Goal: Task Accomplishment & Management: Use online tool/utility

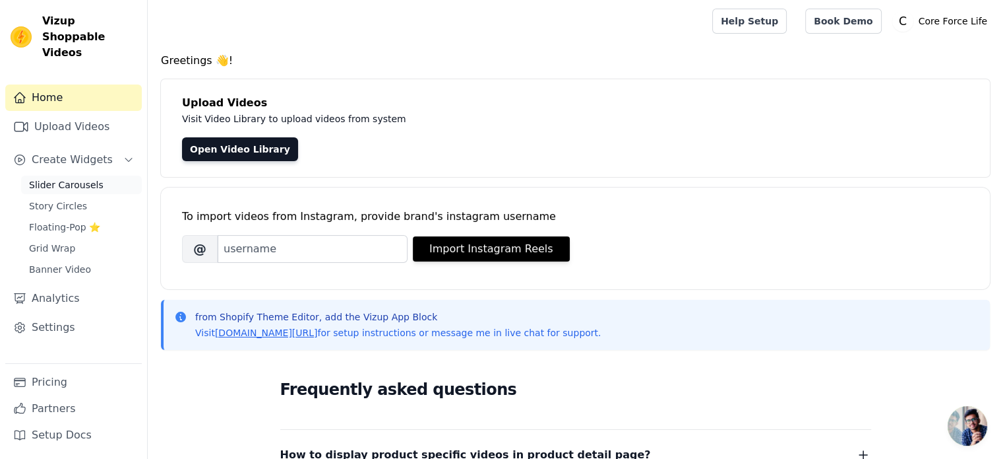
click at [103, 175] on link "Slider Carousels" at bounding box center [81, 184] width 121 height 18
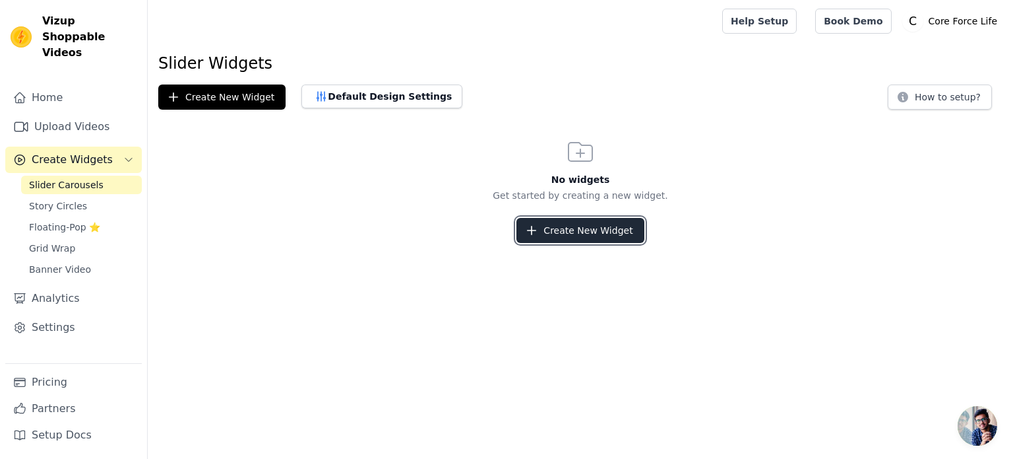
click at [538, 232] on icon "button" at bounding box center [531, 230] width 13 height 13
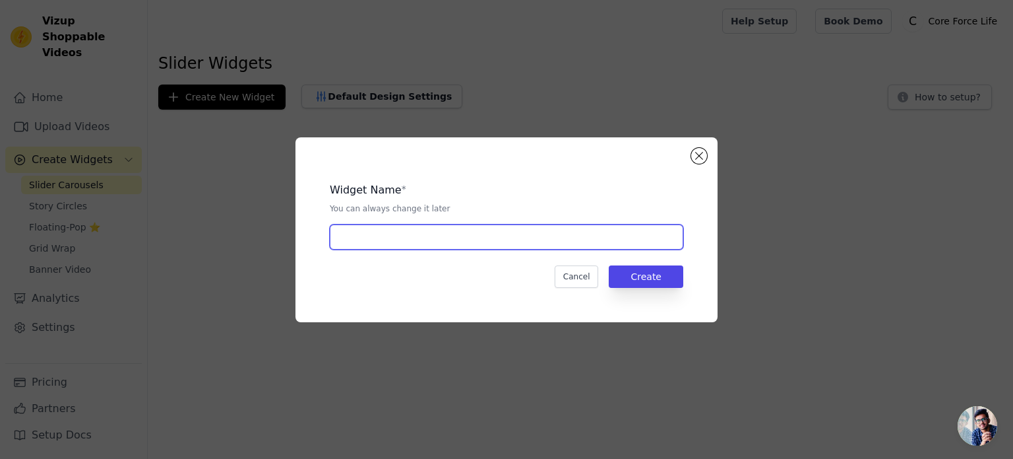
click at [473, 240] on input "text" at bounding box center [507, 236] width 354 height 25
type input "vid"
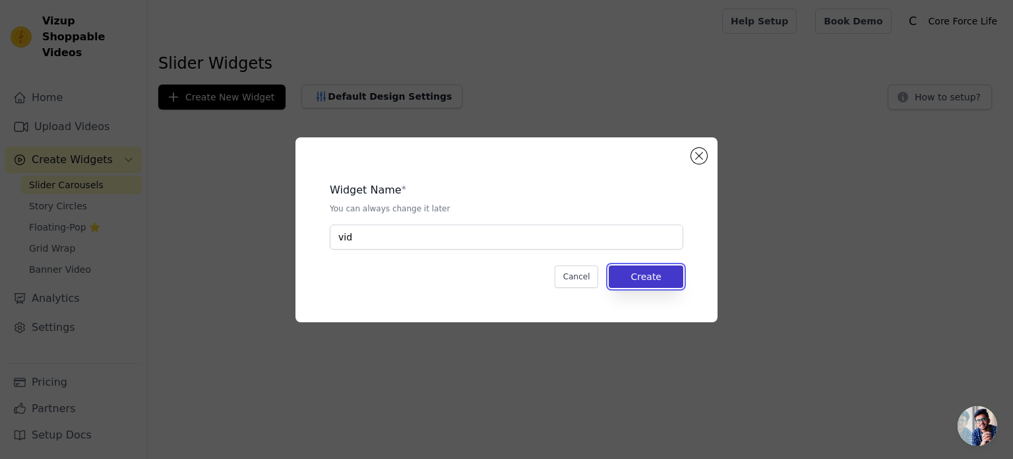
click at [621, 276] on button "Create" at bounding box center [646, 276] width 75 height 22
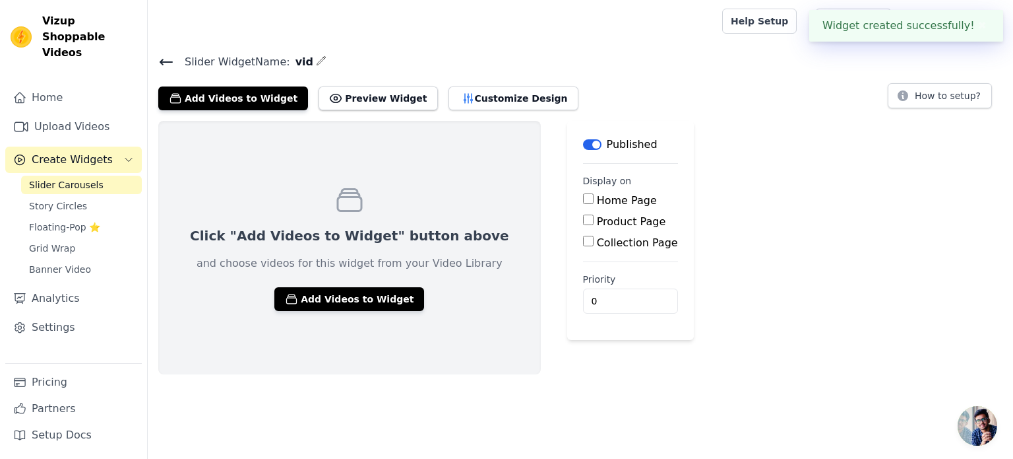
click at [583, 218] on input "Product Page" at bounding box center [588, 219] width 11 height 11
checkbox input "true"
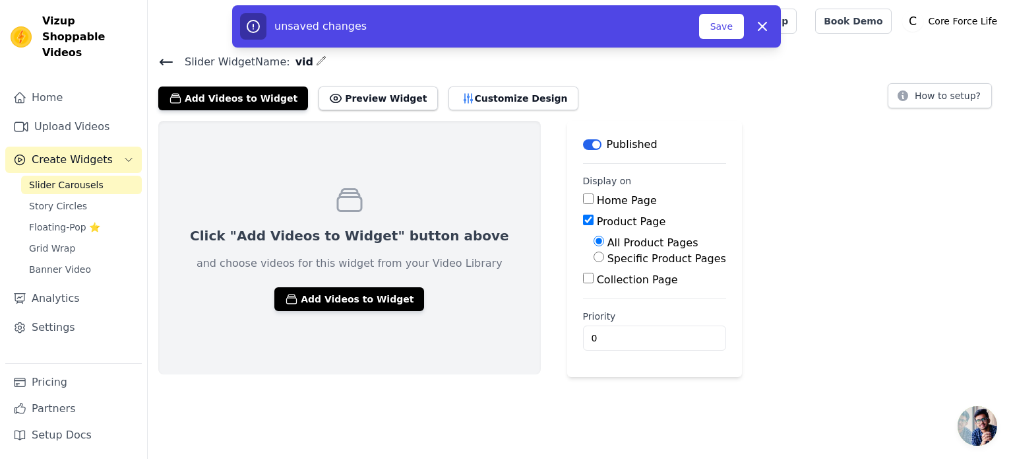
click at [594, 257] on input "Specific Product Pages" at bounding box center [599, 256] width 11 height 11
radio input "true"
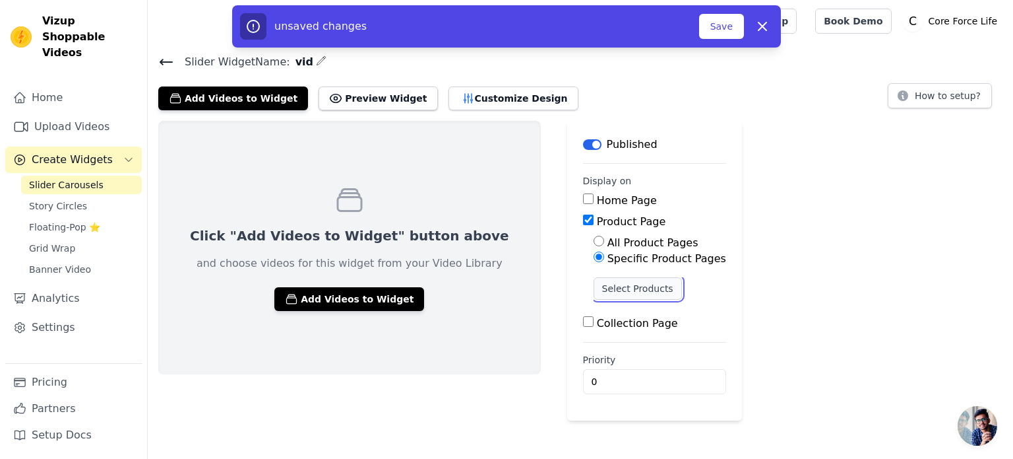
click at [594, 283] on button "Select Products" at bounding box center [638, 288] width 88 height 22
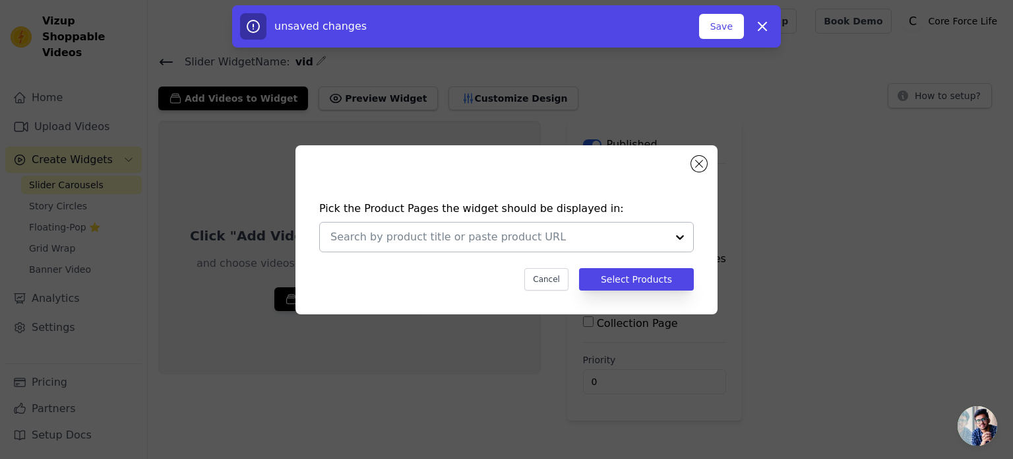
click at [678, 232] on div at bounding box center [680, 236] width 26 height 29
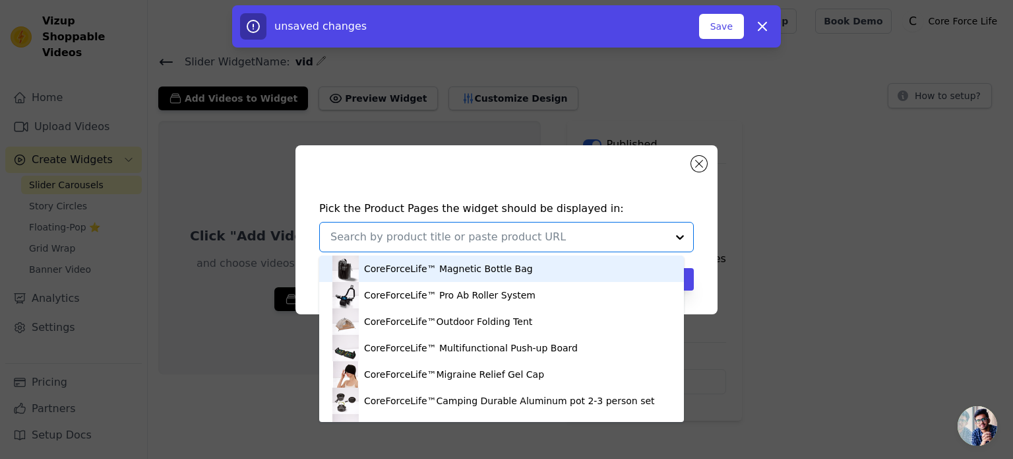
click at [581, 268] on div "CoreForceLife™ Magnetic Bottle Bag" at bounding box center [502, 268] width 338 height 26
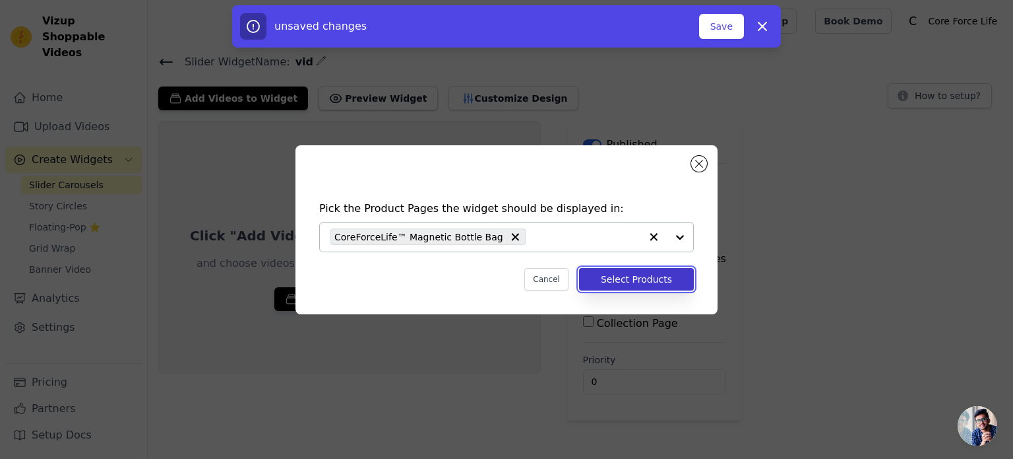
click at [624, 284] on button "Select Products" at bounding box center [636, 279] width 115 height 22
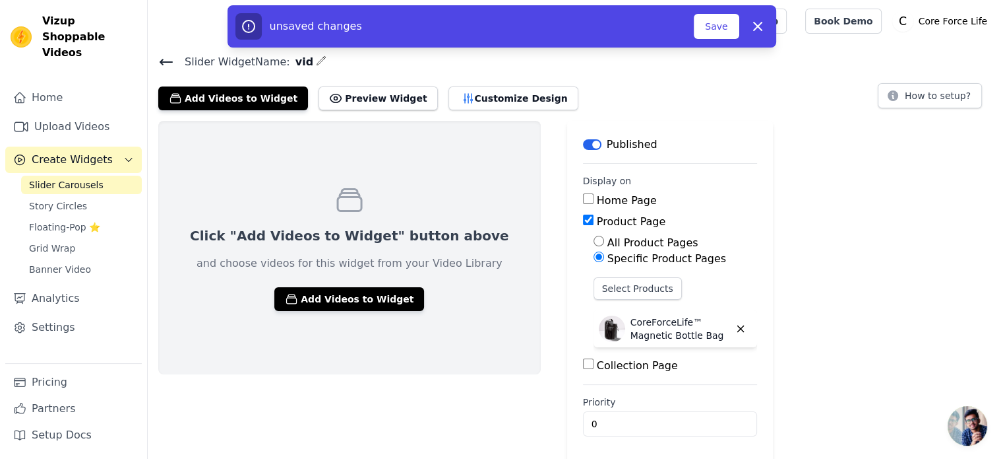
scroll to position [2, 0]
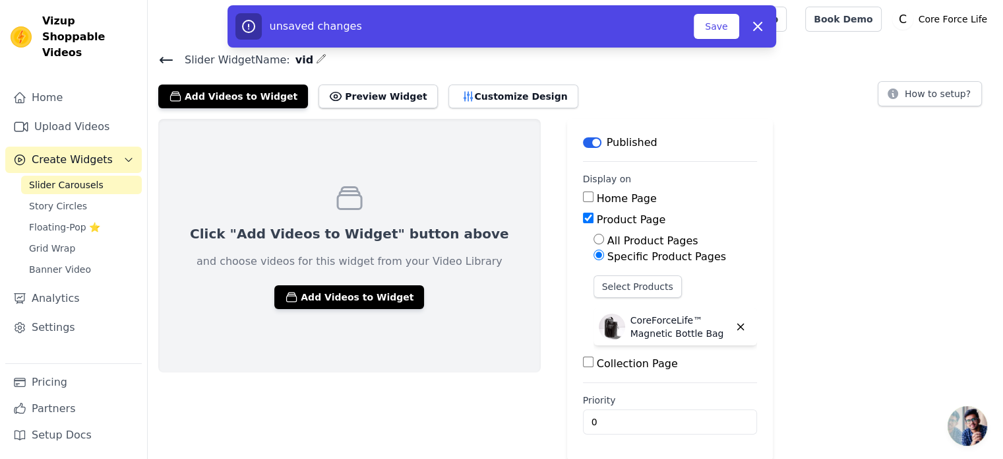
click at [588, 94] on div "Add Videos to Widget Preview Widget Customize Design How to setup?" at bounding box center [575, 93] width 835 height 29
click at [335, 292] on button "Add Videos to Widget" at bounding box center [349, 297] width 150 height 24
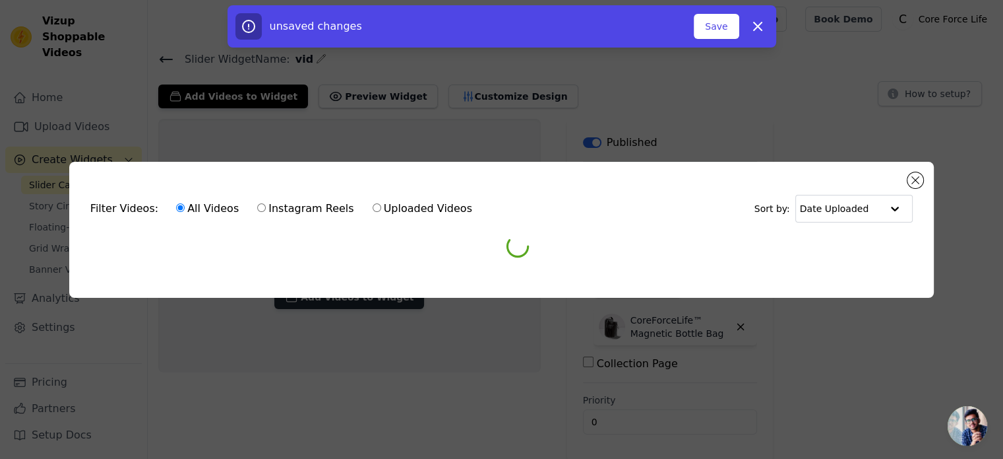
scroll to position [0, 0]
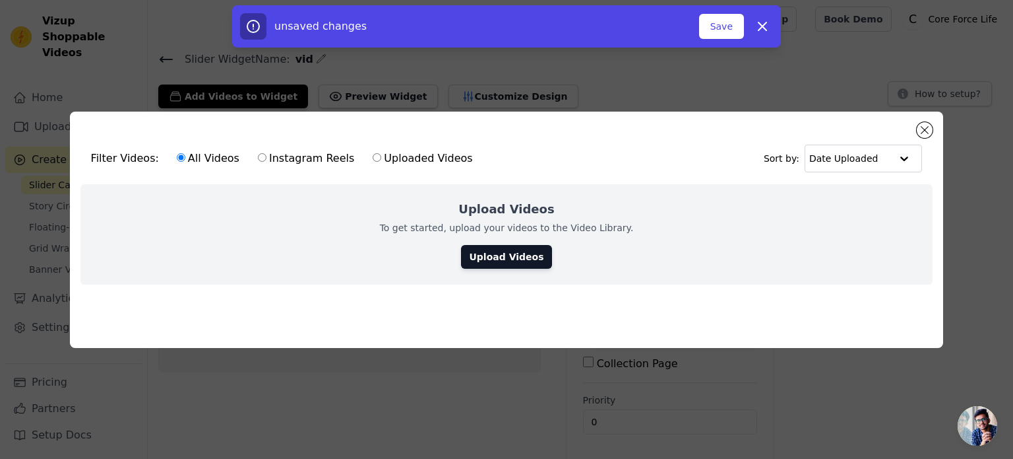
click at [373, 153] on input "Uploaded Videos" at bounding box center [377, 157] width 9 height 9
radio input "true"
click at [488, 253] on link "Upload Videos" at bounding box center [506, 257] width 90 height 24
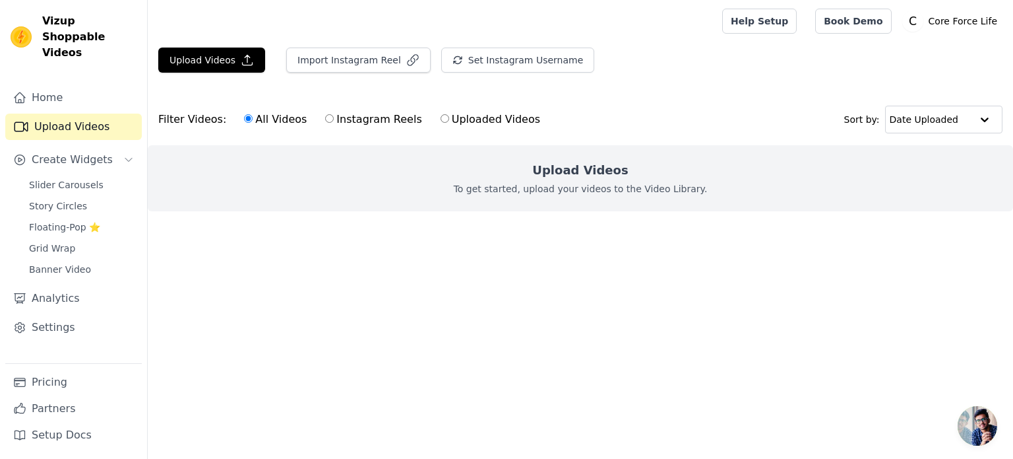
click at [561, 197] on div "Upload Videos To get started, upload your videos to the Video Library." at bounding box center [581, 178] width 866 height 66
click at [241, 58] on icon "button" at bounding box center [247, 59] width 13 height 13
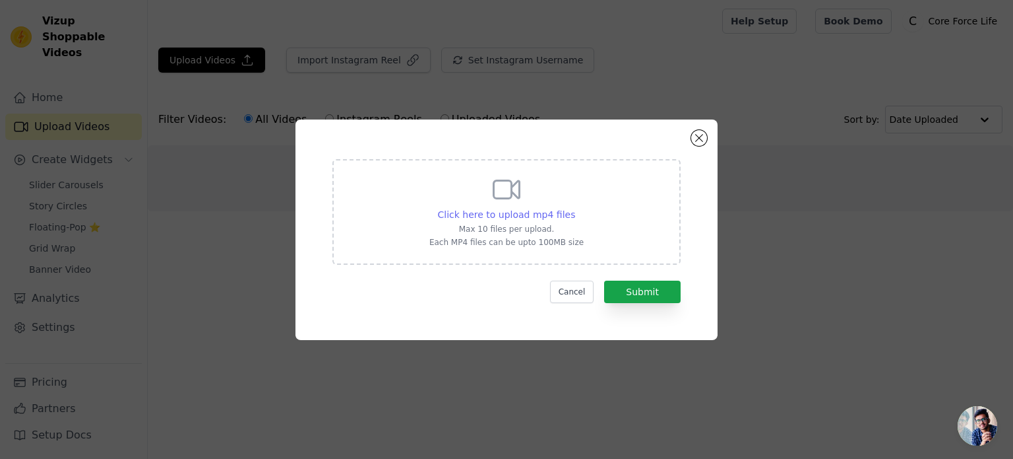
click at [491, 210] on span "Click here to upload mp4 files" at bounding box center [507, 214] width 138 height 11
click at [575, 208] on input "Click here to upload mp4 files Max 10 files per upload. Each MP4 files can be u…" at bounding box center [575, 207] width 1 height 1
type input "C:\fakepath\бутылка 1.MP4"
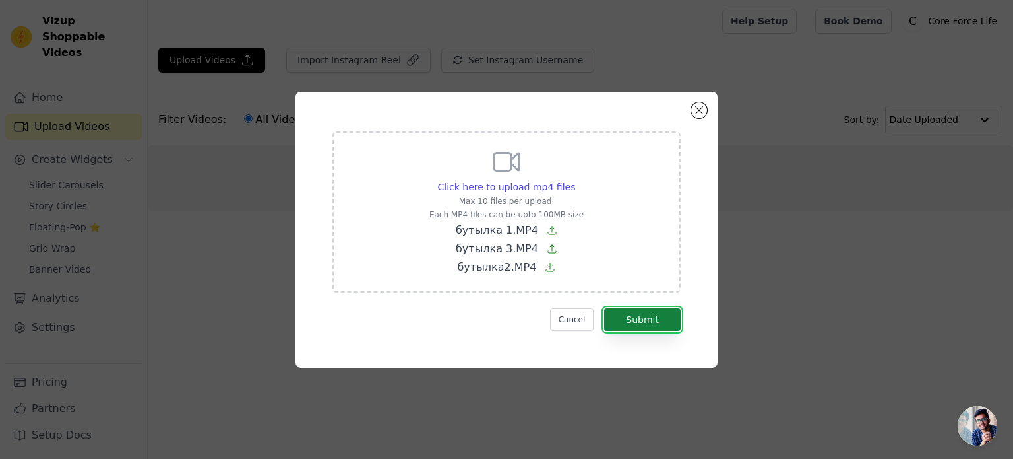
click at [631, 317] on button "Submit" at bounding box center [642, 319] width 77 height 22
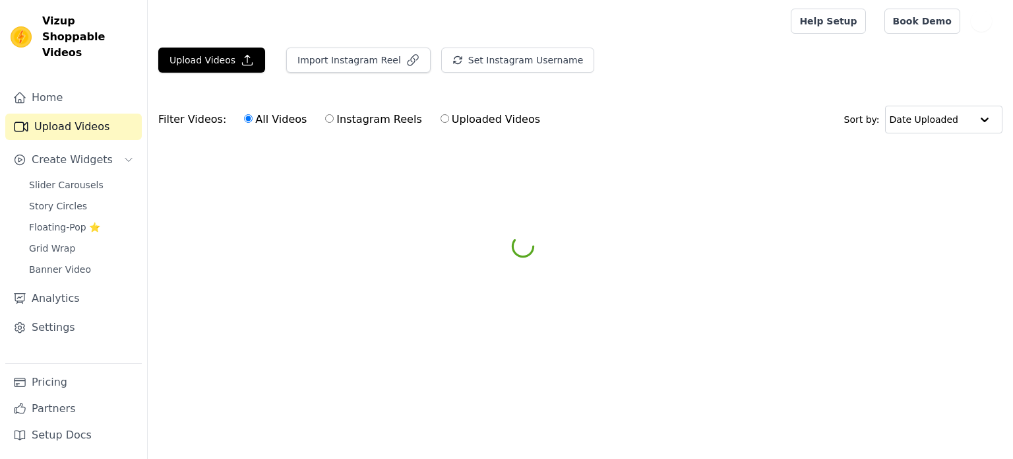
click at [464, 198] on html "Vizup Shoppable Videos Home Upload Videos Create Widgets Slider Carousels Story…" at bounding box center [506, 99] width 1013 height 198
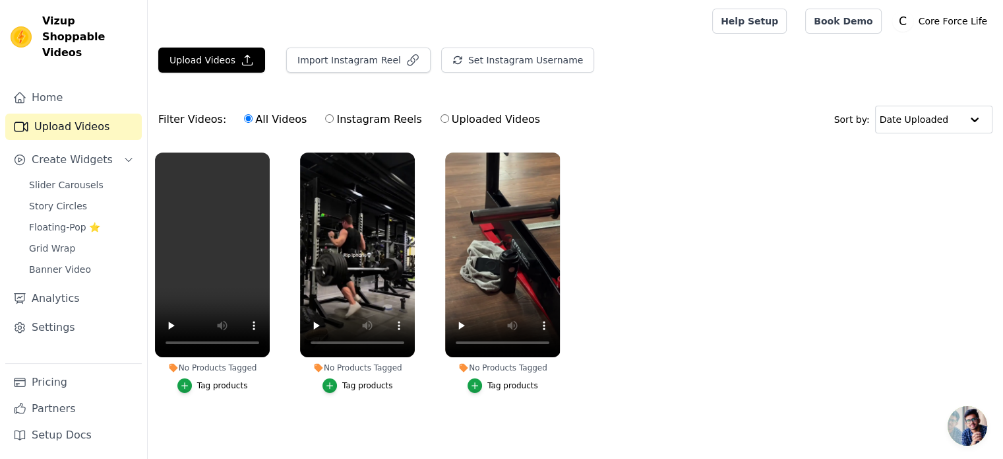
click at [780, 224] on ul "No Products Tagged Tag products No Products Tagged Tag products No Products Tag…" at bounding box center [576, 285] width 856 height 281
click at [73, 178] on span "Slider Carousels" at bounding box center [66, 184] width 75 height 13
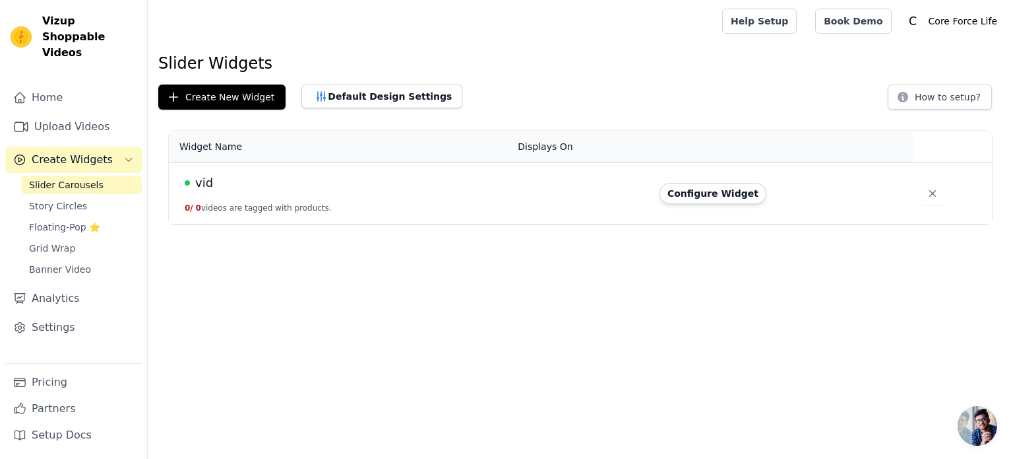
click at [362, 193] on td "vid 0 / 0 videos are tagged with products." at bounding box center [339, 193] width 341 height 61
click at [203, 180] on span "vid" at bounding box center [204, 183] width 18 height 18
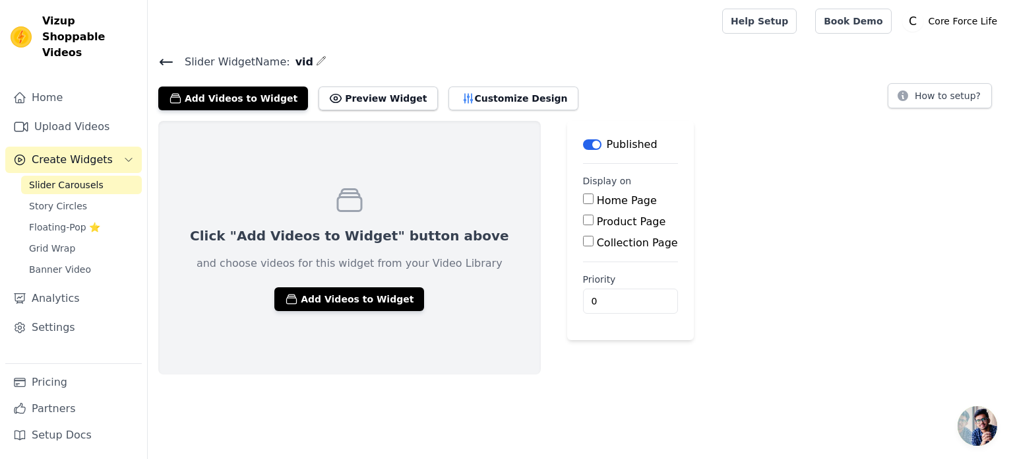
click at [583, 222] on input "Product Page" at bounding box center [588, 219] width 11 height 11
checkbox input "true"
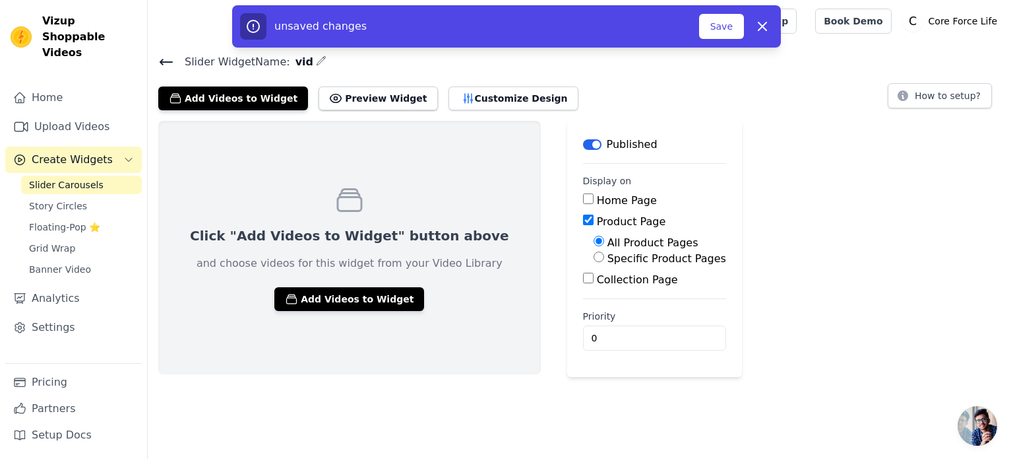
click at [594, 260] on input "Specific Product Pages" at bounding box center [599, 256] width 11 height 11
radio input "true"
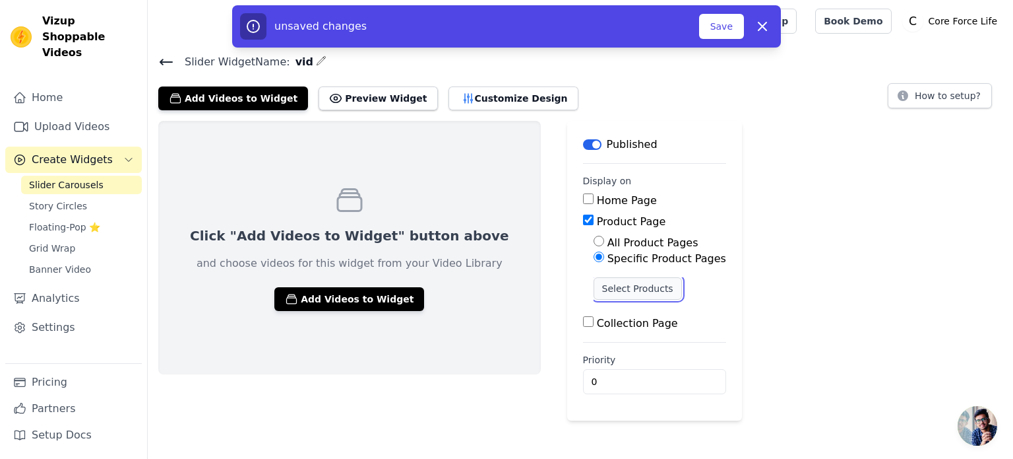
click at [594, 290] on button "Select Products" at bounding box center [638, 288] width 88 height 22
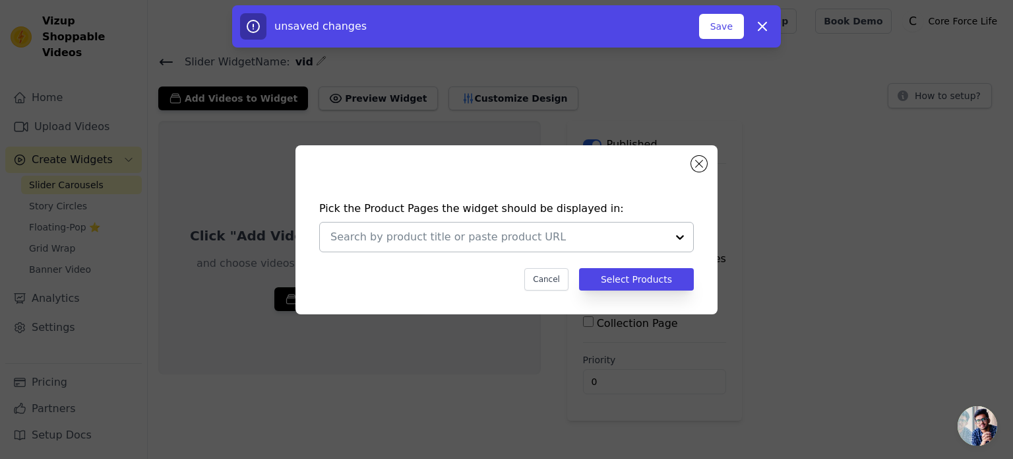
click at [678, 237] on div at bounding box center [680, 236] width 26 height 29
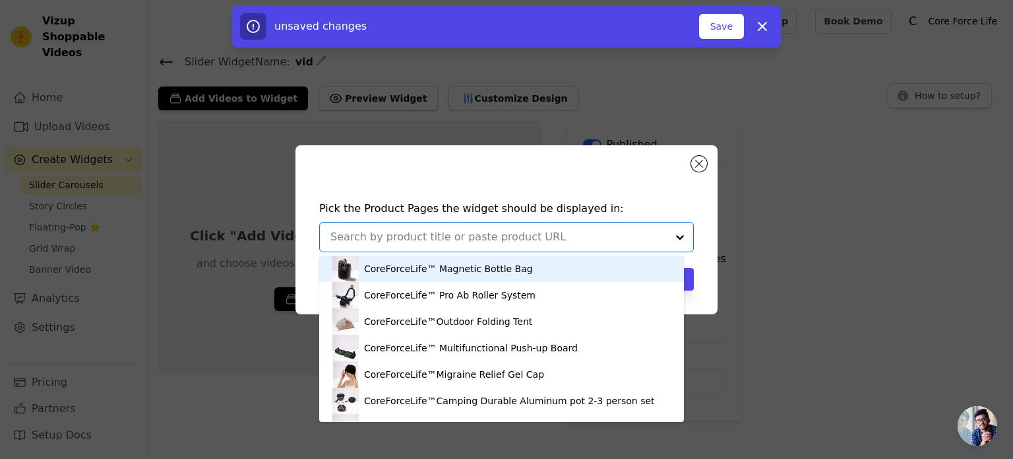
click at [461, 271] on div "CoreForceLife™ Magnetic Bottle Bag" at bounding box center [448, 268] width 169 height 13
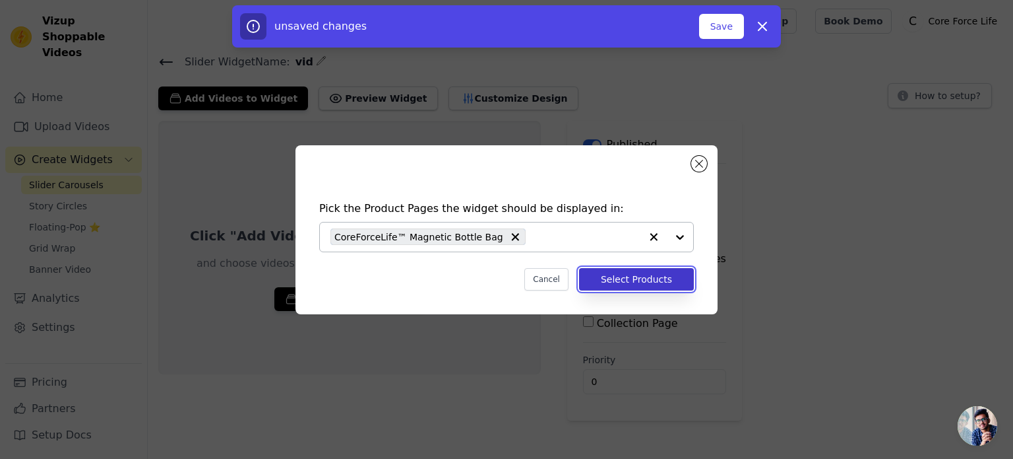
click at [632, 273] on button "Select Products" at bounding box center [636, 279] width 115 height 22
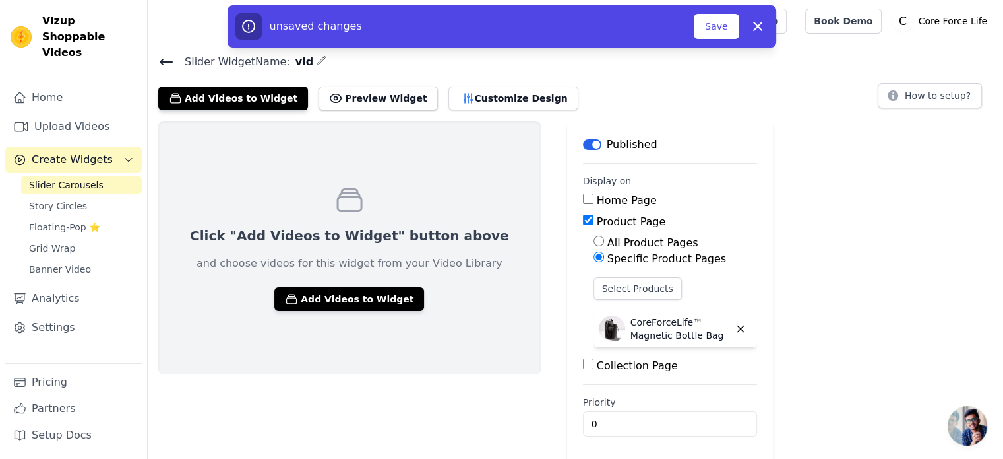
scroll to position [2, 0]
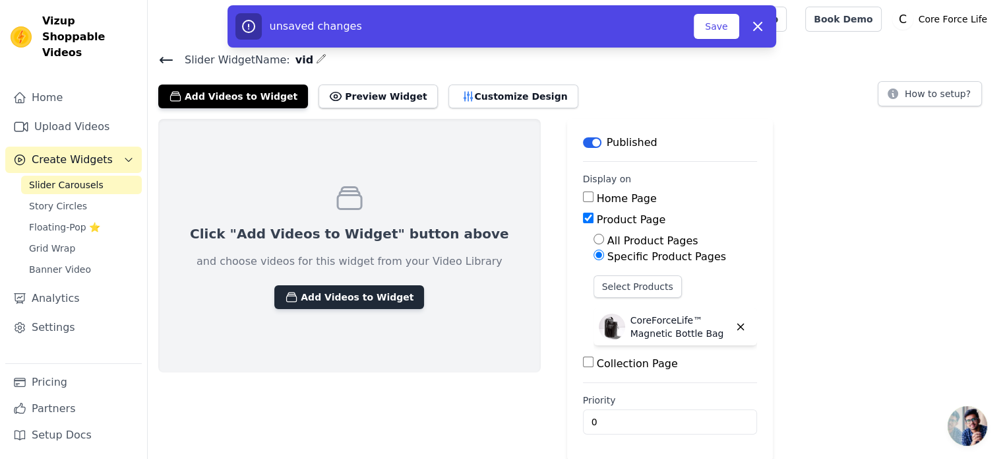
click at [327, 302] on button "Add Videos to Widget" at bounding box center [349, 297] width 150 height 24
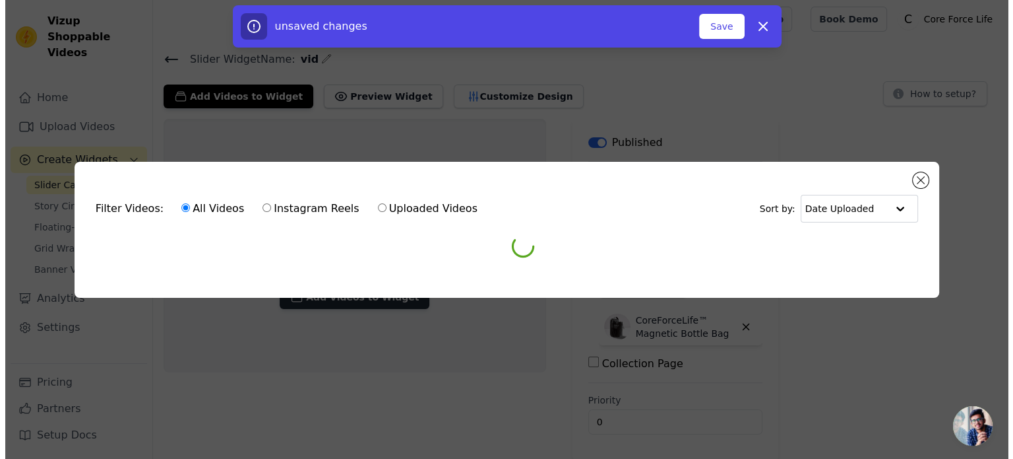
scroll to position [0, 0]
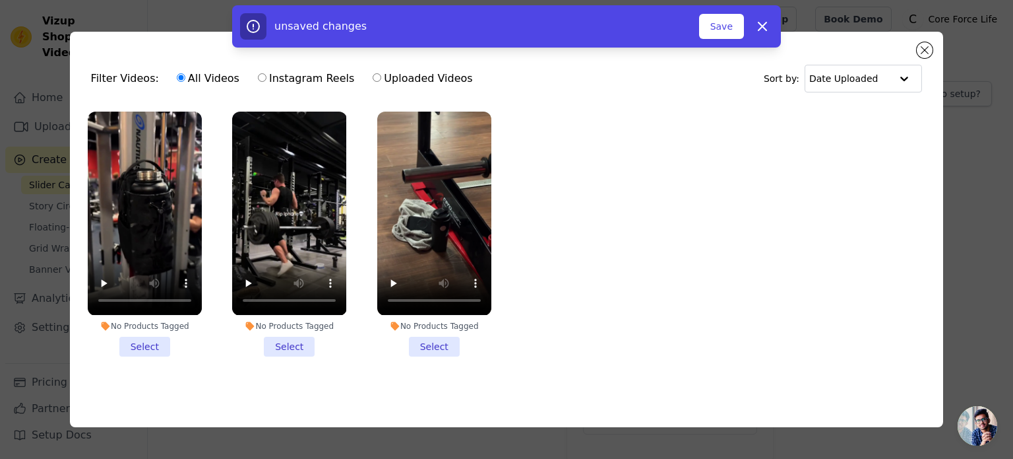
click at [154, 348] on li "No Products Tagged Select" at bounding box center [145, 233] width 114 height 244
click at [0, 0] on input "No Products Tagged Select" at bounding box center [0, 0] width 0 height 0
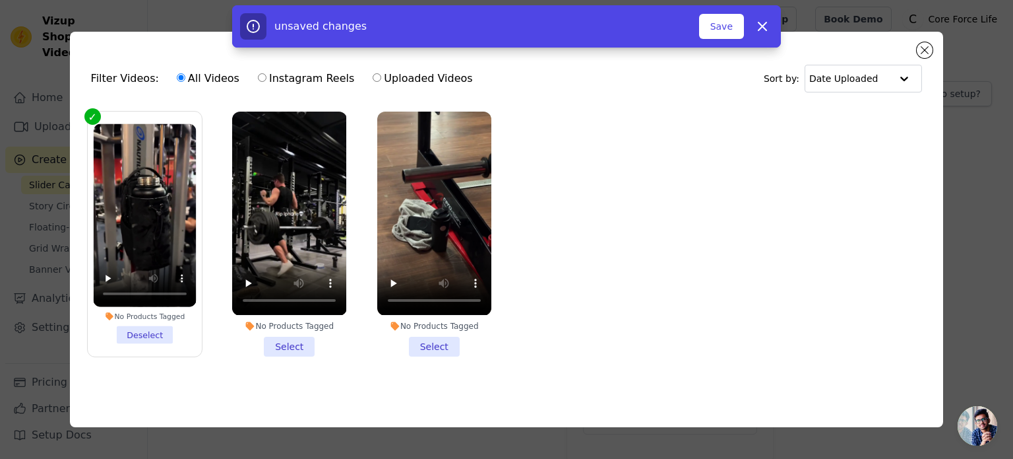
click at [284, 346] on li "No Products Tagged Select" at bounding box center [289, 233] width 114 height 244
click at [0, 0] on input "No Products Tagged Select" at bounding box center [0, 0] width 0 height 0
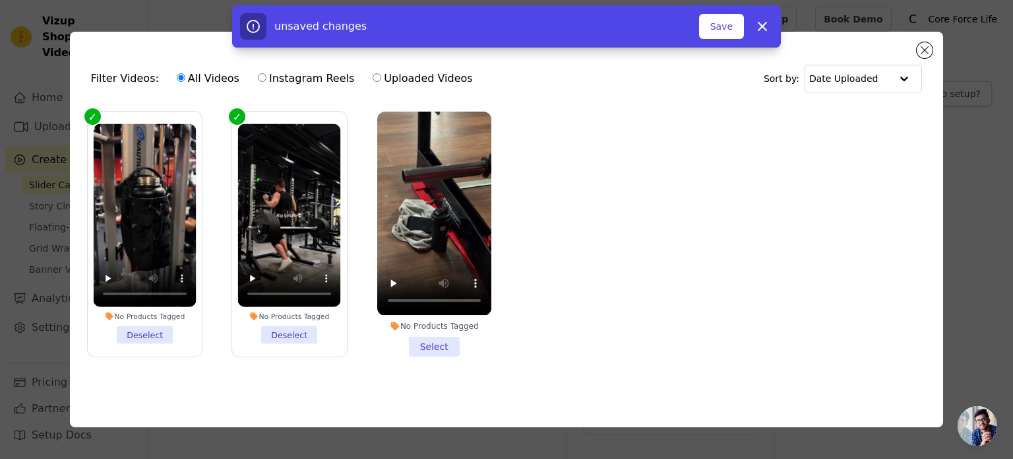
click at [434, 344] on li "No Products Tagged Select" at bounding box center [434, 233] width 114 height 244
click at [0, 0] on input "No Products Tagged Select" at bounding box center [0, 0] width 0 height 0
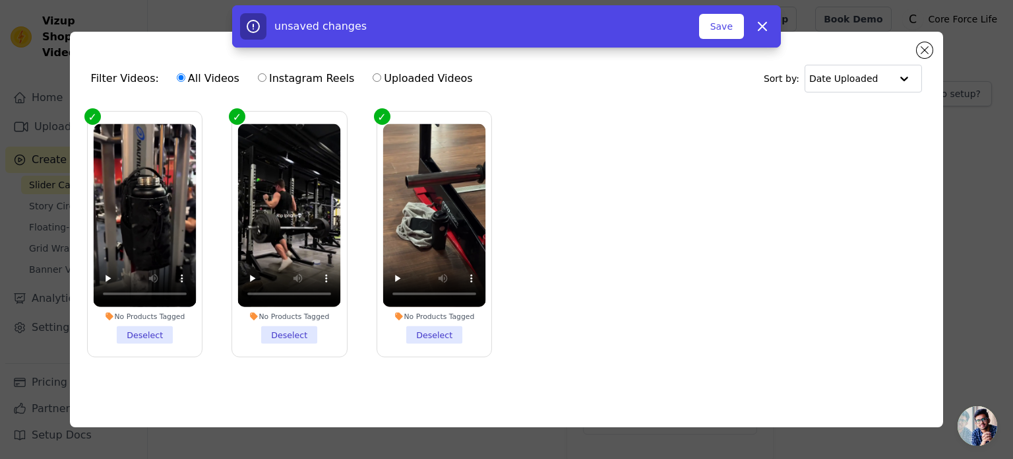
click at [923, 44] on div "unsaved changes Save Dismiss" at bounding box center [506, 26] width 1013 height 42
click at [926, 44] on div "unsaved changes Save Dismiss" at bounding box center [506, 26] width 1013 height 42
drag, startPoint x: 926, startPoint y: 44, endPoint x: 723, endPoint y: 29, distance: 203.1
click at [723, 29] on div "unsaved changes Save Dismiss" at bounding box center [506, 26] width 1013 height 42
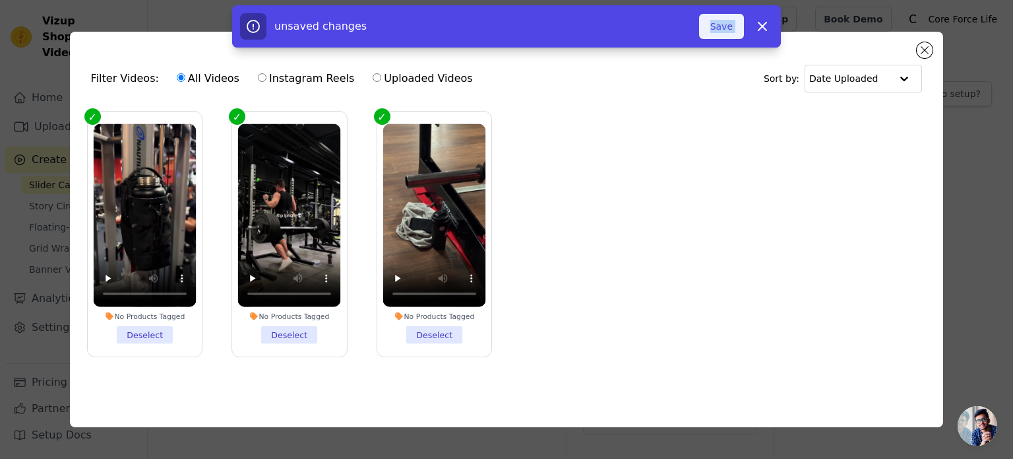
click at [723, 29] on button "Save" at bounding box center [721, 26] width 45 height 25
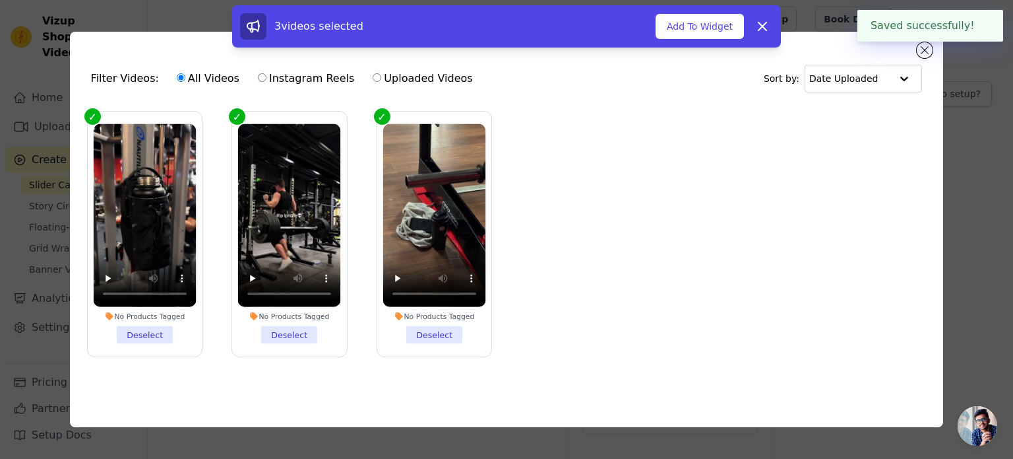
click at [781, 109] on ul "No Products Tagged Deselect No Products Tagged Deselect No Products Tagged Dese…" at bounding box center [506, 244] width 853 height 280
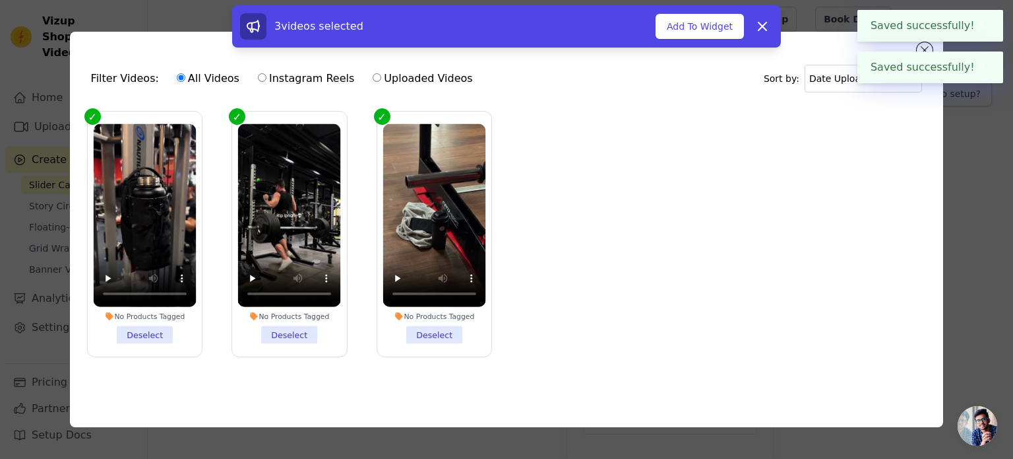
click at [980, 63] on button "✖" at bounding box center [982, 67] width 15 height 16
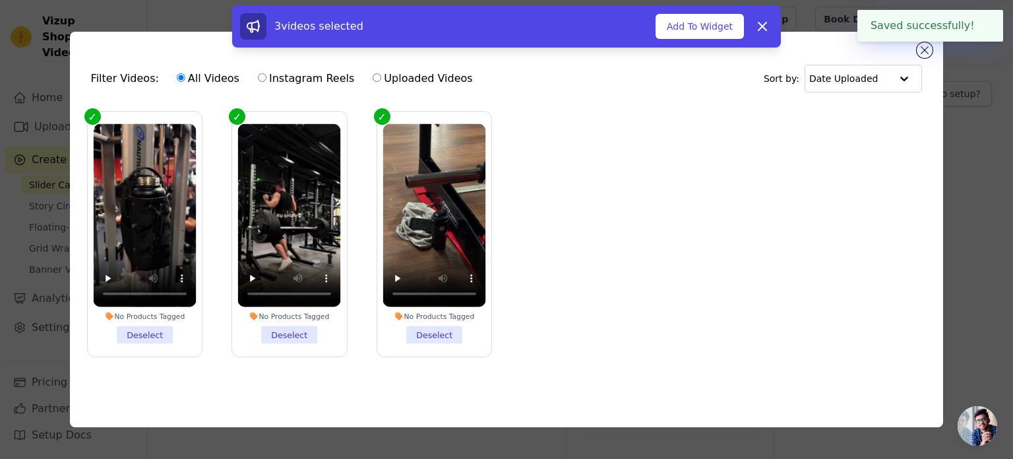
click at [981, 23] on button "✖" at bounding box center [982, 26] width 15 height 16
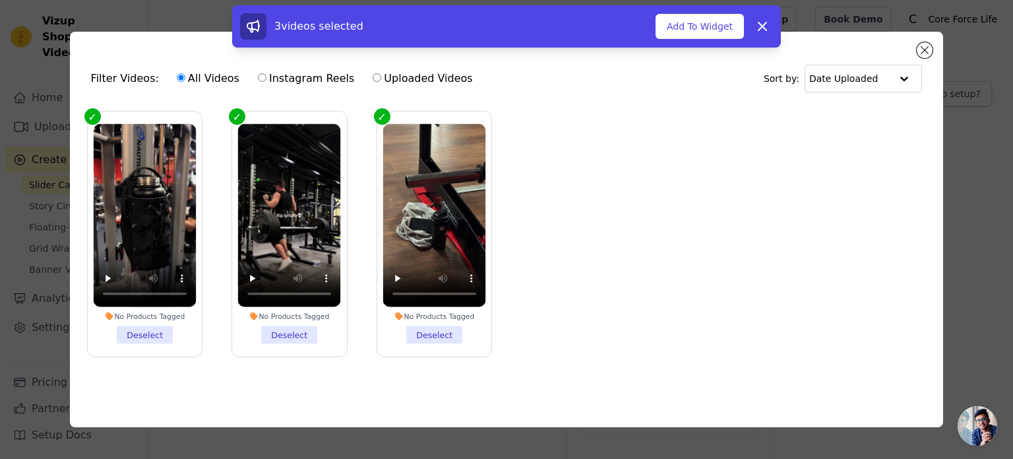
click at [927, 44] on div "3 videos selected Add To Widget Dismiss" at bounding box center [506, 29] width 1013 height 48
click at [893, 73] on div at bounding box center [904, 78] width 26 height 26
click at [932, 35] on div "3 videos selected Add To Widget Dismiss" at bounding box center [506, 29] width 1013 height 48
click at [923, 48] on div "3 videos selected Add To Widget Dismiss" at bounding box center [506, 29] width 1013 height 48
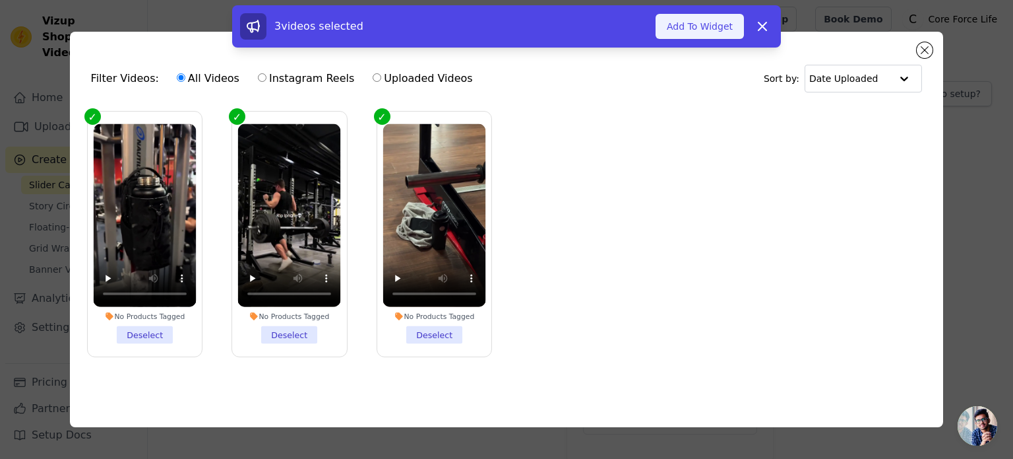
click at [705, 20] on button "Add To Widget" at bounding box center [700, 26] width 88 height 25
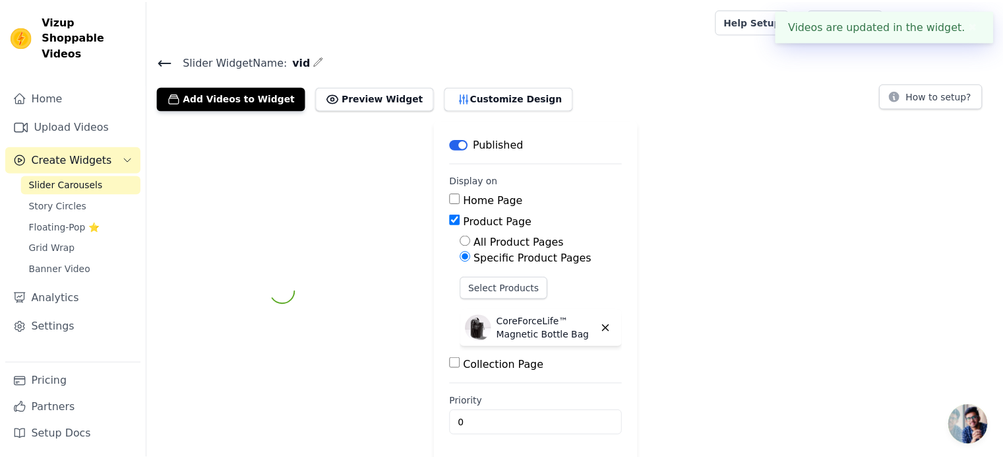
scroll to position [2, 0]
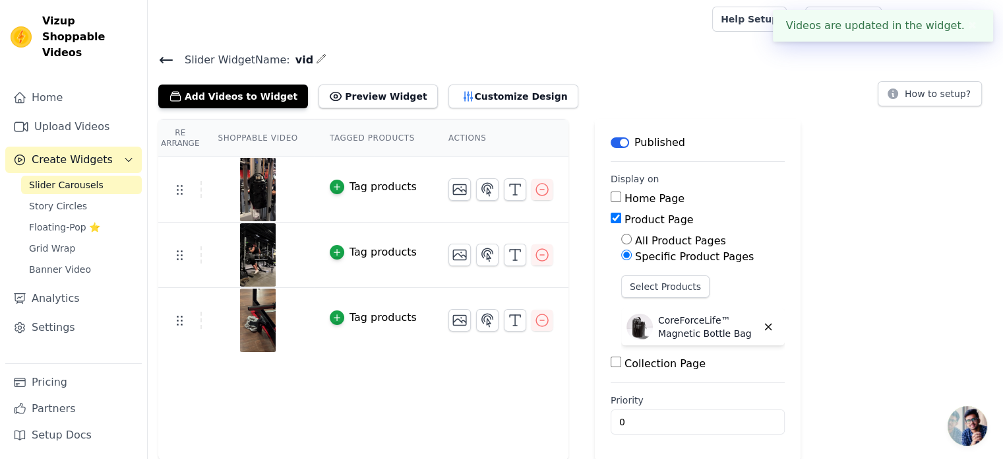
click at [970, 26] on button "✖" at bounding box center [972, 26] width 15 height 16
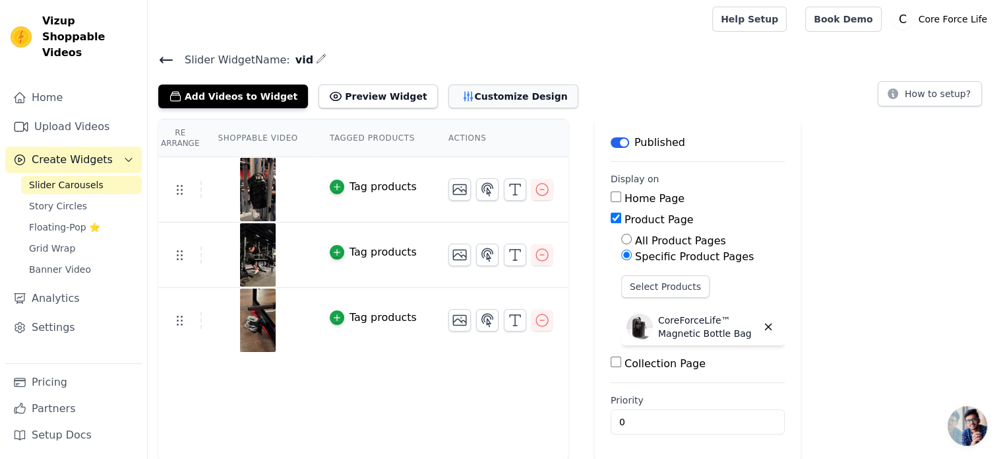
click at [462, 91] on icon "button" at bounding box center [468, 96] width 13 height 13
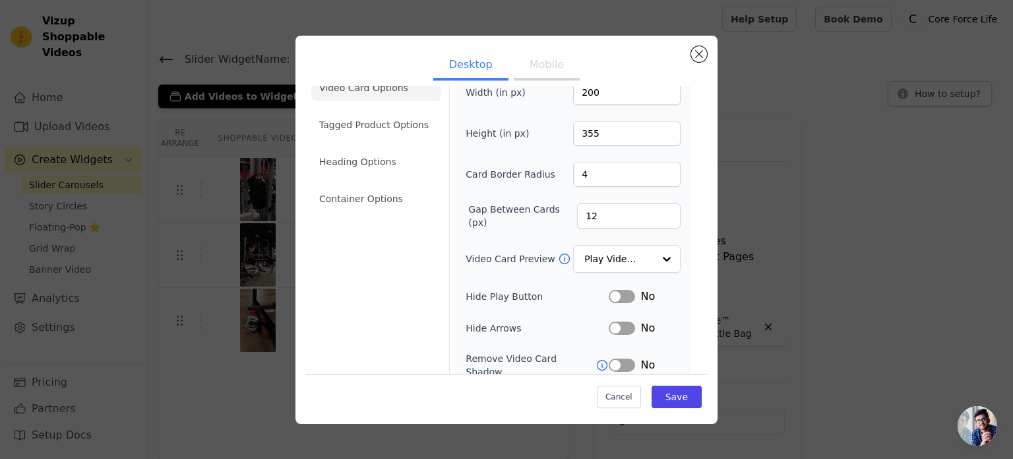
scroll to position [0, 0]
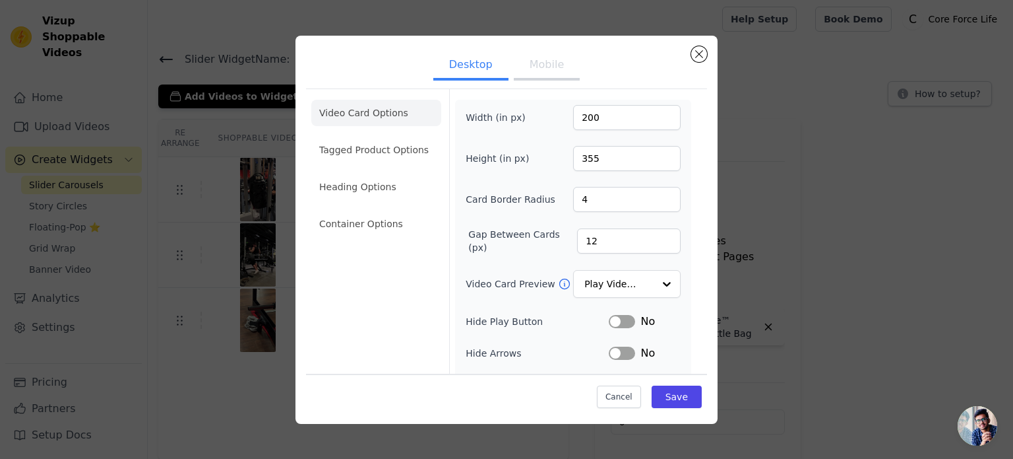
click at [528, 67] on button "Mobile" at bounding box center [547, 65] width 66 height 29
click at [449, 69] on button "Desktop" at bounding box center [470, 65] width 75 height 29
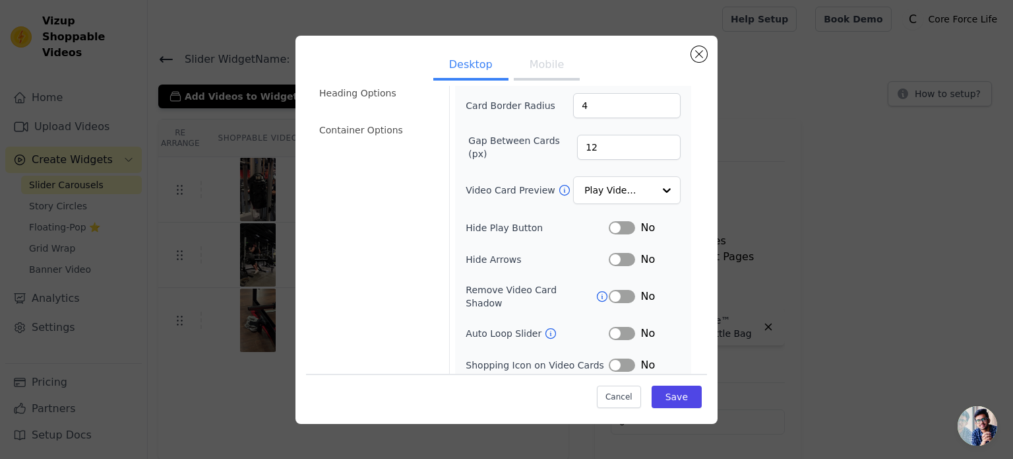
scroll to position [96, 0]
click at [609, 225] on button "Label" at bounding box center [622, 224] width 26 height 13
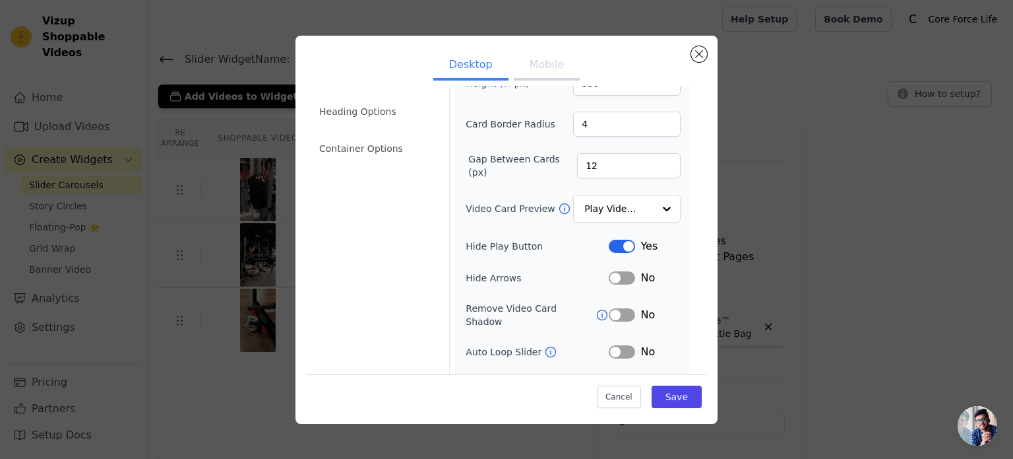
scroll to position [67, 0]
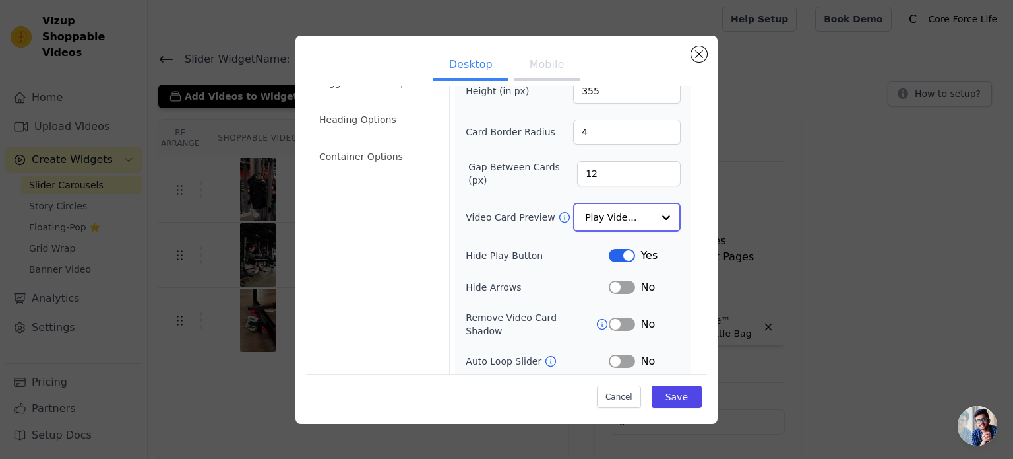
click at [653, 210] on div at bounding box center [666, 217] width 26 height 26
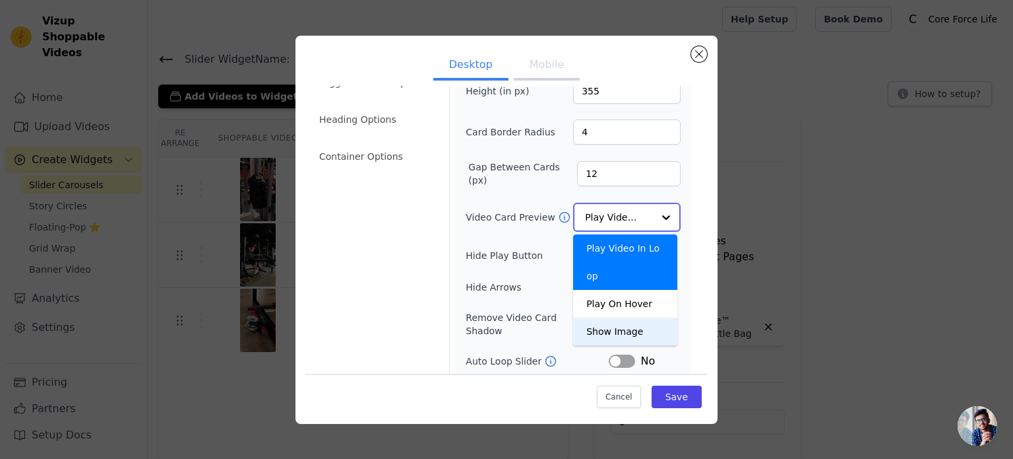
click at [639, 317] on div "Show Image" at bounding box center [625, 331] width 104 height 28
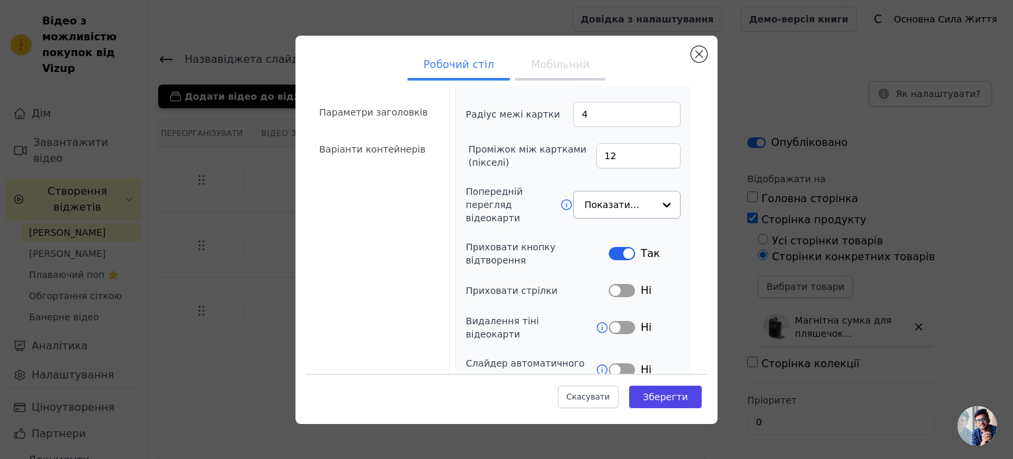
scroll to position [87, 0]
click at [653, 200] on div at bounding box center [666, 205] width 26 height 26
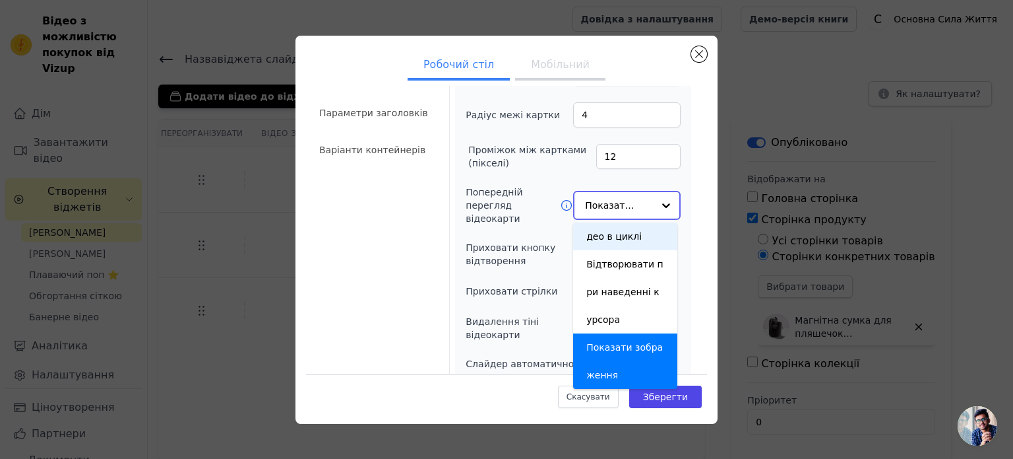
scroll to position [0, 0]
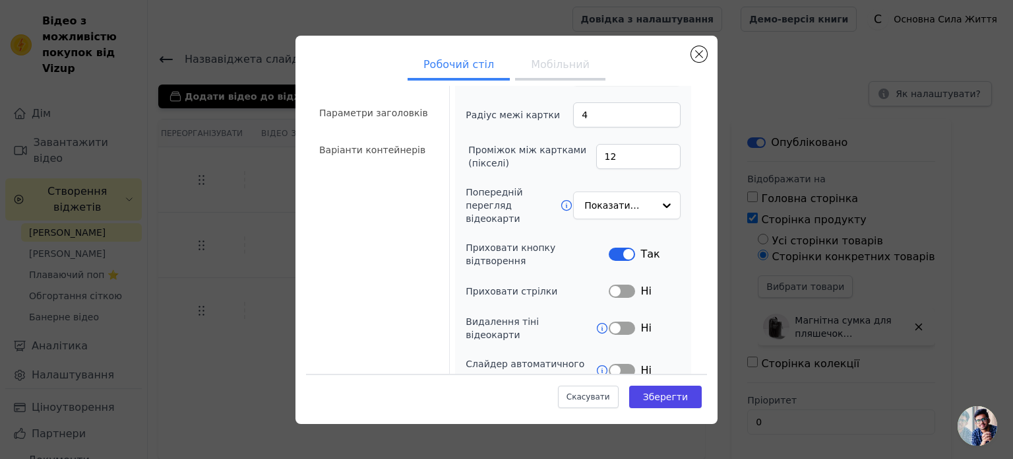
click at [419, 224] on div "Параметри відеокарти Варіанти товарів з тегами Параметри заголовків Варіанти ко…" at bounding box center [376, 240] width 130 height 476
click at [621, 247] on button "Мітка" at bounding box center [622, 253] width 26 height 13
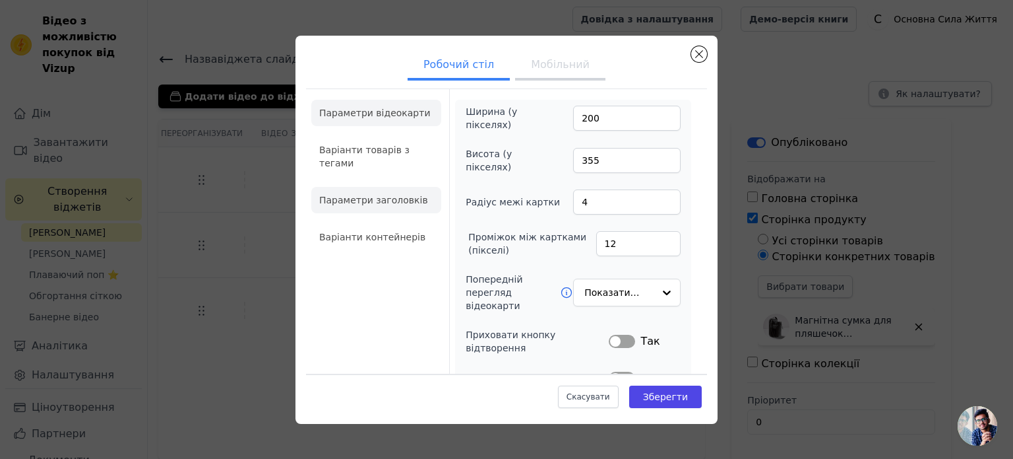
click at [407, 205] on li "Параметри заголовків" at bounding box center [376, 200] width 130 height 26
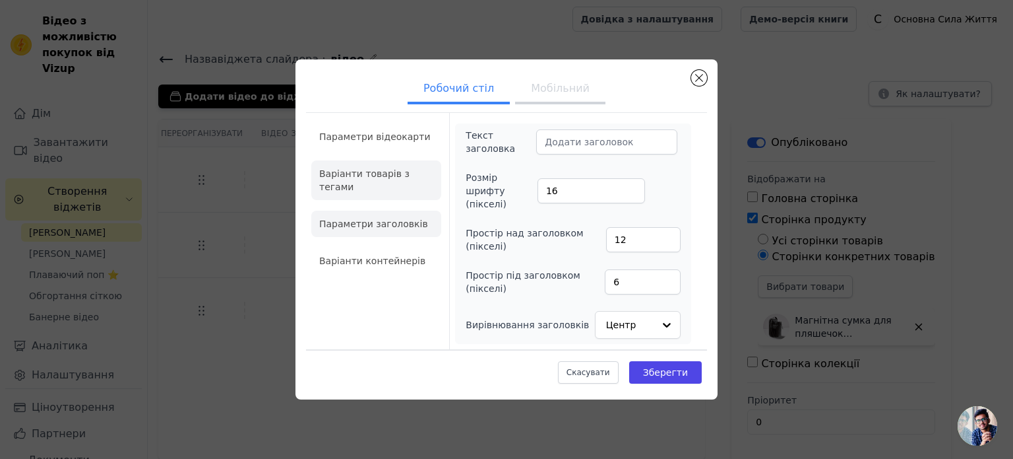
click at [400, 184] on font "Варіанти товарів з тегами" at bounding box center [364, 180] width 90 height 24
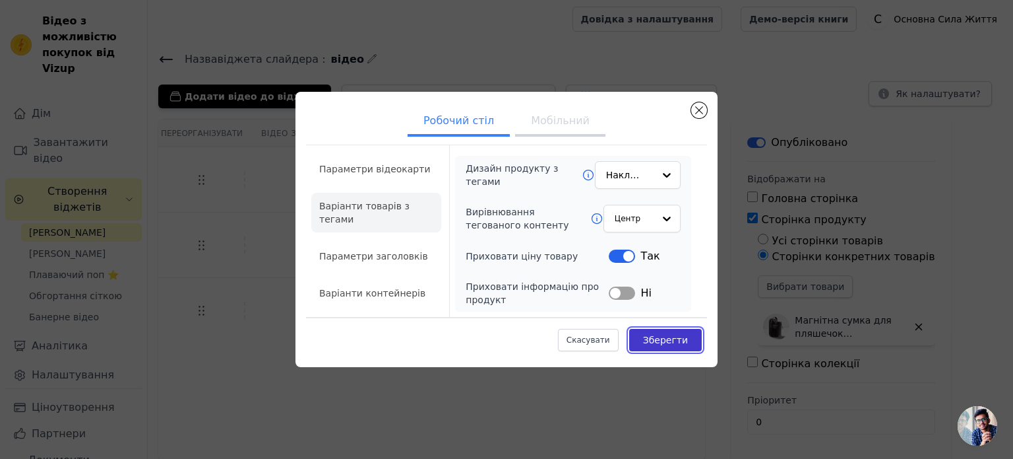
click at [668, 342] on font "Зберегти" at bounding box center [665, 339] width 45 height 11
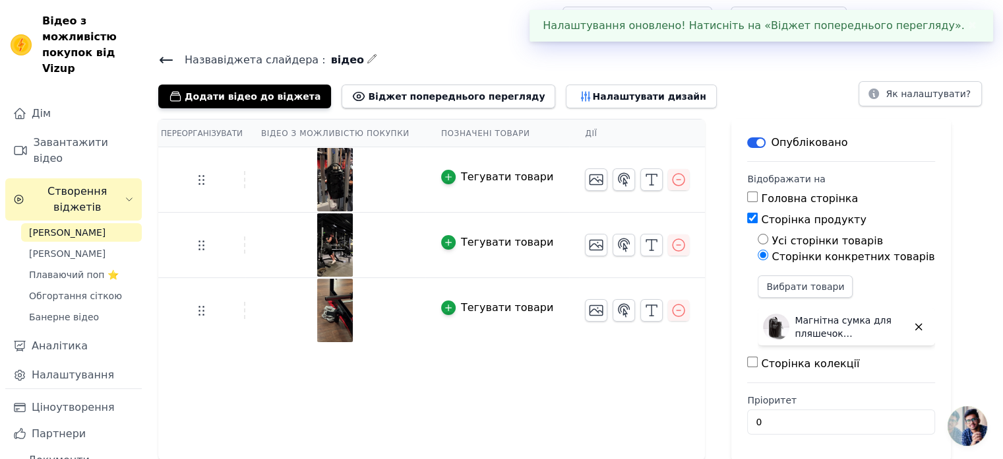
scroll to position [1, 0]
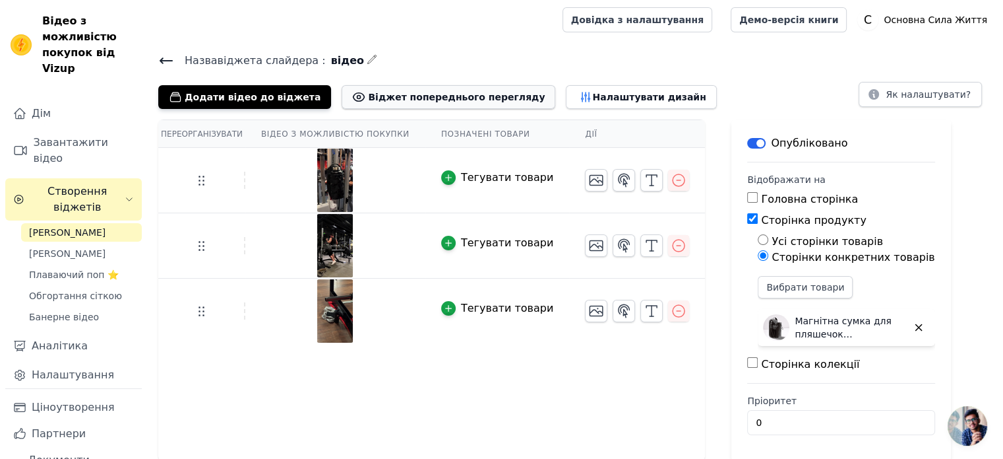
click at [422, 101] on font "Віджет попереднього перегляду" at bounding box center [456, 97] width 177 height 11
click at [913, 324] on icon "button" at bounding box center [919, 327] width 12 height 12
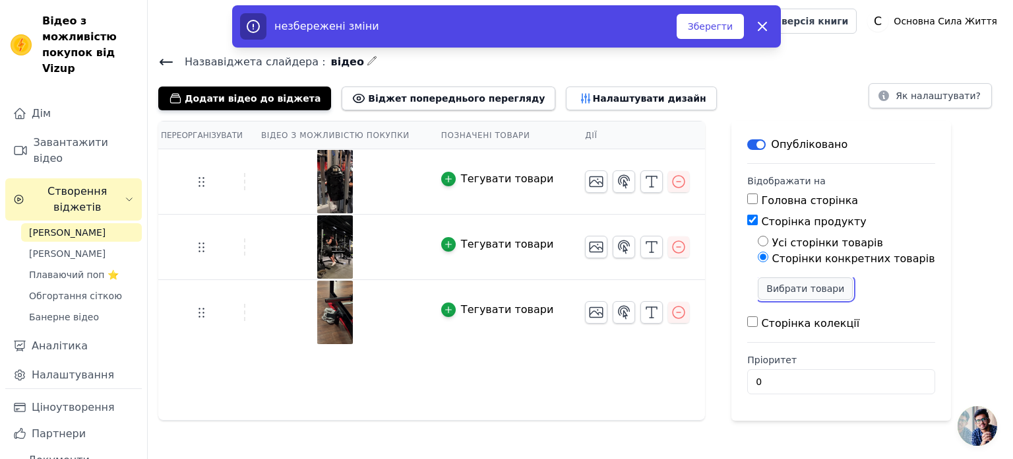
click at [784, 287] on font "Вибрати товари" at bounding box center [806, 288] width 78 height 11
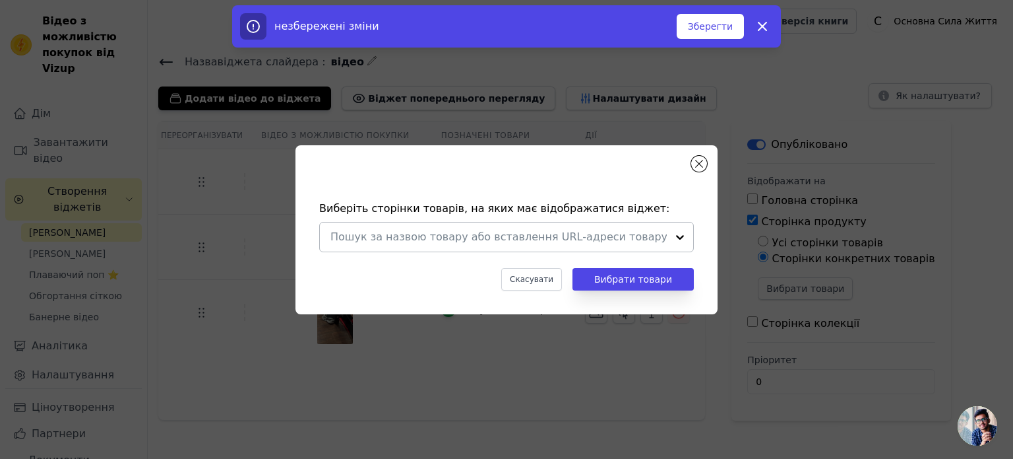
click at [683, 237] on div at bounding box center [680, 236] width 26 height 29
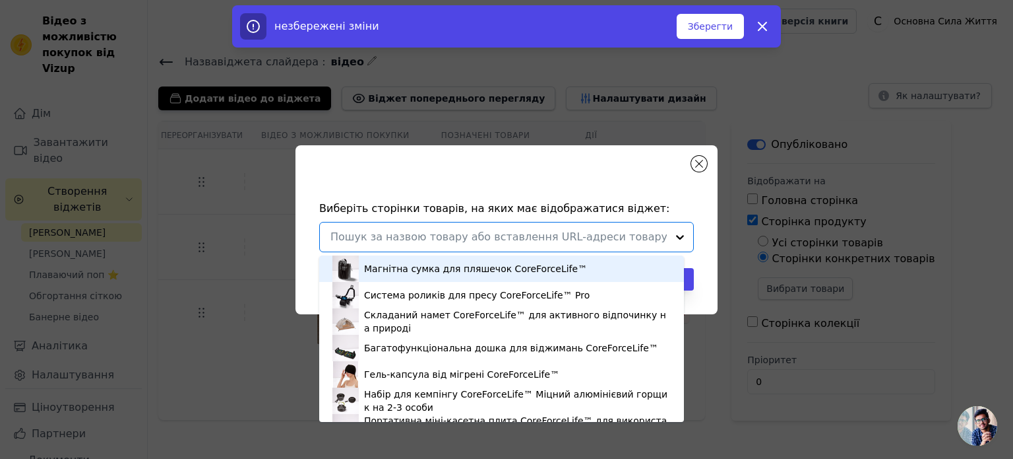
click at [540, 272] on font "Магнітна сумка для пляшечок CoreForceLife™" at bounding box center [475, 268] width 223 height 11
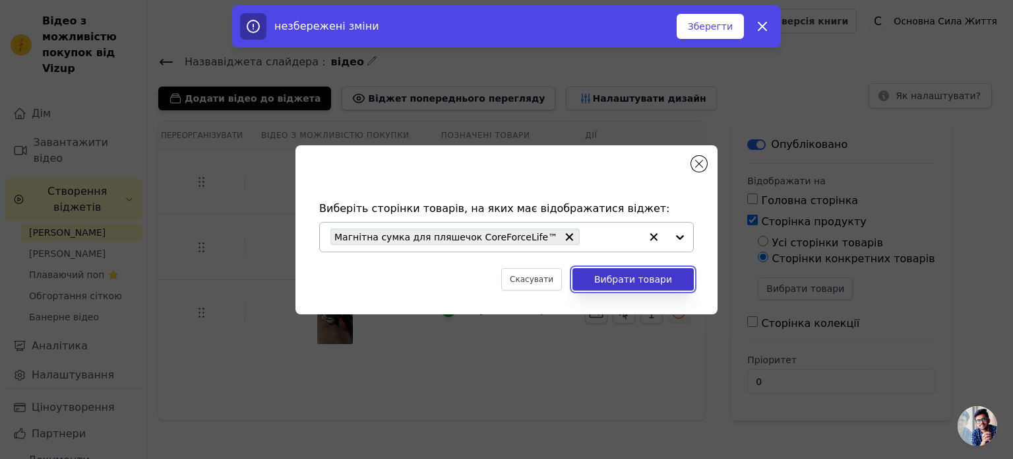
click at [617, 281] on font "Вибрати товари" at bounding box center [633, 279] width 78 height 11
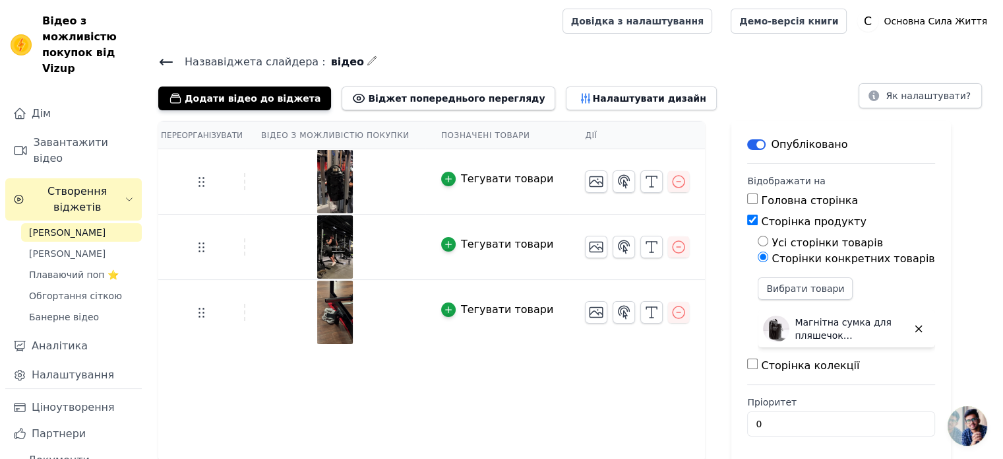
scroll to position [2, 0]
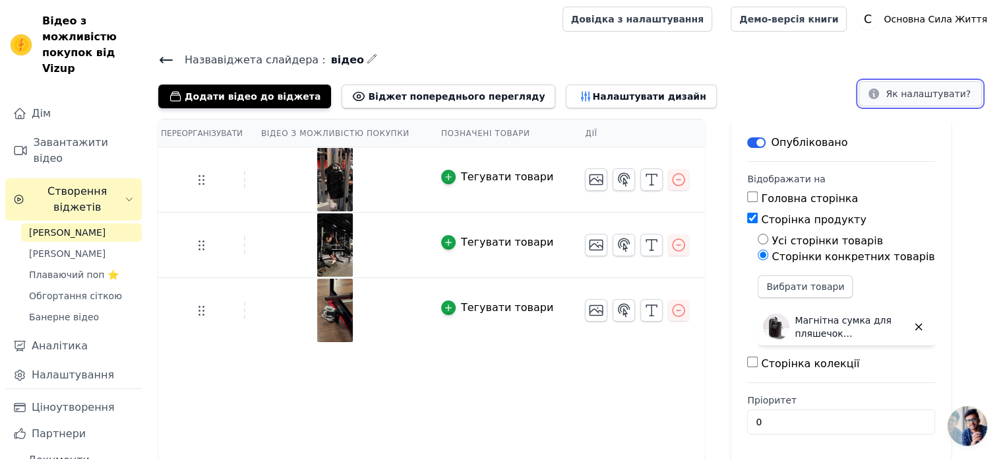
click at [918, 88] on font "Як налаштувати?" at bounding box center [928, 93] width 85 height 11
click at [579, 90] on icon "button" at bounding box center [585, 96] width 13 height 13
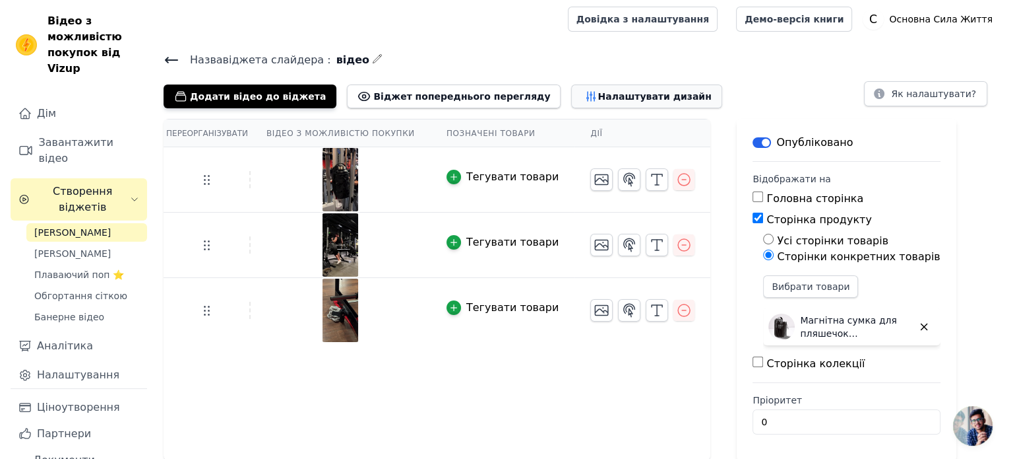
scroll to position [0, 0]
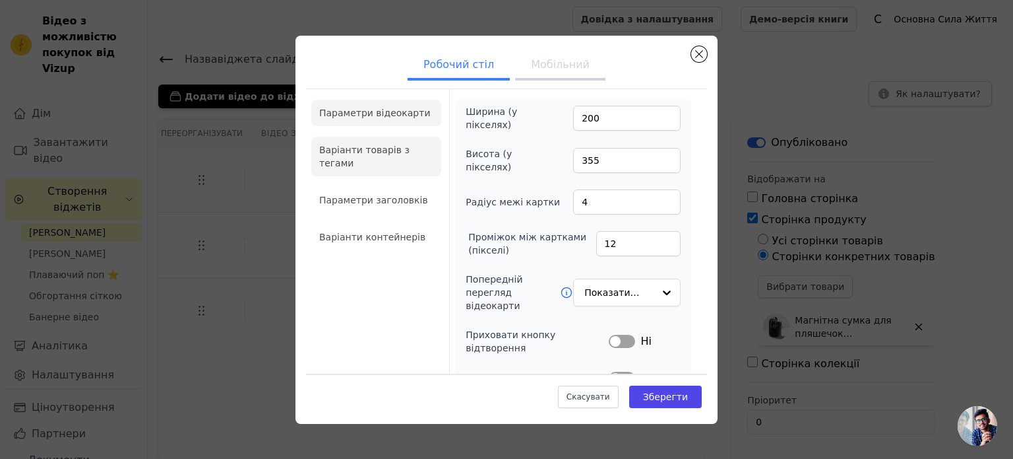
click at [370, 155] on li "Варіанти товарів з тегами" at bounding box center [376, 157] width 130 height 40
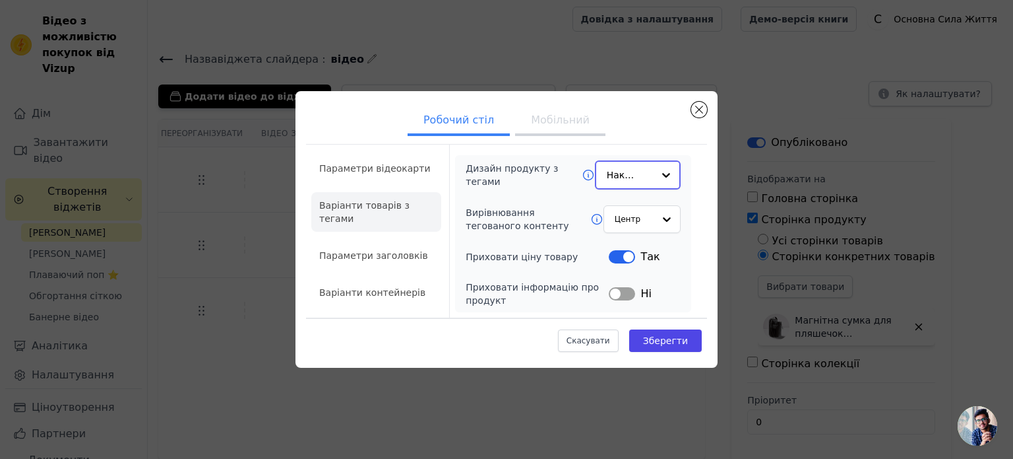
click at [662, 171] on div at bounding box center [666, 175] width 26 height 26
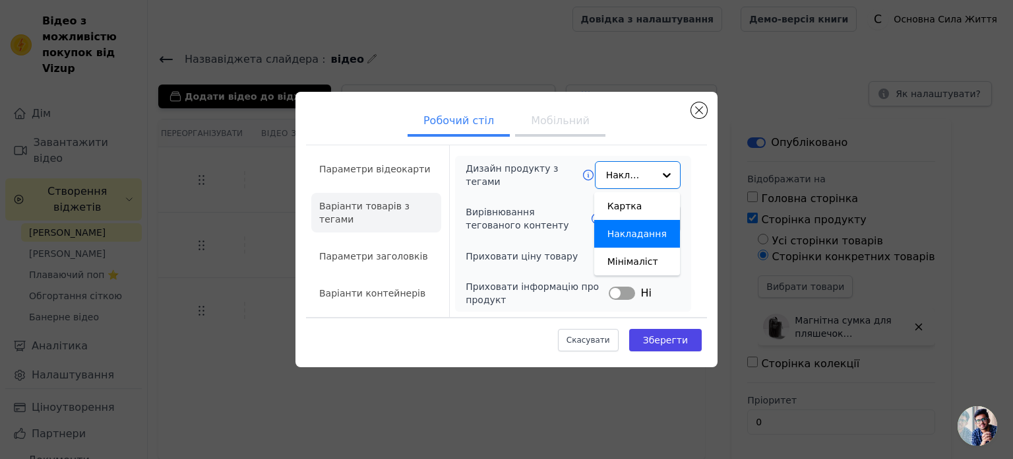
click at [689, 180] on div "Дизайн продукту з тегами Картка Накладання Мінімаліст Опція «Накладання» вибран…" at bounding box center [573, 234] width 236 height 156
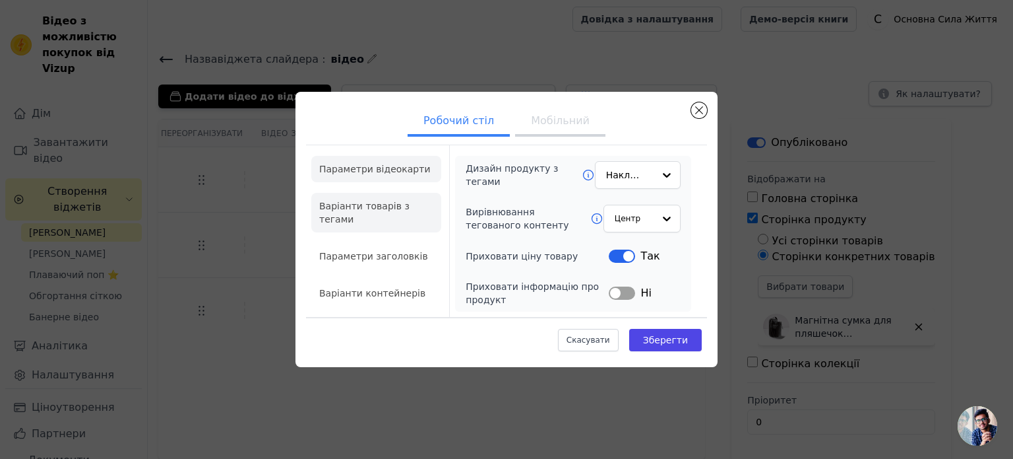
click at [403, 171] on font "Параметри відеокарти" at bounding box center [374, 169] width 111 height 11
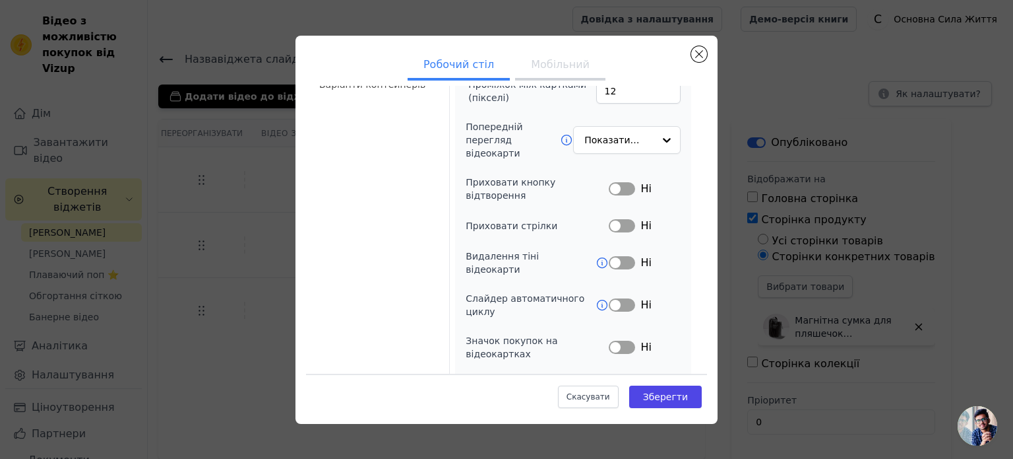
scroll to position [153, 0]
click at [658, 139] on div at bounding box center [666, 139] width 26 height 26
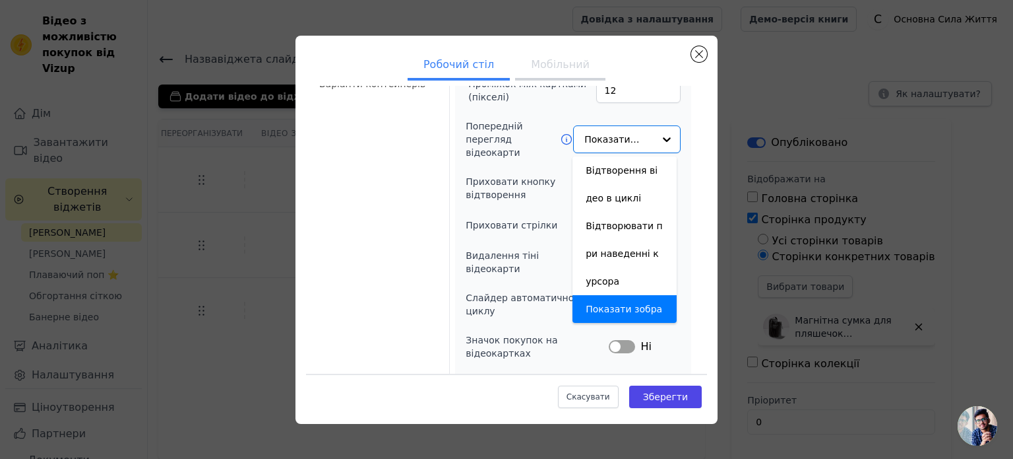
click at [691, 176] on div "Параметри відеокарти Варіанти товарів з тегами Параметри заголовків Варіанти ко…" at bounding box center [506, 173] width 401 height 477
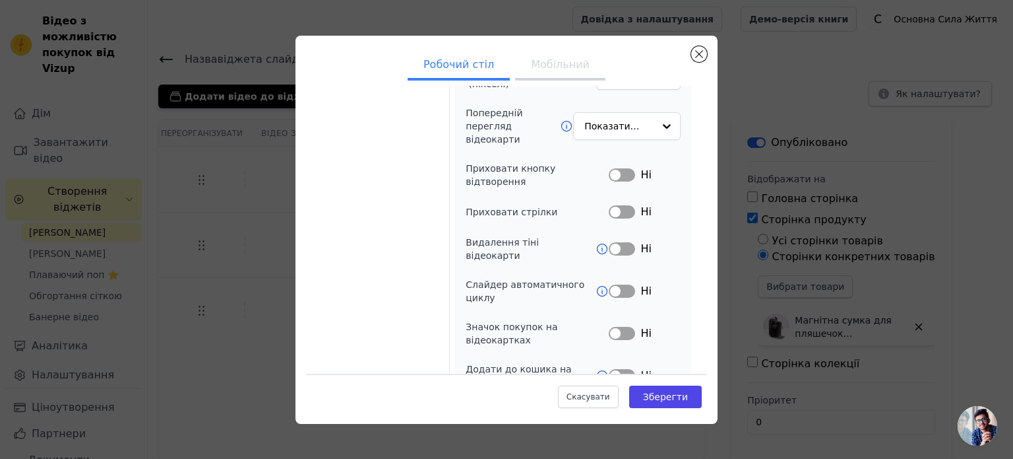
scroll to position [170, 0]
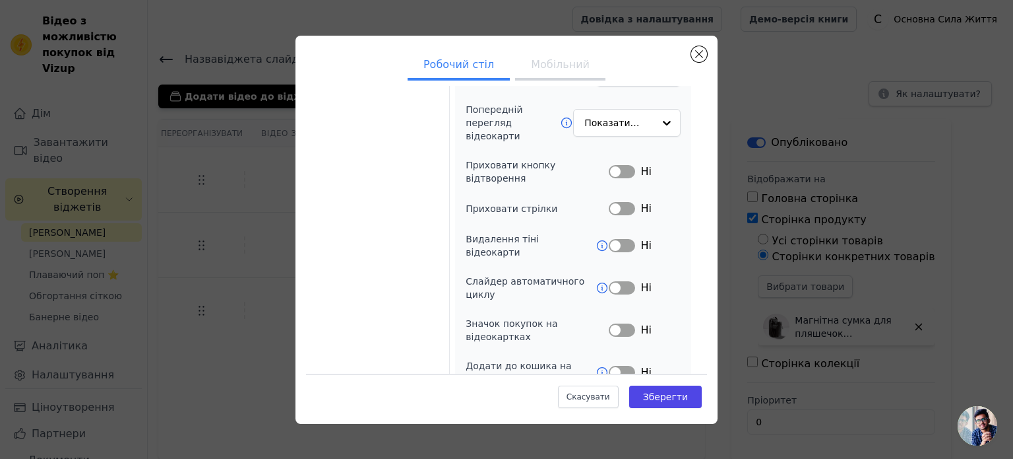
click at [616, 323] on button "Мітка" at bounding box center [622, 329] width 26 height 13
click at [565, 65] on font "Мобільний" at bounding box center [560, 64] width 59 height 13
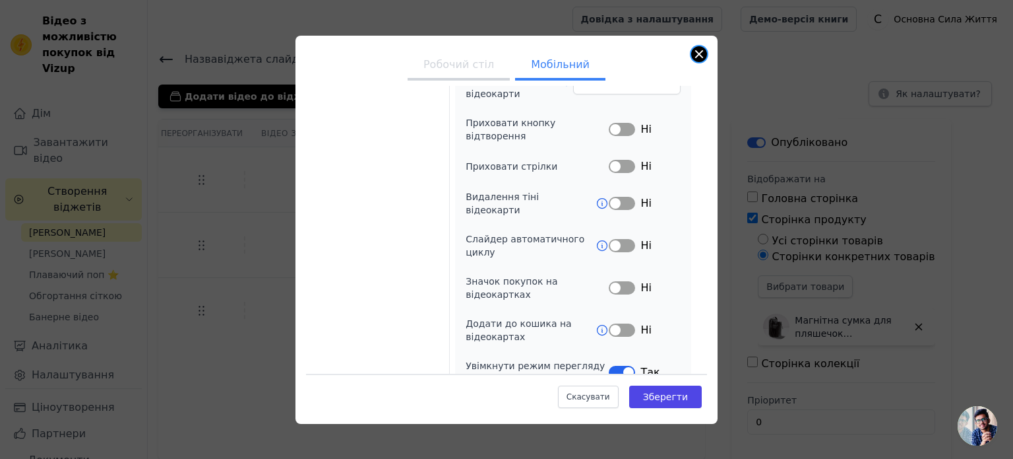
click at [699, 50] on button "Закрити модальне вікно" at bounding box center [699, 54] width 16 height 16
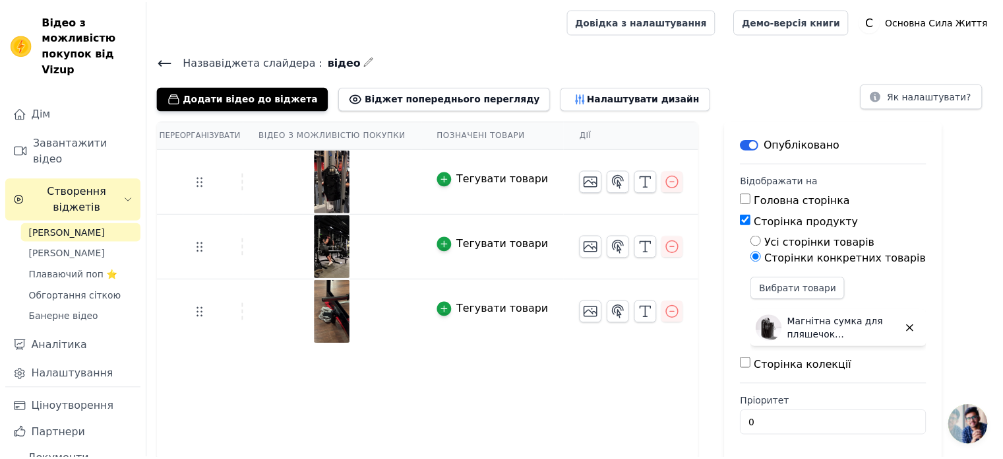
scroll to position [2, 0]
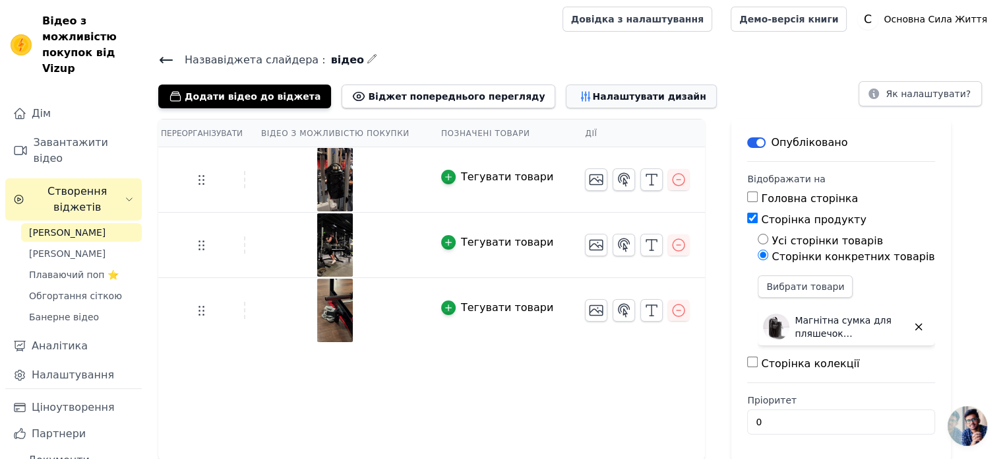
click at [582, 96] on icon "button" at bounding box center [586, 96] width 9 height 9
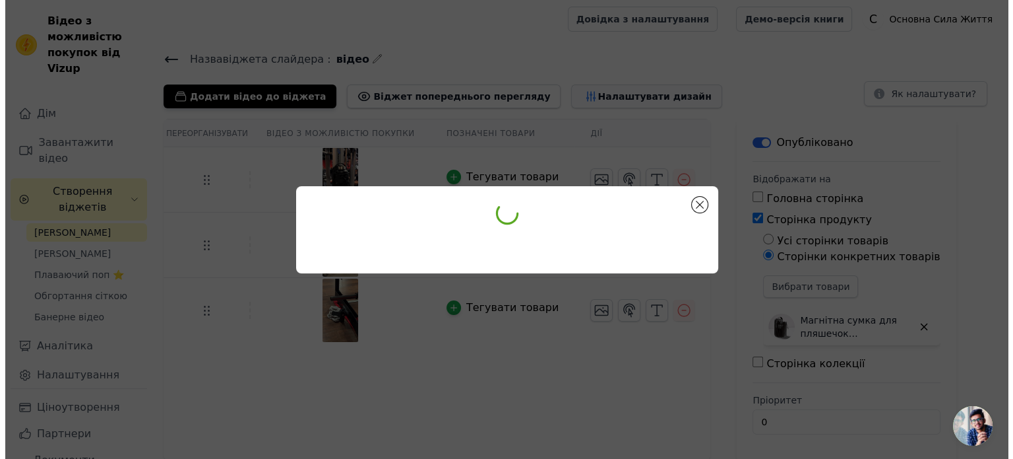
scroll to position [0, 0]
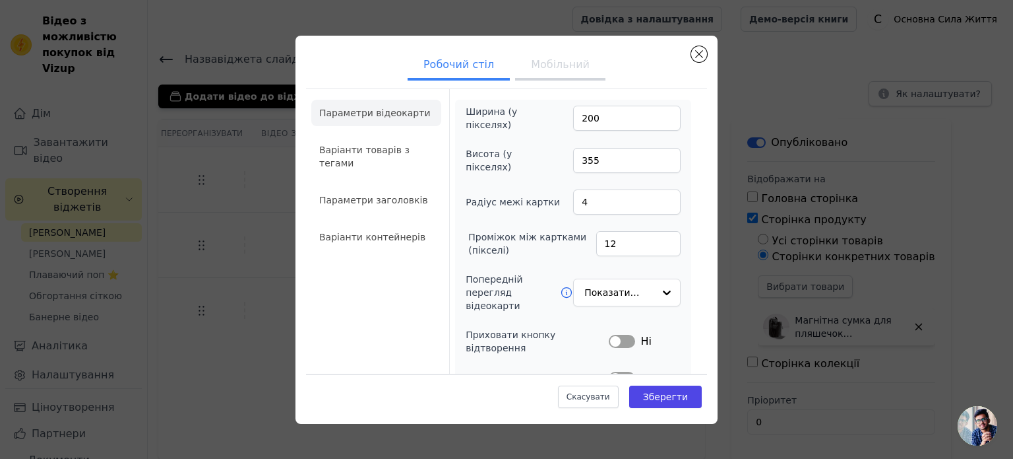
click at [542, 58] on font "Мобільний" at bounding box center [560, 64] width 59 height 13
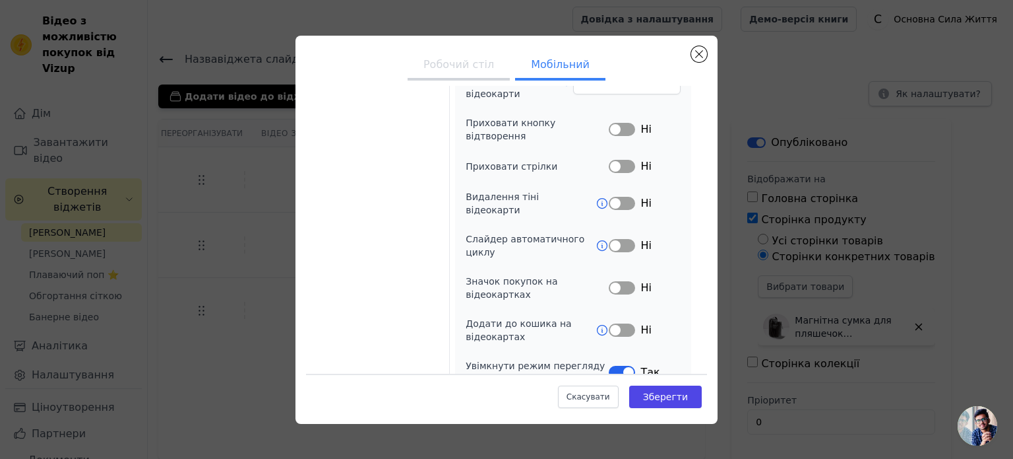
click at [618, 365] on button "Мітка" at bounding box center [622, 371] width 26 height 13
click at [658, 395] on font "Зберегти" at bounding box center [665, 396] width 45 height 11
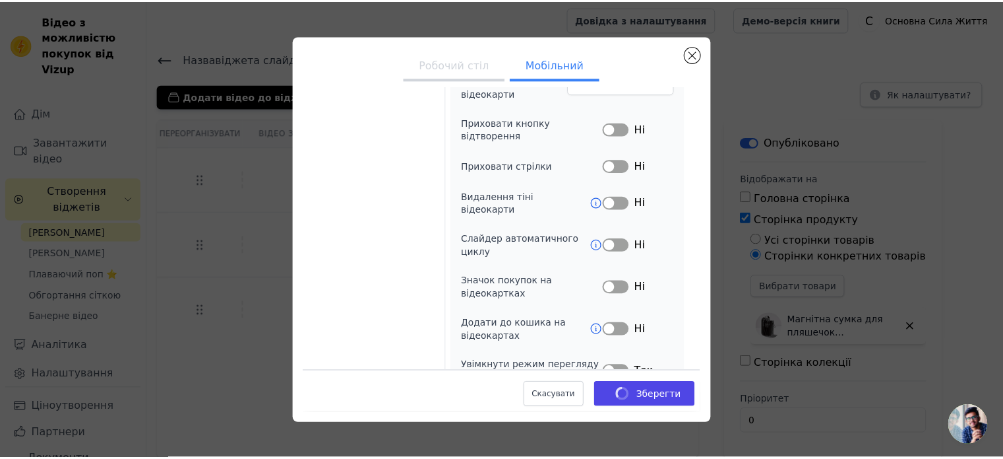
scroll to position [2, 0]
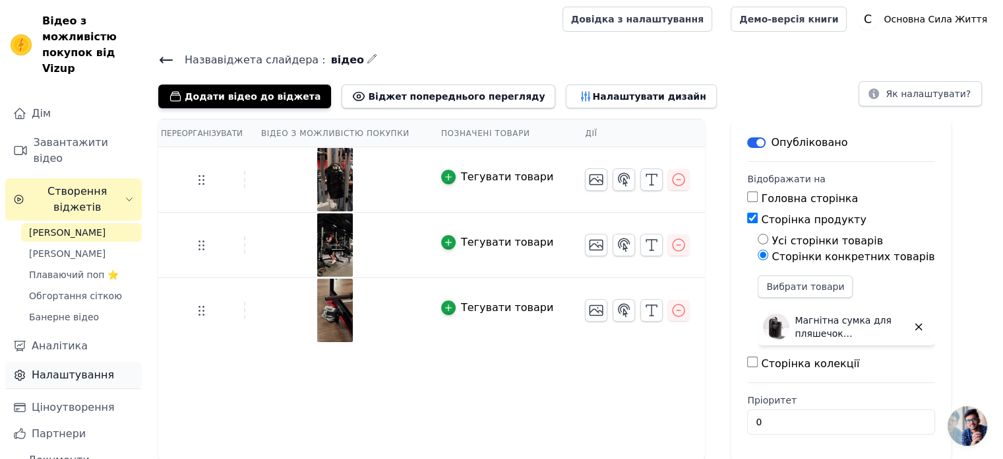
click at [109, 371] on link "Налаштування" at bounding box center [73, 375] width 137 height 26
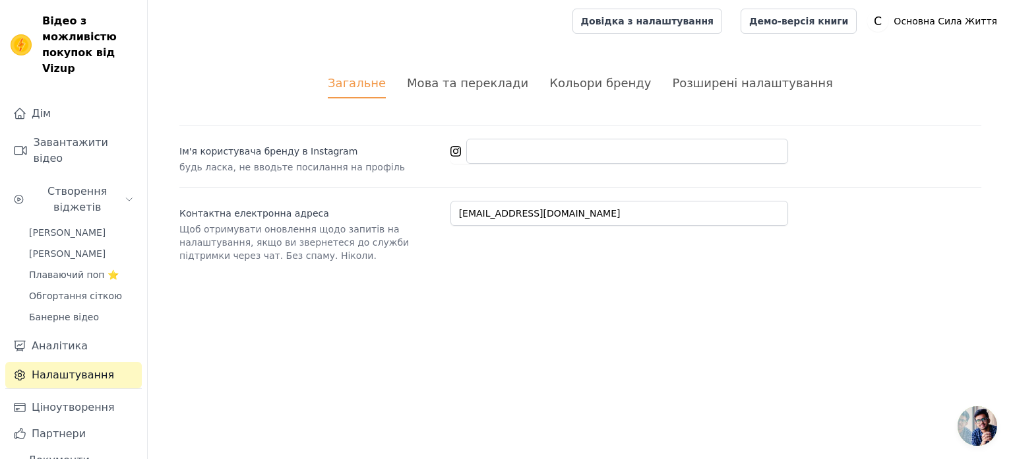
click at [676, 81] on font "Розширені налаштування" at bounding box center [752, 83] width 161 height 14
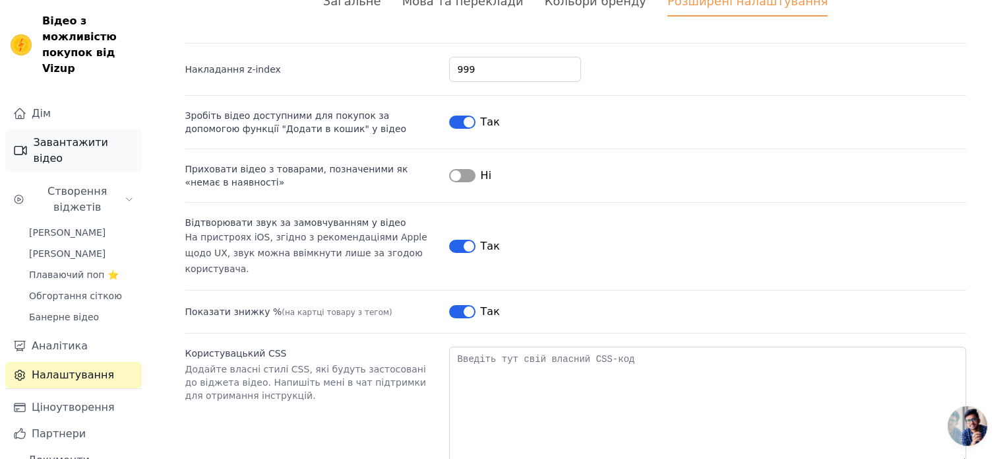
scroll to position [82, 0]
click at [104, 238] on font "Каруселі слайдерів" at bounding box center [67, 232] width 77 height 11
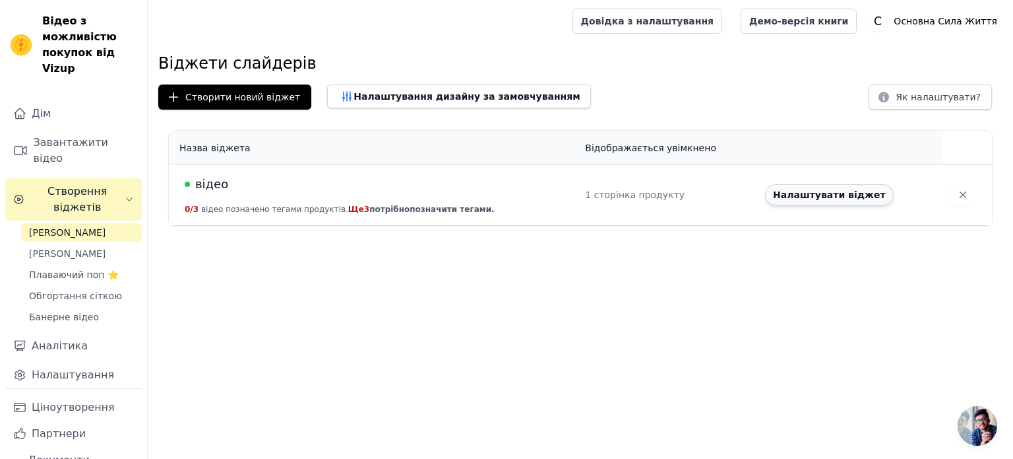
click at [794, 200] on font "Налаштувати віджет" at bounding box center [829, 194] width 113 height 11
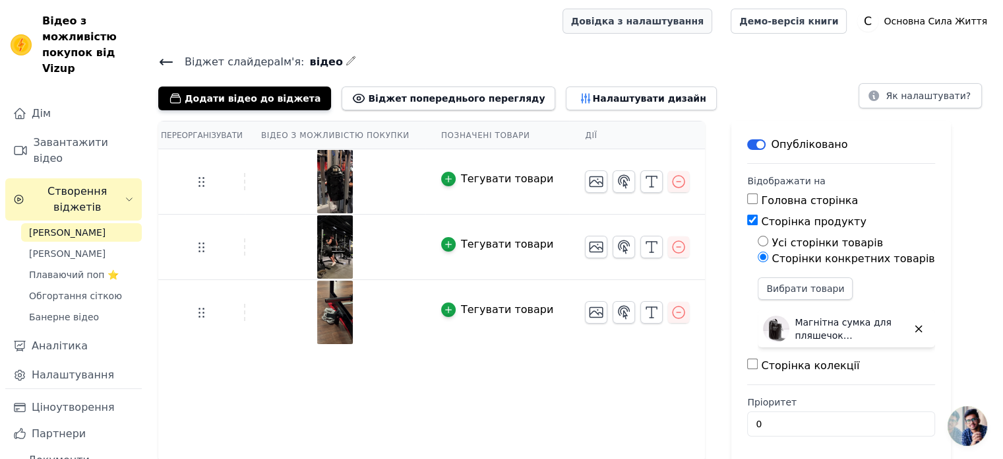
click at [641, 19] on font "Довідка з налаштування" at bounding box center [637, 21] width 133 height 11
click at [592, 101] on font "Налаштувати дизайн" at bounding box center [648, 98] width 113 height 11
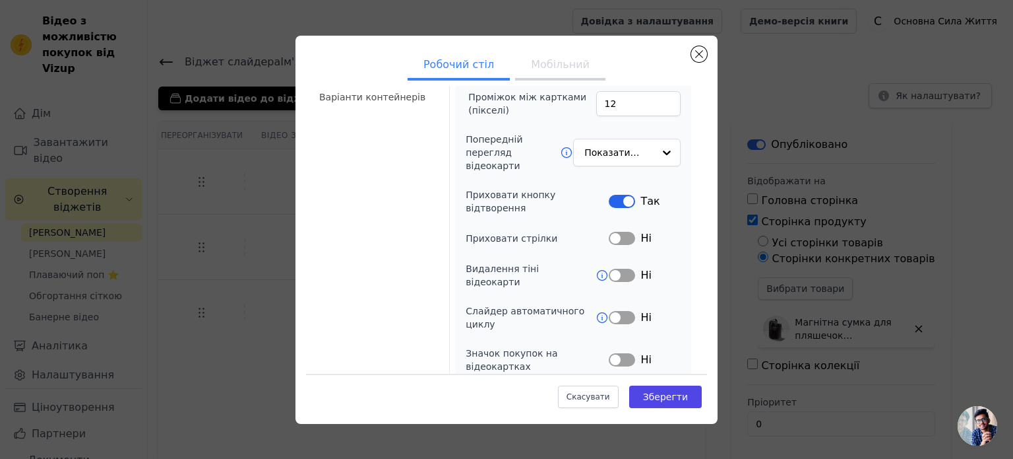
scroll to position [137, 0]
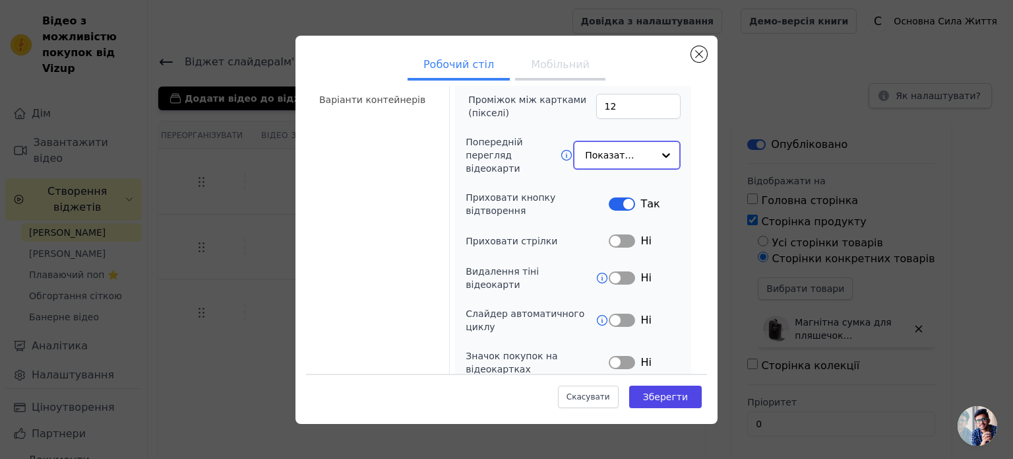
click at [639, 155] on input "Попередній перегляд відеокарти" at bounding box center [619, 155] width 68 height 26
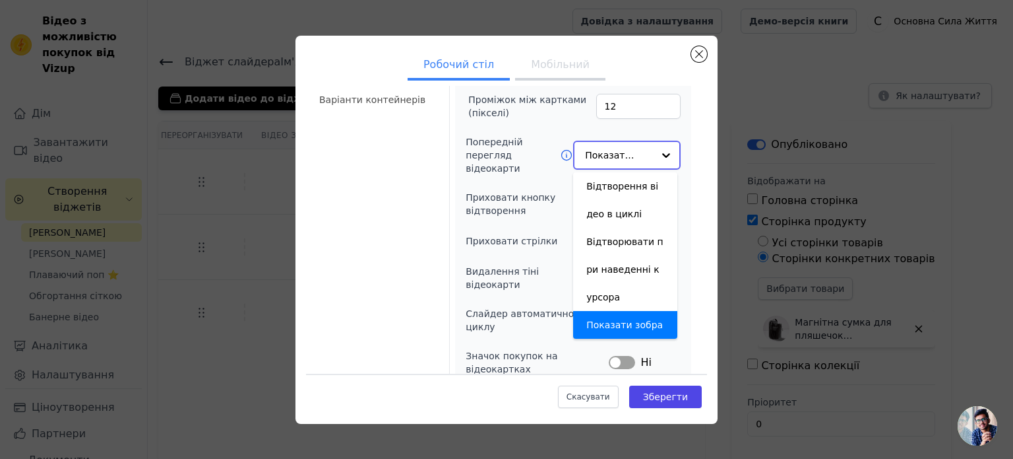
click at [639, 155] on input "Попередній перегляд відеокарти" at bounding box center [619, 155] width 68 height 26
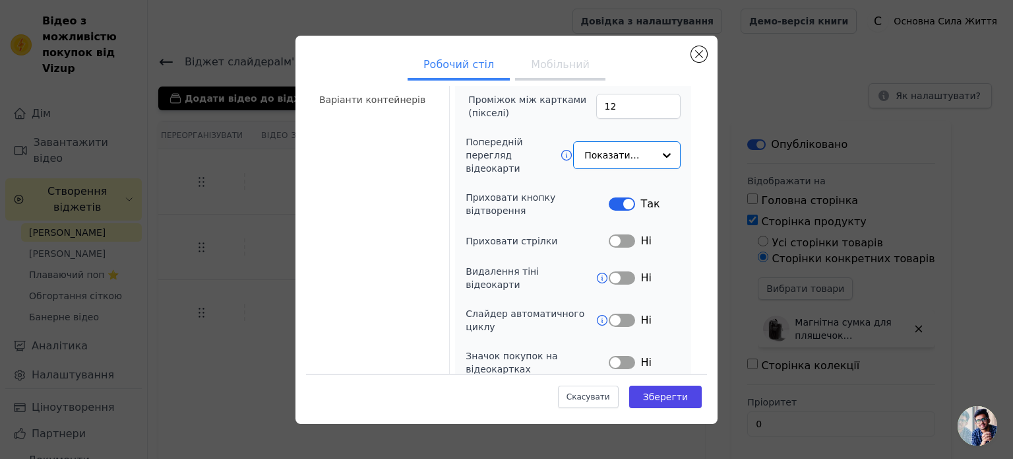
click at [612, 197] on button "Мітка" at bounding box center [622, 203] width 26 height 13
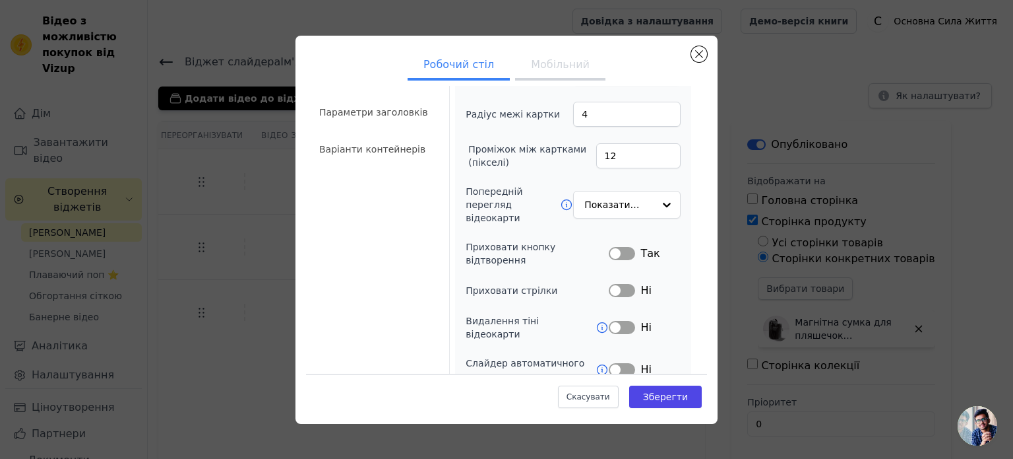
scroll to position [90, 0]
click at [658, 399] on font "Зберегти" at bounding box center [665, 396] width 45 height 11
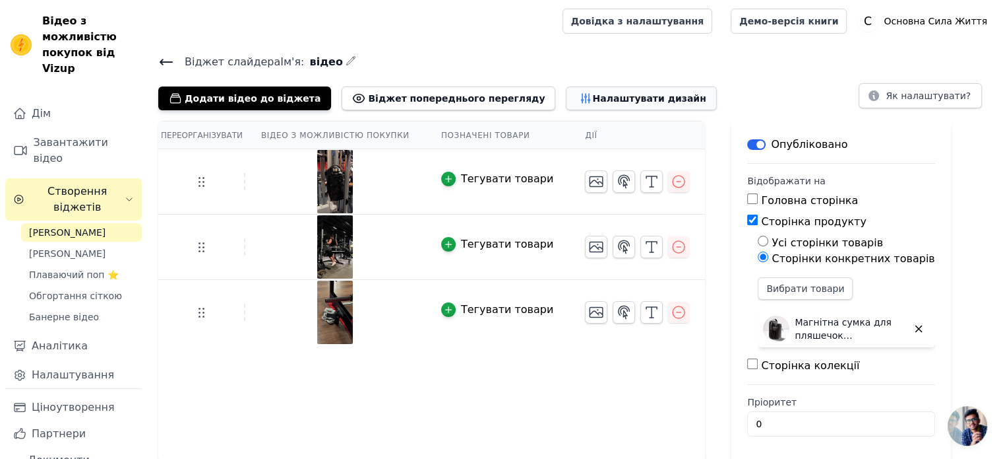
click at [579, 103] on icon "button" at bounding box center [585, 98] width 13 height 13
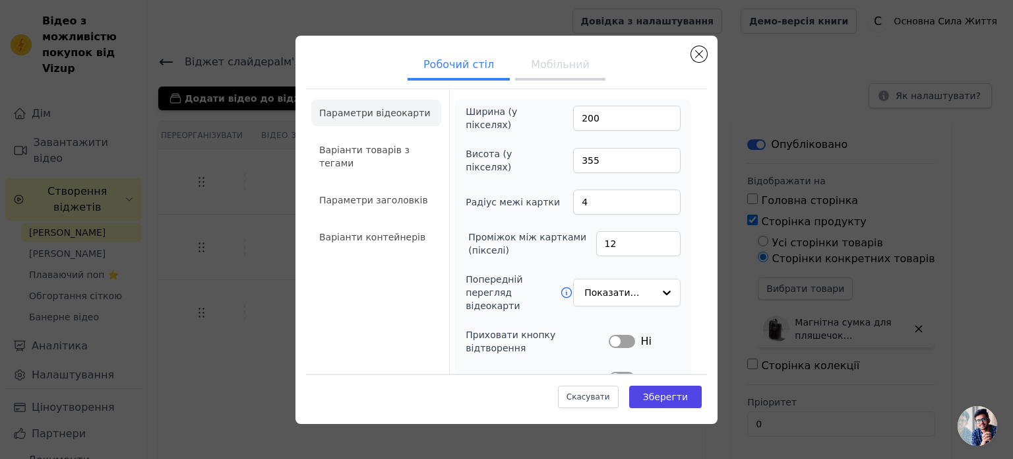
click at [541, 62] on font "Мобільний" at bounding box center [560, 64] width 59 height 13
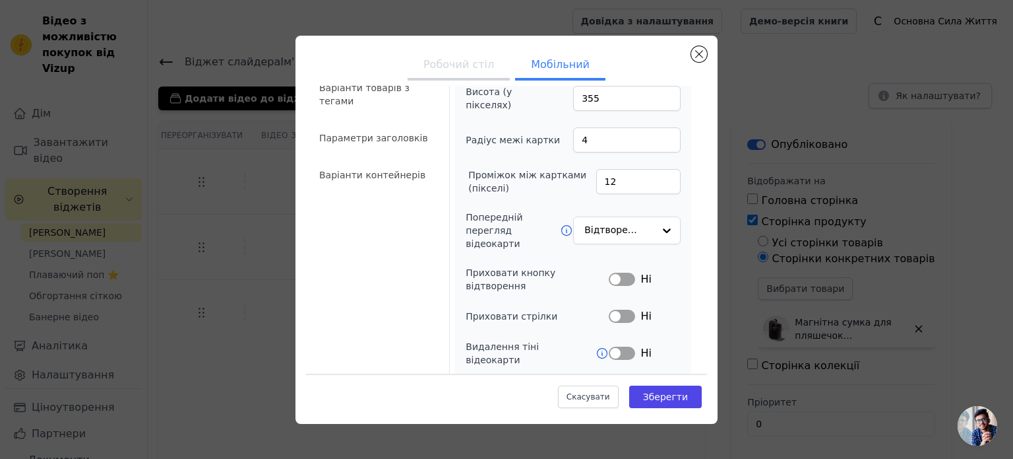
scroll to position [69, 0]
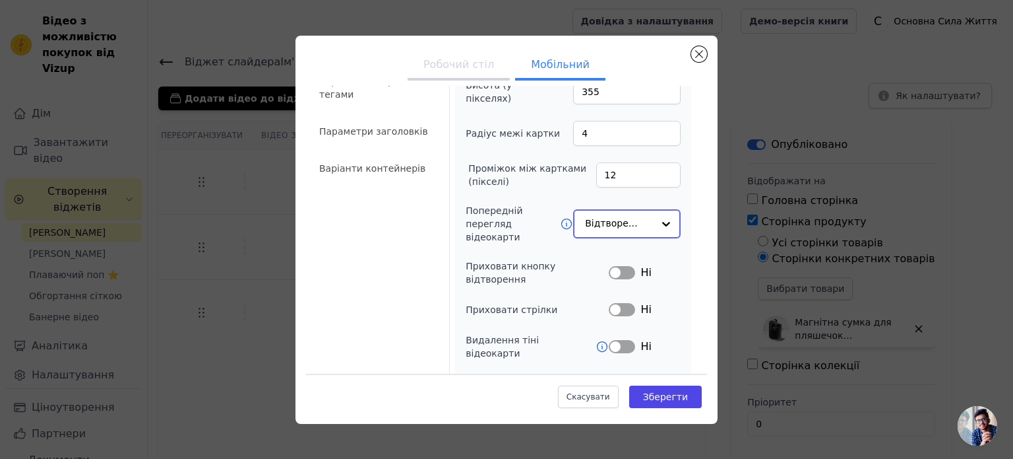
click at [653, 221] on div at bounding box center [666, 223] width 26 height 26
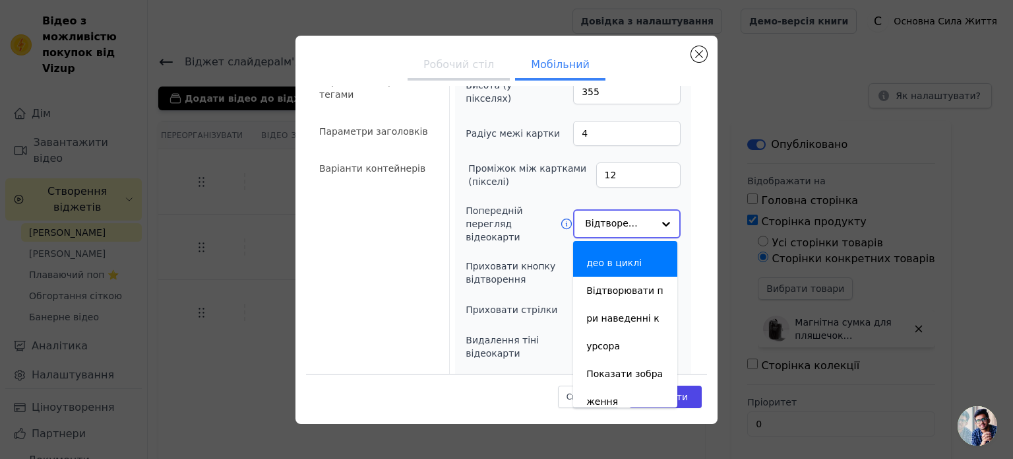
scroll to position [28, 0]
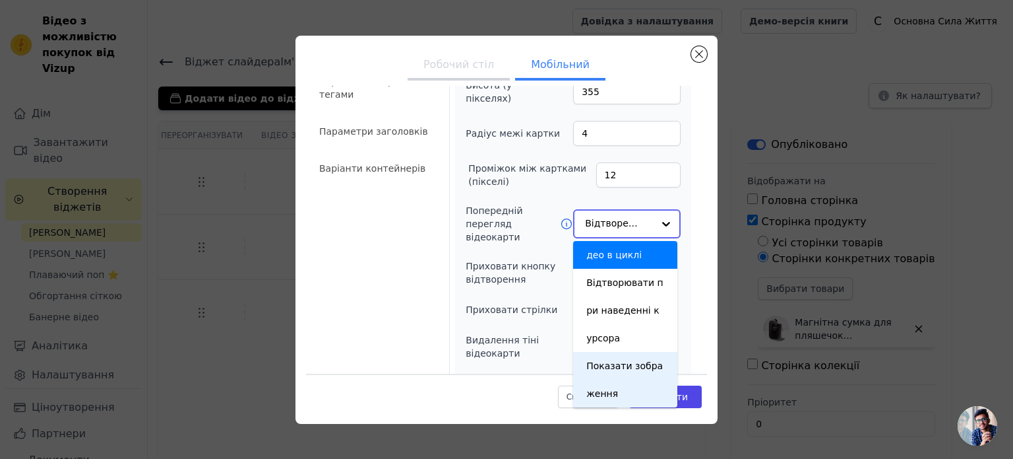
click at [602, 367] on font "Показати зображення" at bounding box center [625, 379] width 77 height 38
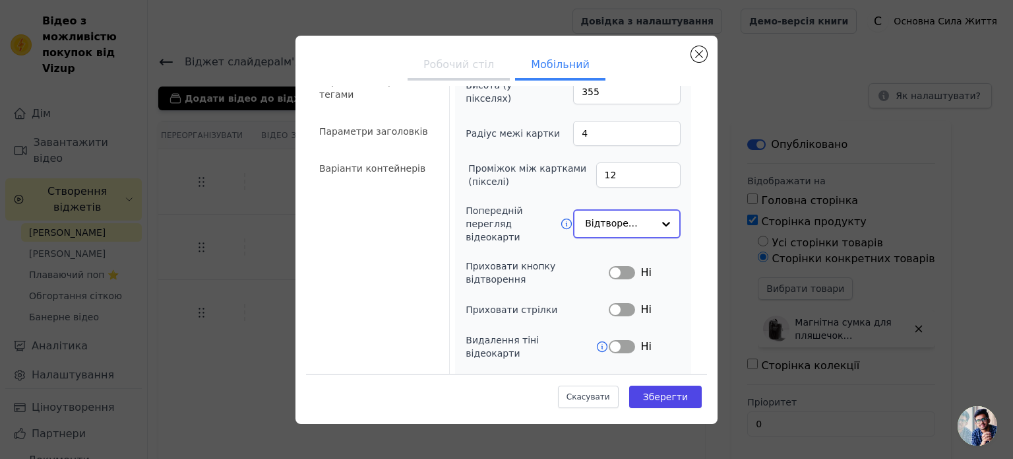
click at [639, 219] on input "Попередній перегляд відеокарти" at bounding box center [619, 223] width 68 height 26
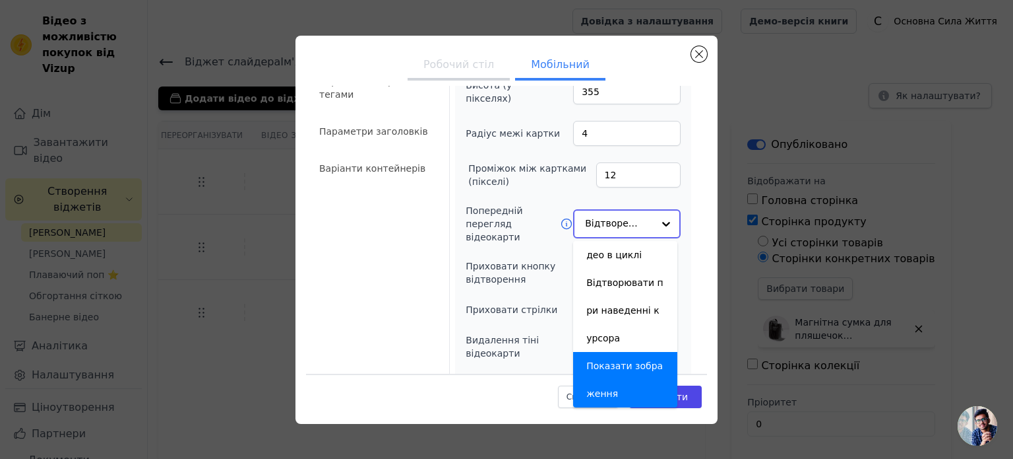
click at [608, 382] on div "Показати зображення" at bounding box center [625, 379] width 104 height 55
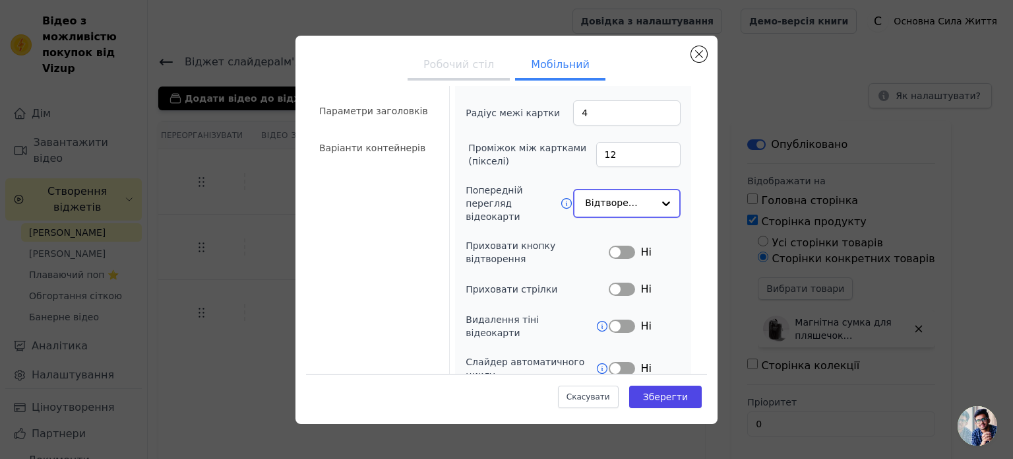
scroll to position [90, 0]
click at [616, 249] on button "Мітка" at bounding box center [622, 251] width 26 height 13
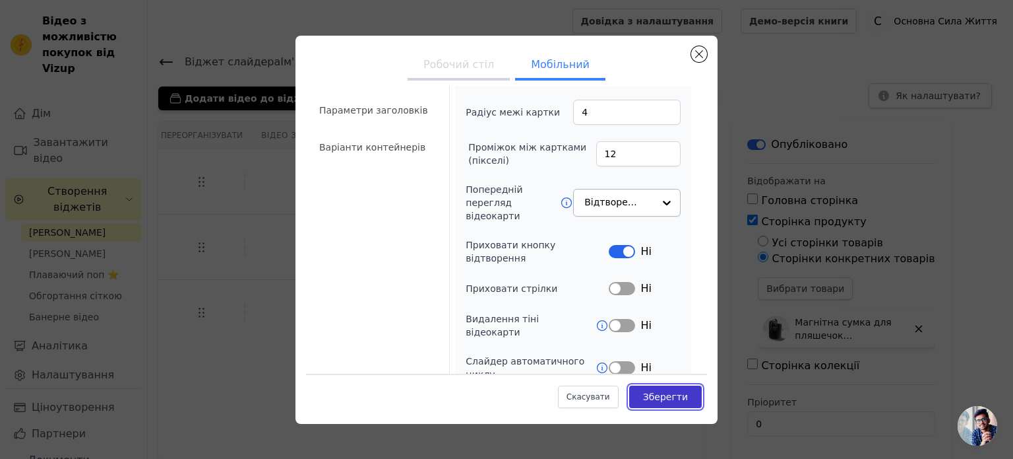
click at [662, 395] on font "Зберегти" at bounding box center [665, 396] width 45 height 11
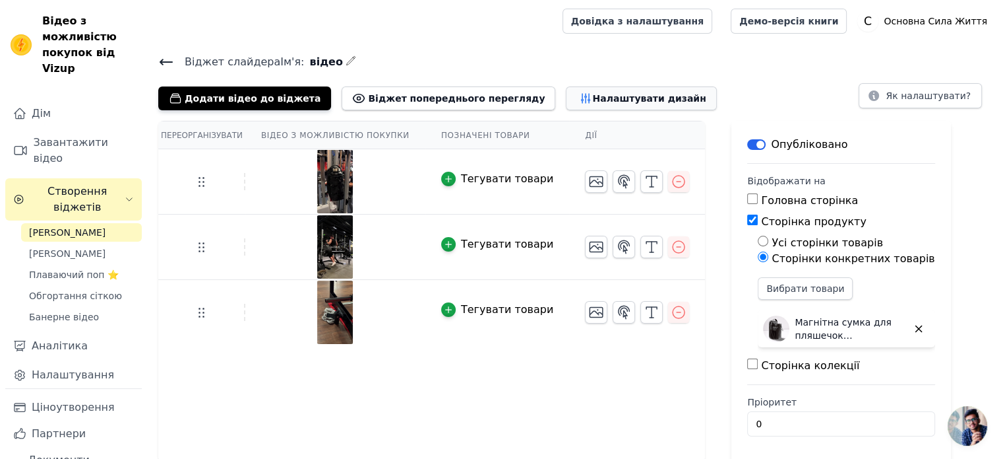
click at [592, 104] on font "Налаштувати дизайн" at bounding box center [648, 98] width 113 height 13
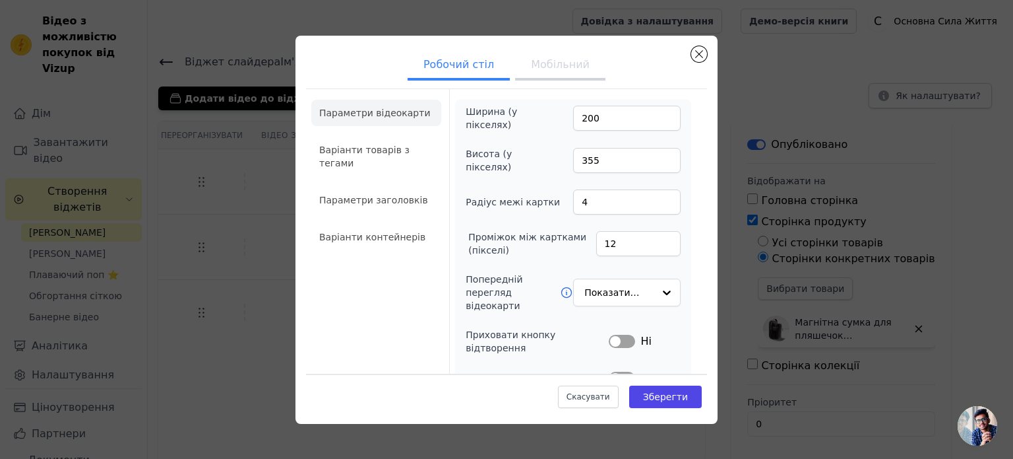
click at [571, 74] on button "Мобільний" at bounding box center [560, 65] width 90 height 29
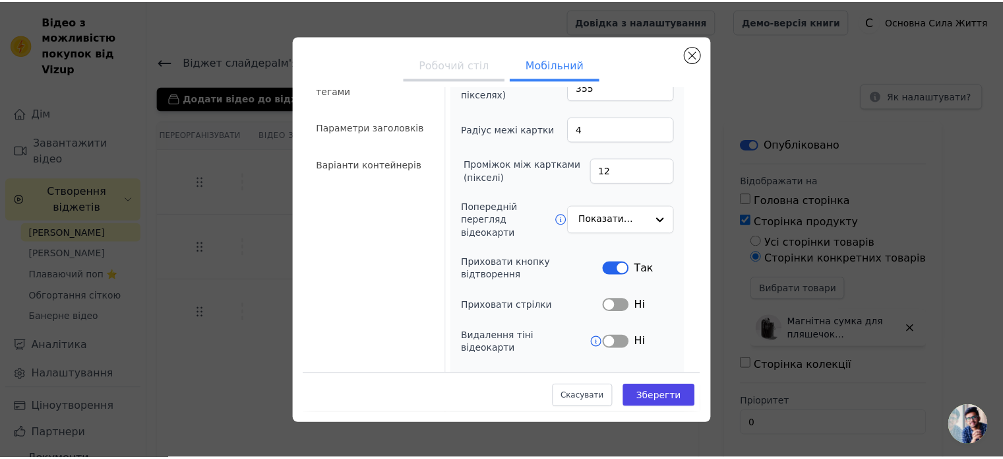
scroll to position [73, 0]
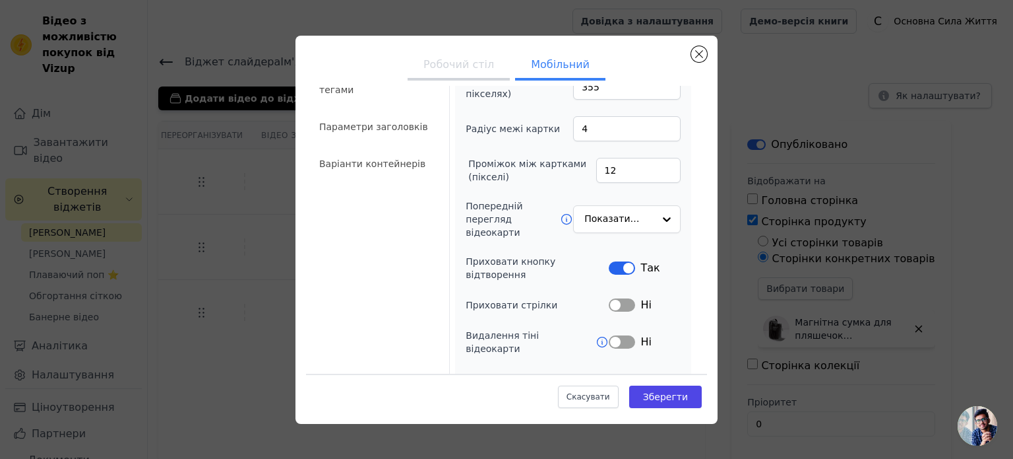
click at [614, 261] on button "Мітка" at bounding box center [622, 267] width 26 height 13
click at [662, 394] on font "Зберегти" at bounding box center [665, 396] width 45 height 11
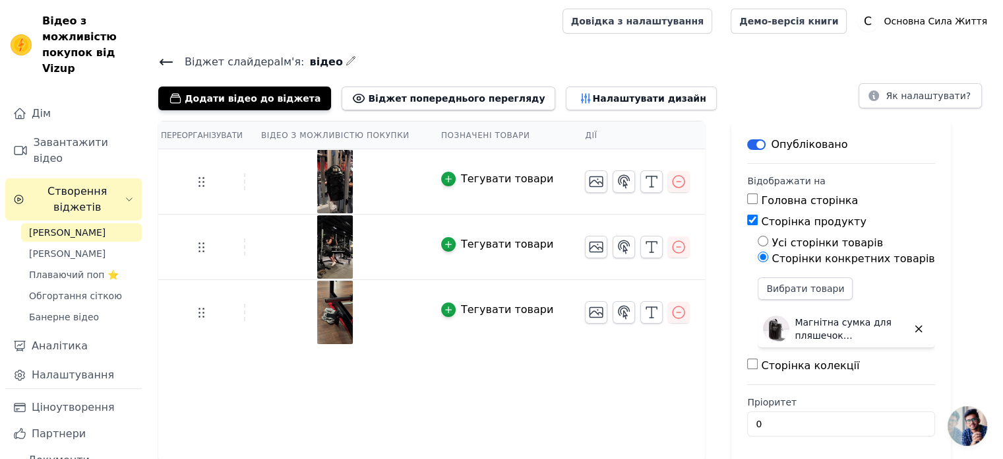
click at [161, 61] on icon at bounding box center [166, 61] width 12 height 5
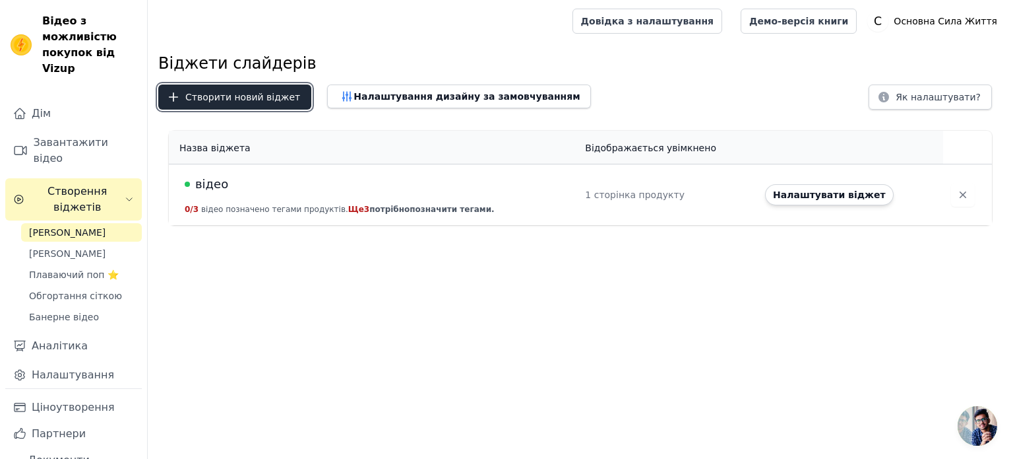
click at [266, 102] on font "Створити новий віджет" at bounding box center [242, 97] width 115 height 11
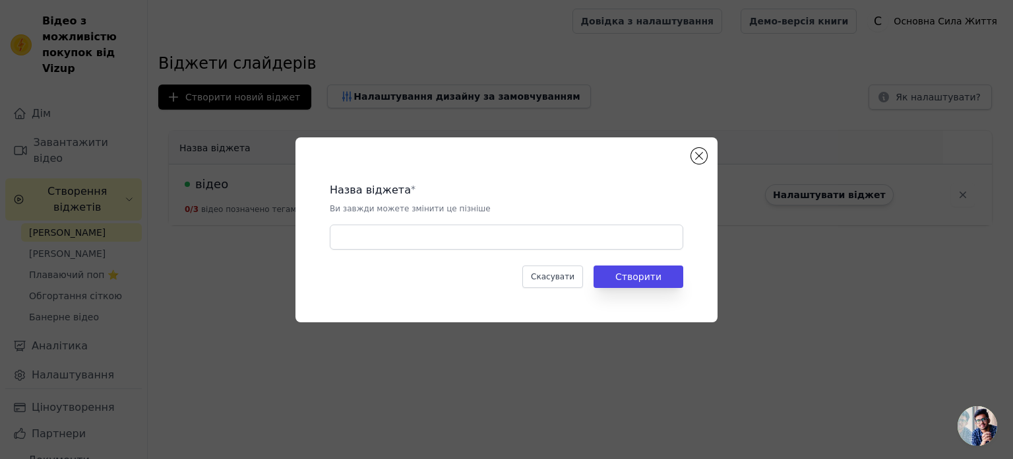
click at [423, 222] on div "Назва віджета * Ви завжди можете змінити це пізніше" at bounding box center [507, 211] width 354 height 78
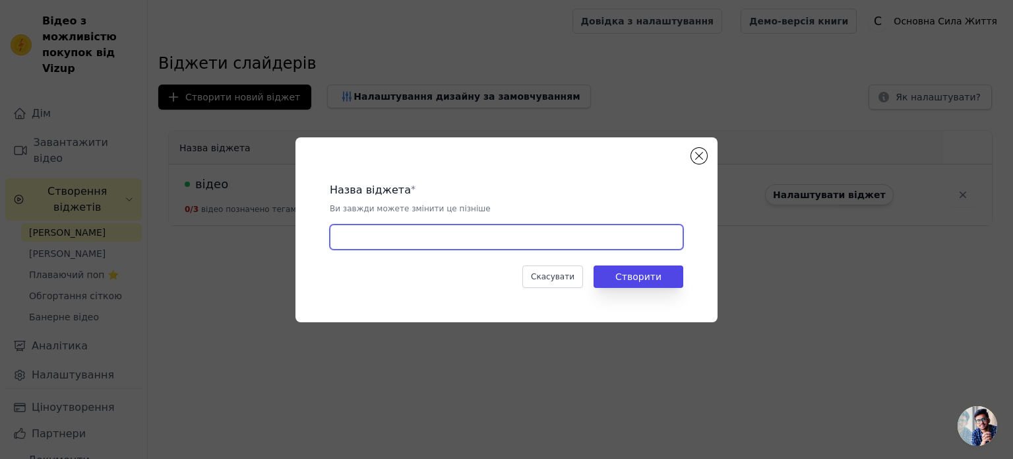
click at [423, 233] on input "text" at bounding box center [507, 236] width 354 height 25
type input "ен"
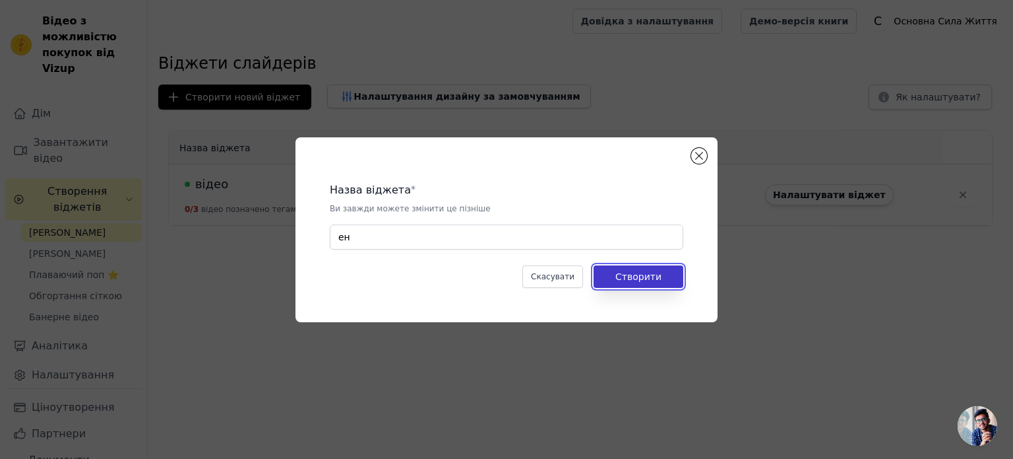
click at [674, 272] on button "Створити" at bounding box center [639, 276] width 90 height 22
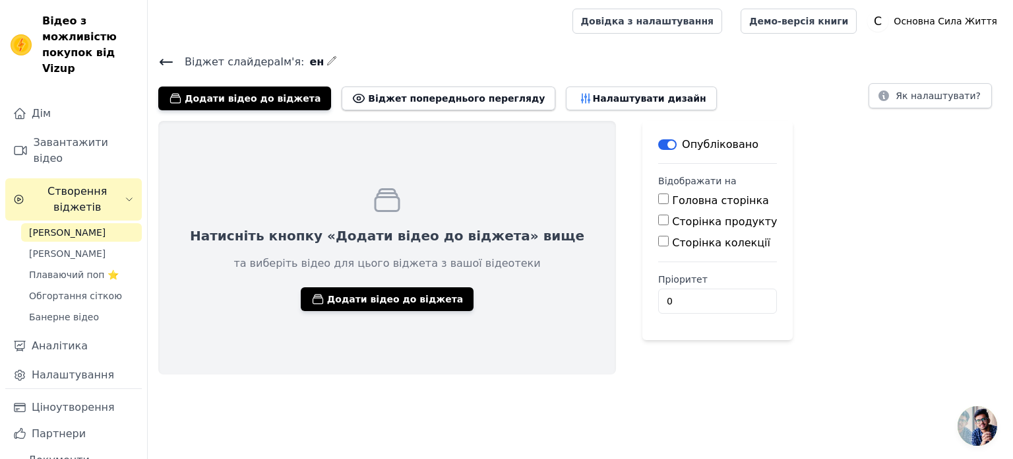
click at [168, 55] on icon at bounding box center [166, 62] width 16 height 16
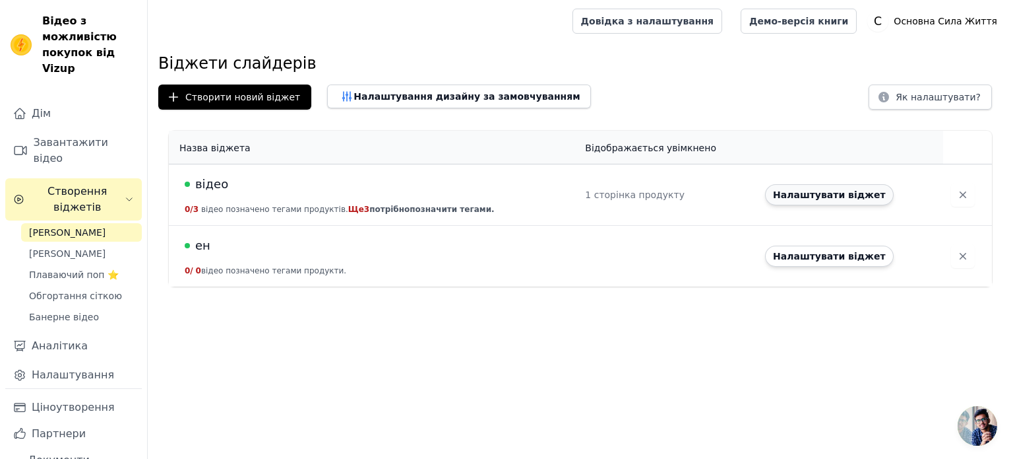
click at [818, 199] on font "Налаштувати віджет" at bounding box center [829, 194] width 113 height 11
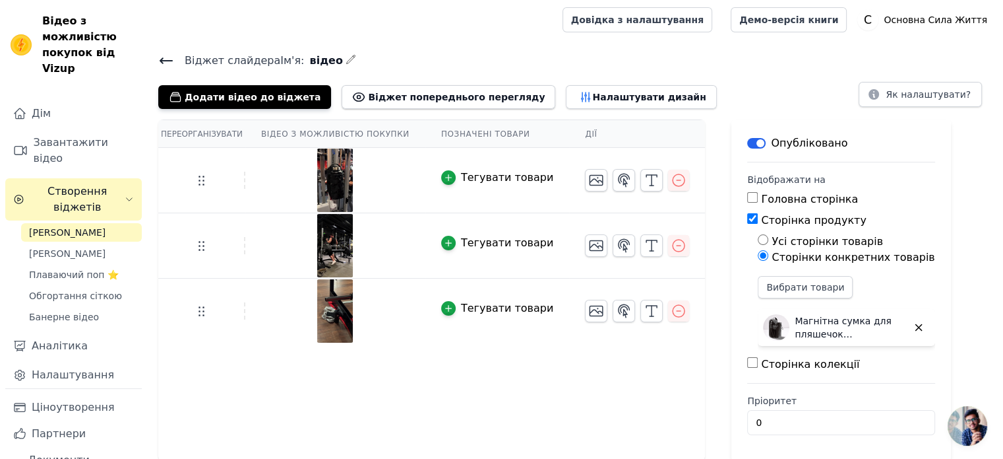
scroll to position [2, 0]
click at [844, 416] on input "0" at bounding box center [840, 421] width 187 height 25
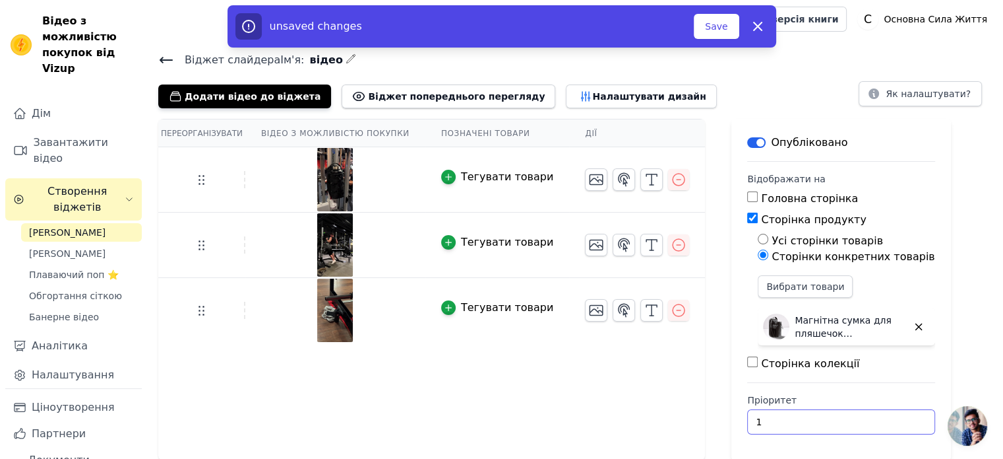
click at [856, 414] on input "1" at bounding box center [840, 421] width 187 height 25
click at [858, 429] on input "1" at bounding box center [840, 421] width 187 height 25
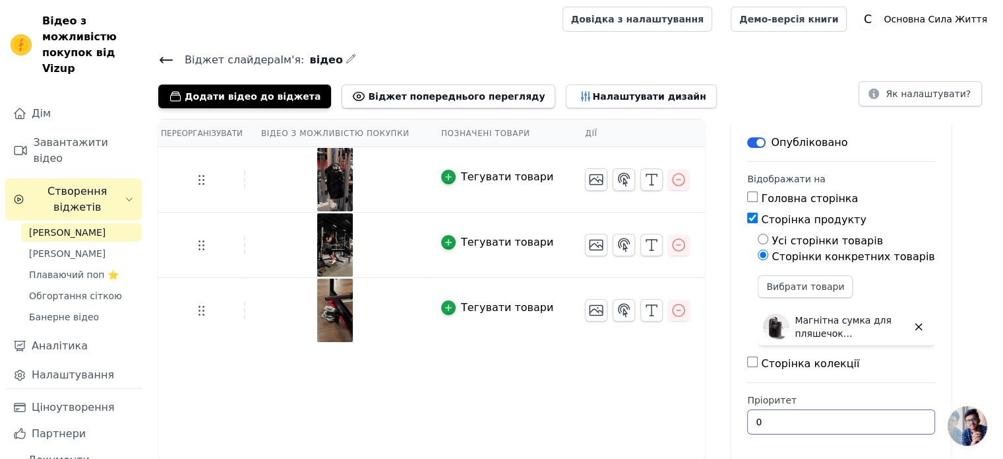
type input "0"
click at [858, 422] on input "0" at bounding box center [840, 421] width 187 height 25
click at [609, 403] on div "Переорганізувати Відео з можливістю покупки Позначені товари Дії Тегувати товар…" at bounding box center [431, 290] width 547 height 342
click at [582, 98] on icon "button" at bounding box center [586, 96] width 9 height 9
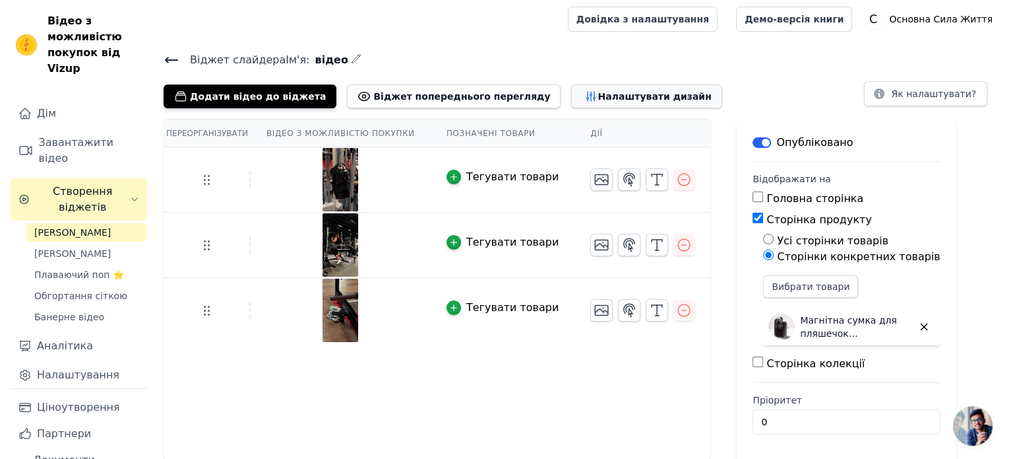
scroll to position [0, 0]
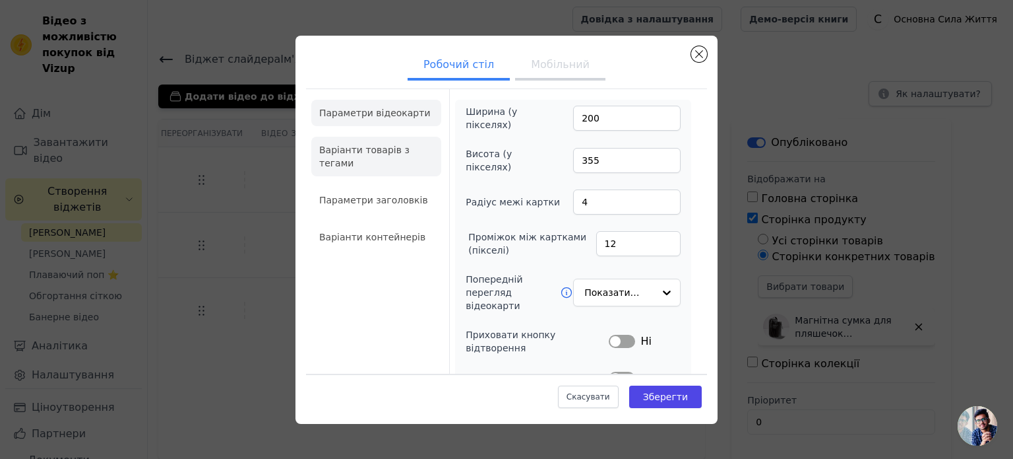
click at [367, 151] on font "Варіанти товарів з тегами" at bounding box center [364, 156] width 90 height 24
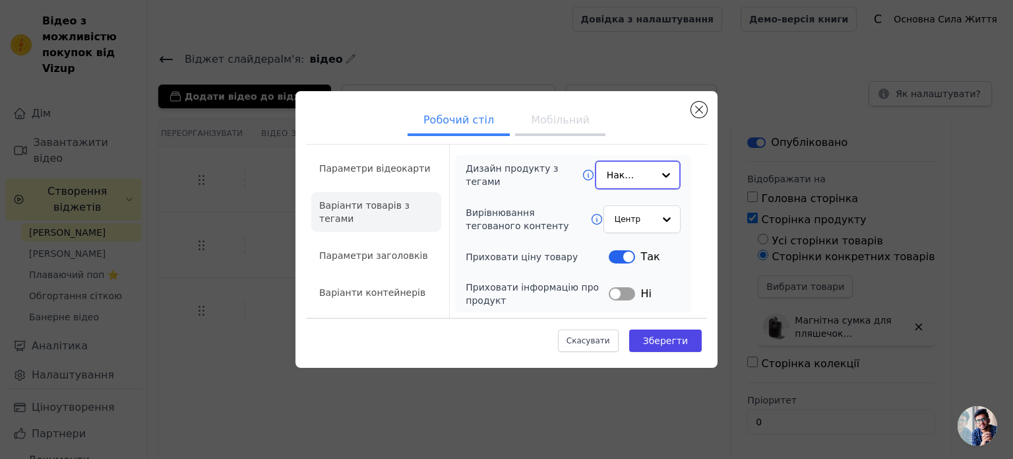
click at [654, 176] on div at bounding box center [666, 175] width 26 height 26
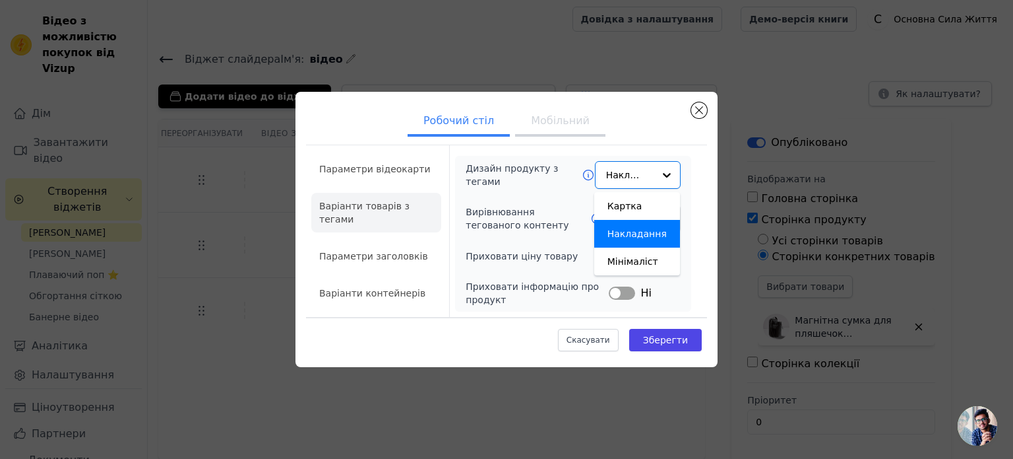
click at [545, 153] on form "Дизайн продукту з тегами Картка Накладання Мінімаліст Опція «Накладання» вибран…" at bounding box center [572, 231] width 247 height 172
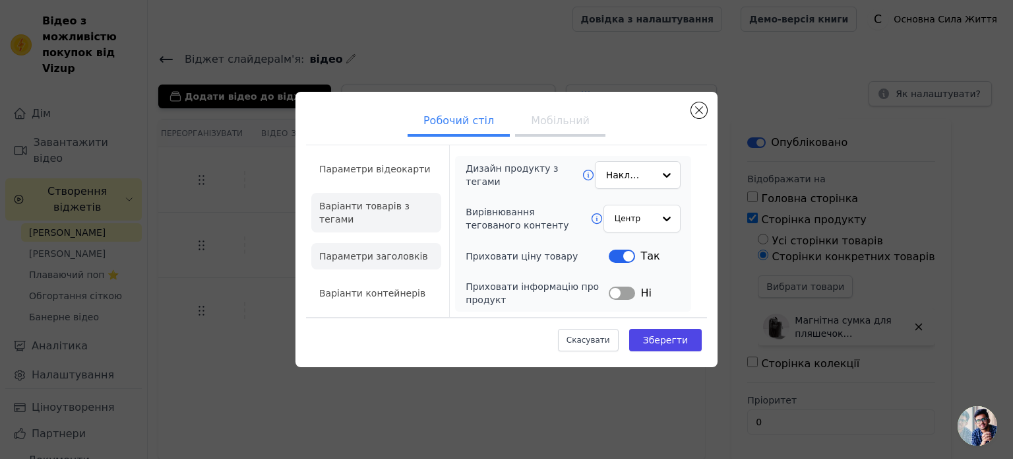
click at [387, 251] on font "Параметри заголовків" at bounding box center [373, 256] width 109 height 11
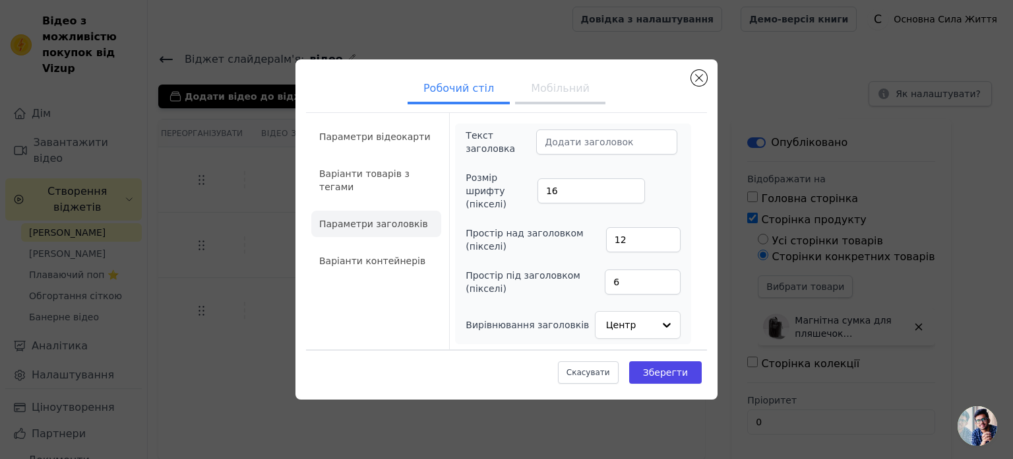
click at [557, 102] on button "Мобільний" at bounding box center [560, 89] width 90 height 29
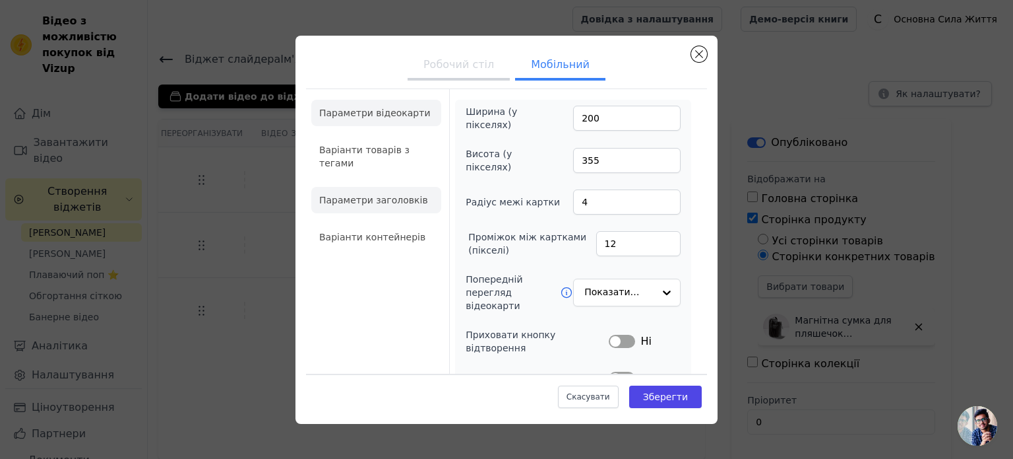
click at [414, 208] on li "Параметри заголовків" at bounding box center [376, 200] width 130 height 26
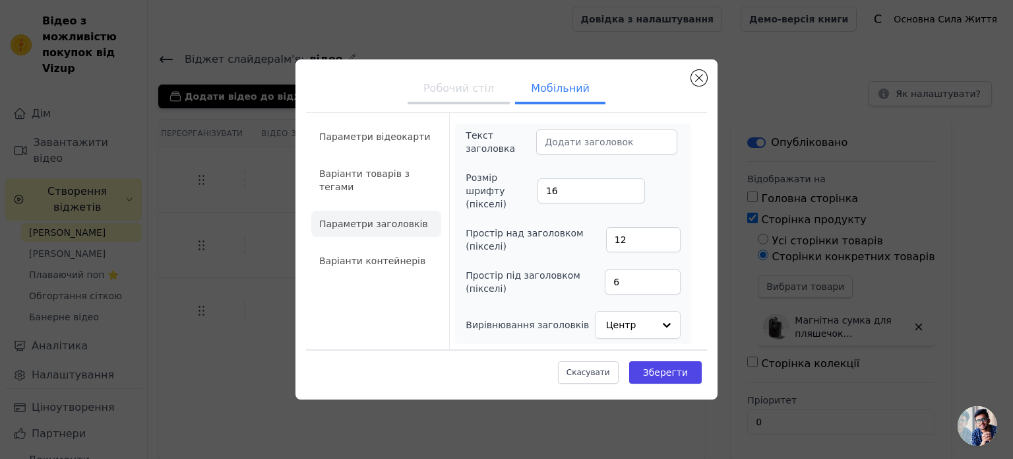
click at [487, 94] on font "Робочий стіл" at bounding box center [459, 88] width 71 height 13
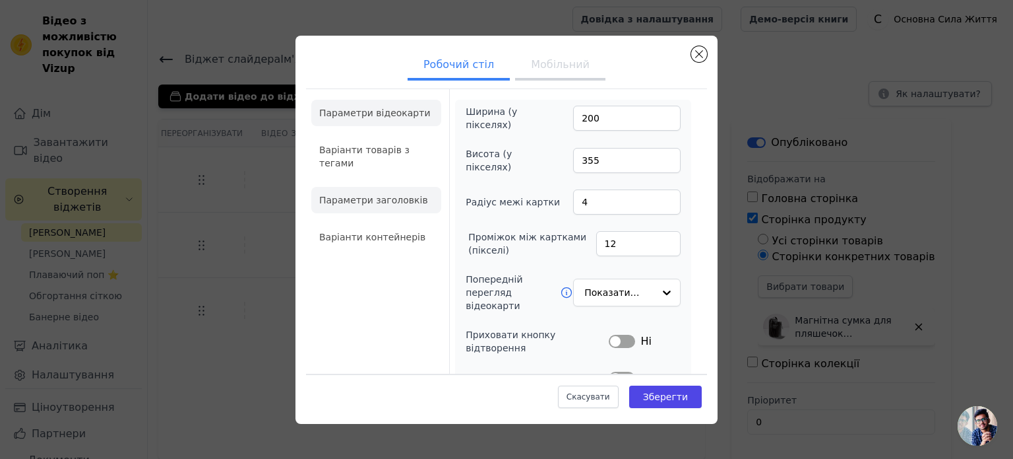
click at [386, 197] on font "Параметри заголовків" at bounding box center [373, 200] width 109 height 11
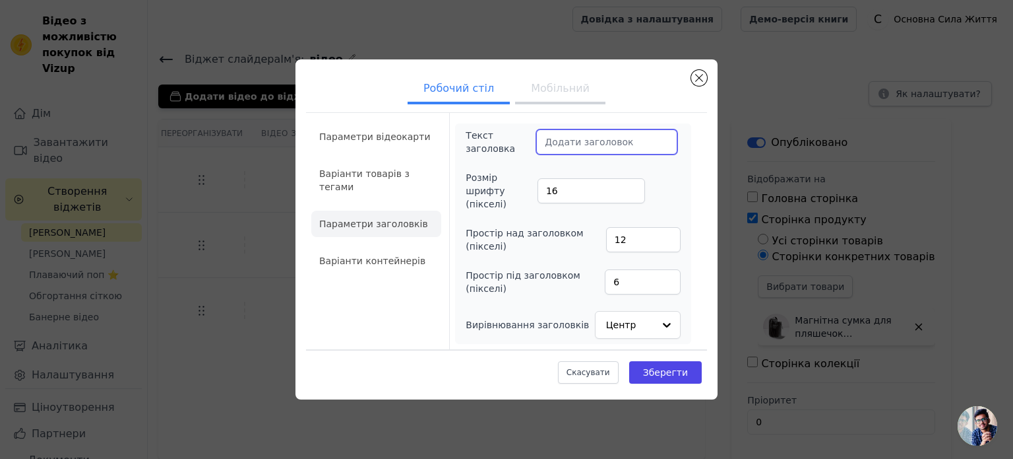
click at [598, 144] on input "Текст заголовка" at bounding box center [606, 141] width 141 height 25
type input "гщр"
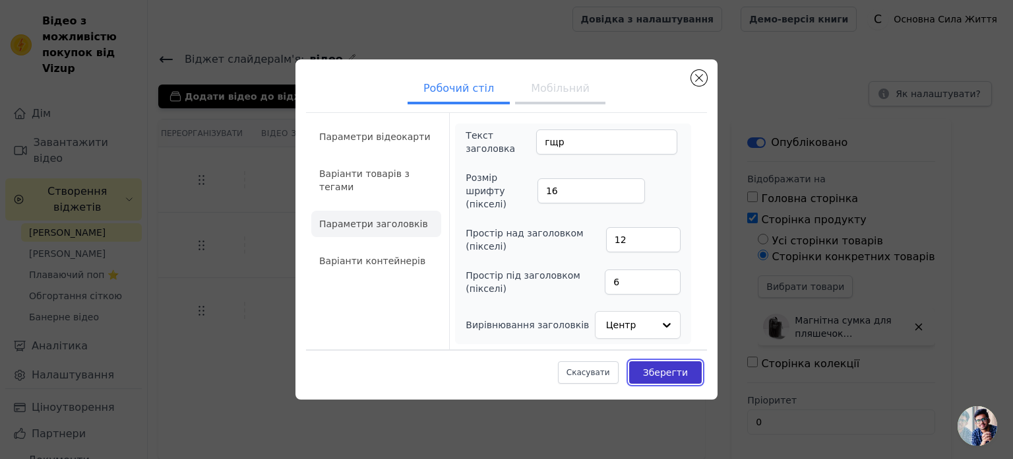
click at [672, 367] on font "Зберегти" at bounding box center [665, 372] width 45 height 11
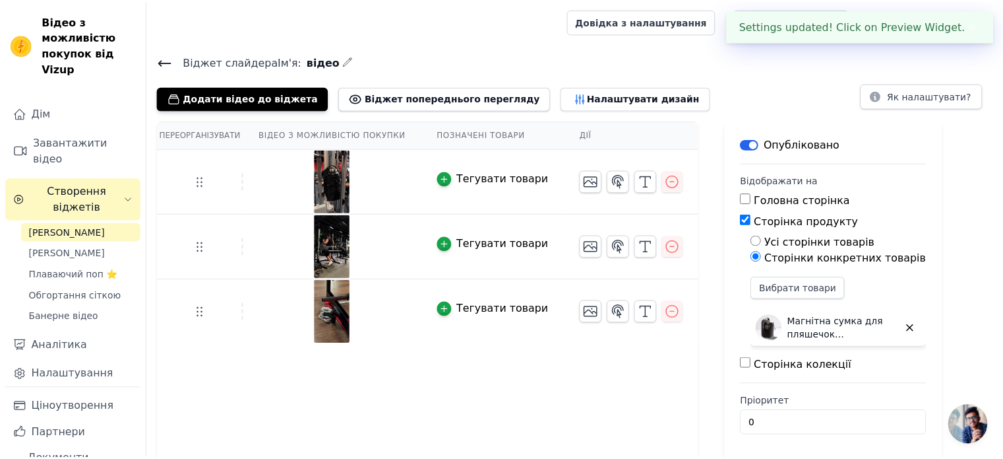
scroll to position [2, 0]
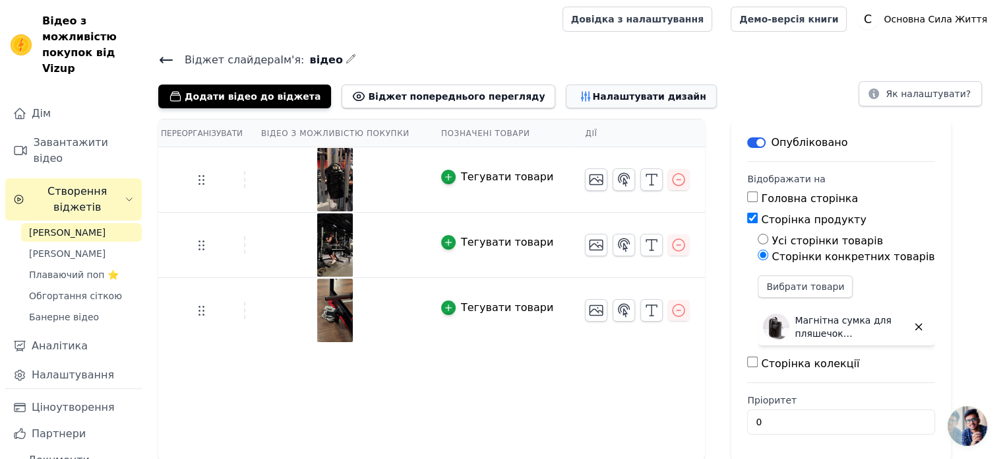
click at [566, 104] on button "Налаштувати дизайн" at bounding box center [641, 96] width 150 height 24
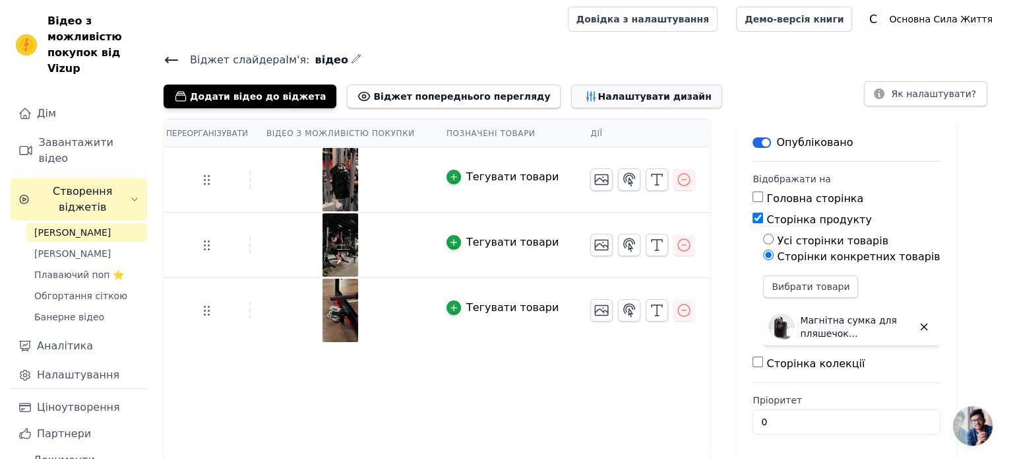
scroll to position [0, 0]
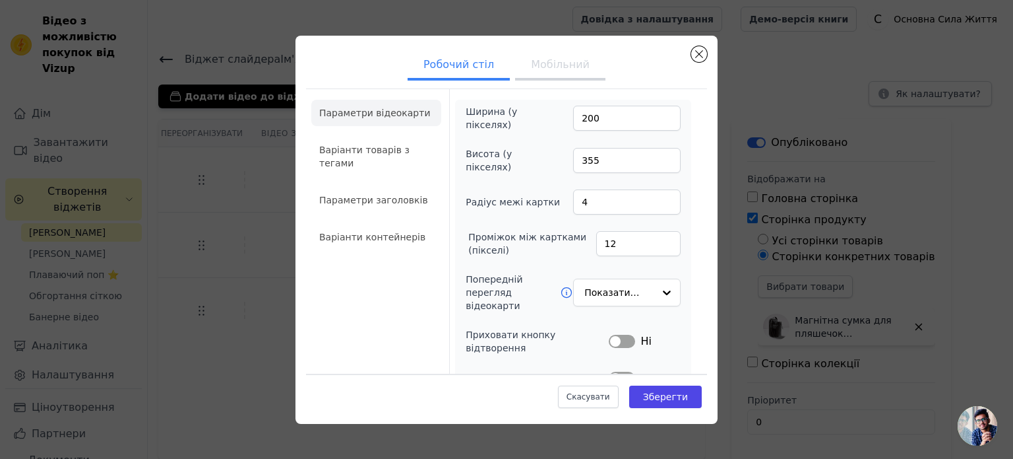
click at [571, 65] on font "Мобільний" at bounding box center [560, 64] width 59 height 13
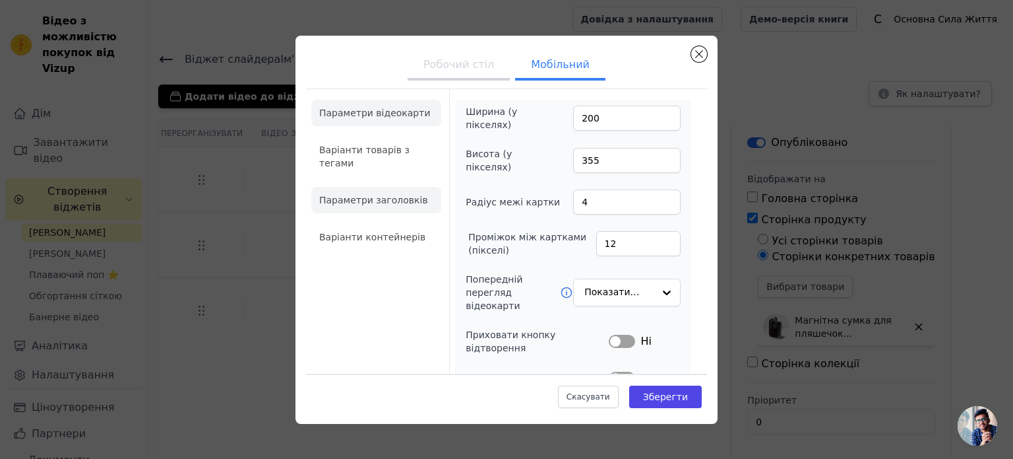
click at [400, 195] on font "Параметри заголовків" at bounding box center [373, 200] width 109 height 11
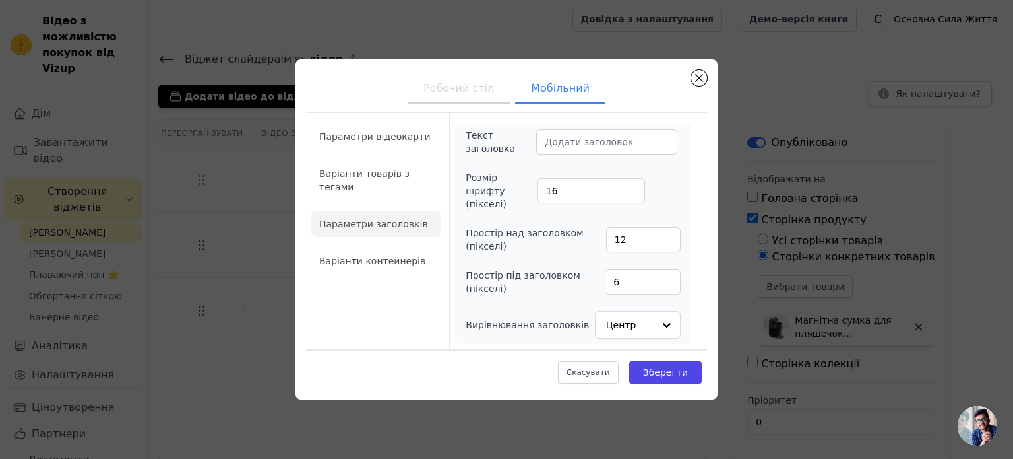
click at [466, 94] on font "Робочий стіл" at bounding box center [459, 88] width 71 height 13
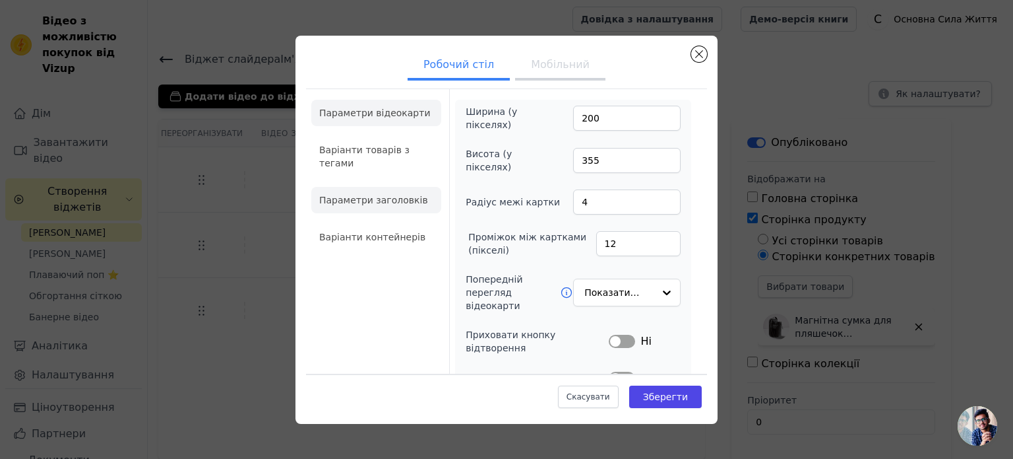
click at [385, 204] on font "Параметри заголовків" at bounding box center [373, 200] width 109 height 11
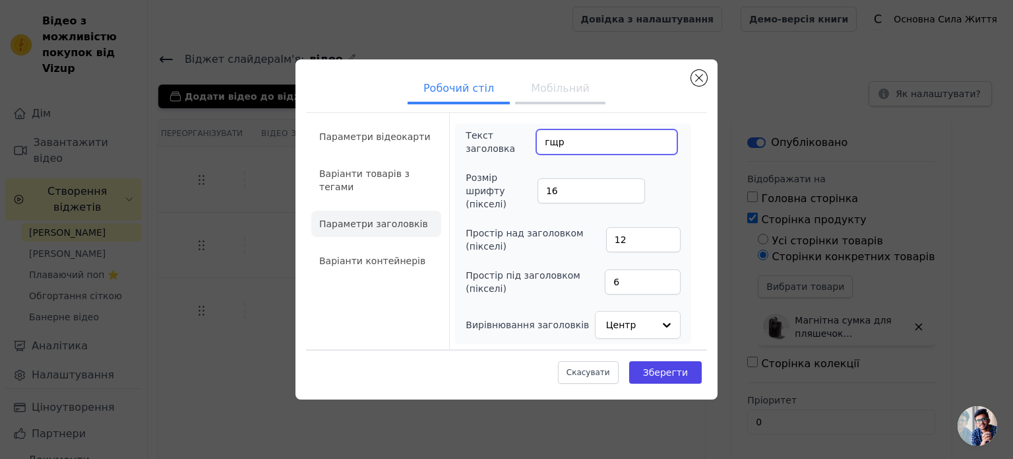
drag, startPoint x: 577, startPoint y: 150, endPoint x: 507, endPoint y: 150, distance: 69.9
click at [507, 150] on div "Текст заголовка гщр" at bounding box center [572, 142] width 212 height 26
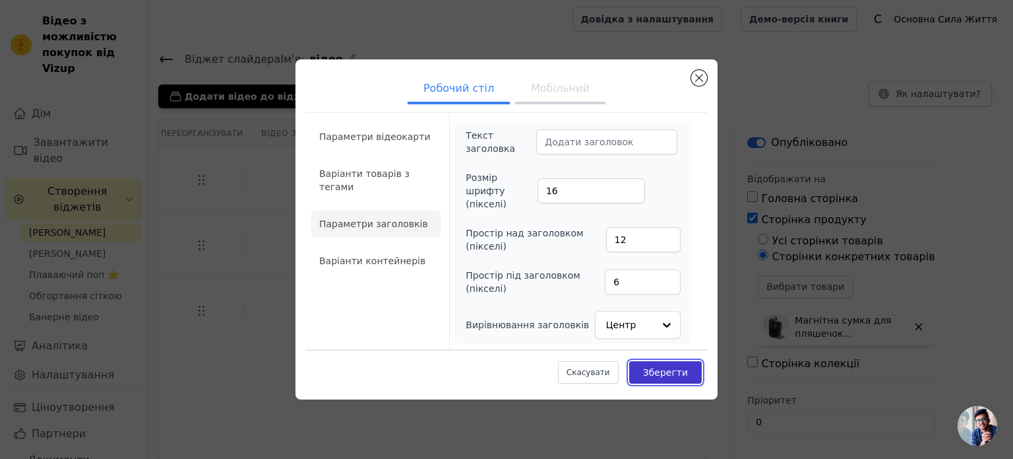
click at [670, 367] on font "Зберегти" at bounding box center [665, 372] width 45 height 11
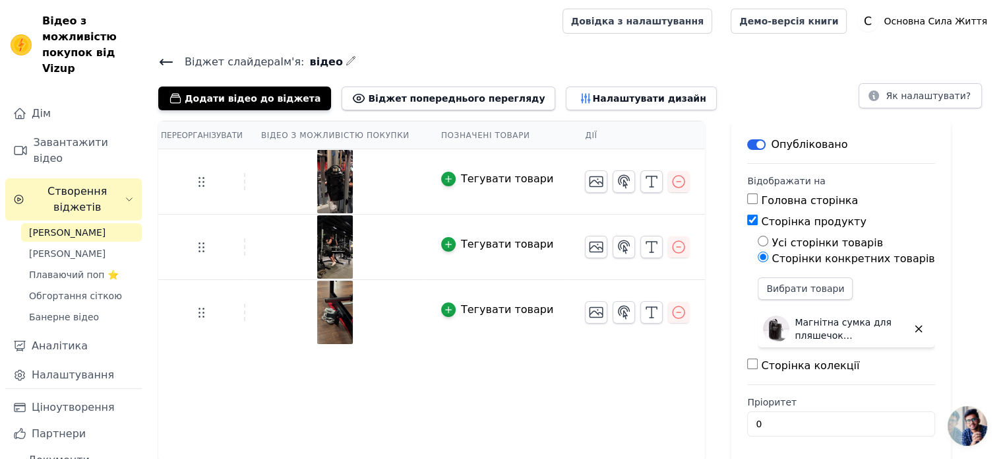
click at [162, 65] on icon at bounding box center [166, 62] width 16 height 16
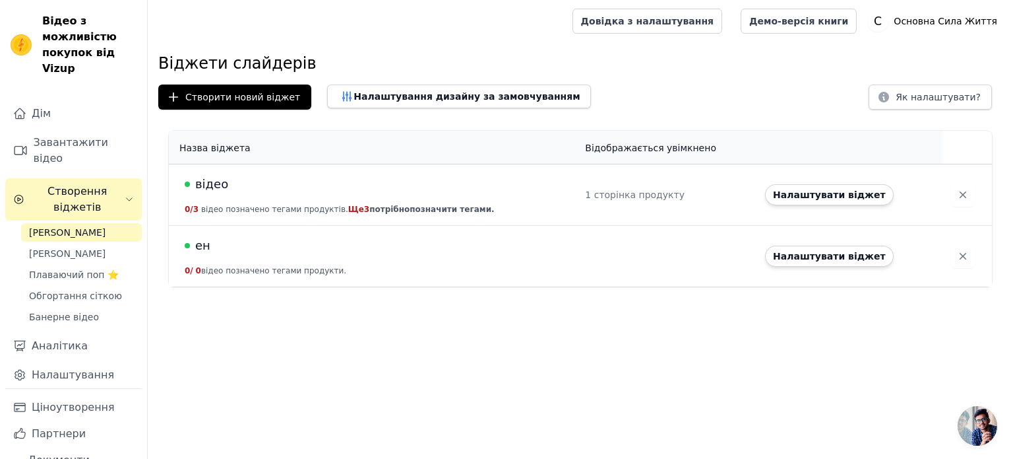
click at [204, 247] on font "ен" at bounding box center [202, 245] width 15 height 14
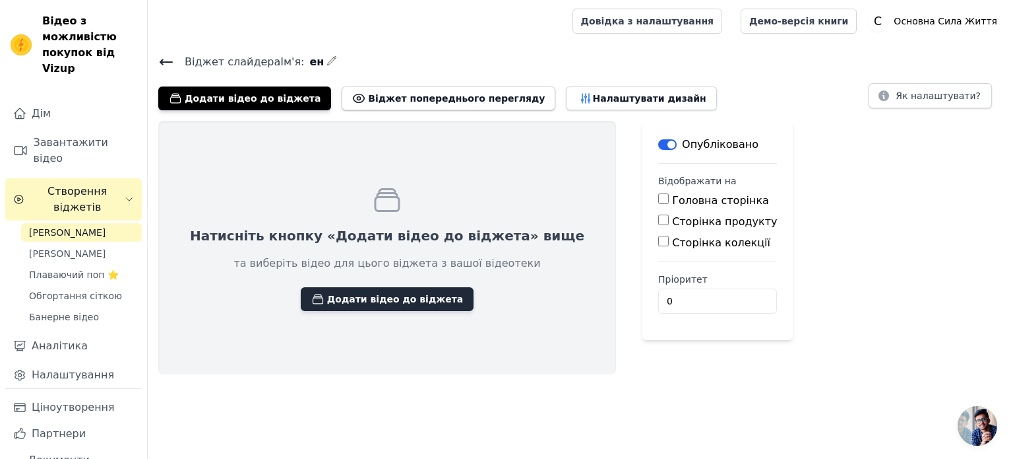
click at [327, 300] on font "Додати відео до віджета" at bounding box center [395, 299] width 136 height 11
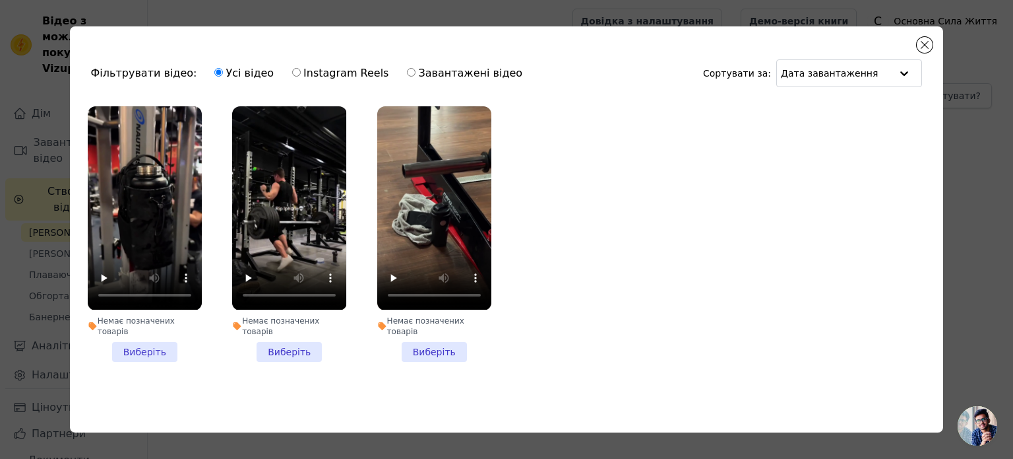
click at [303, 77] on font "Instagram Reels" at bounding box center [345, 73] width 85 height 13
click at [292, 77] on input "Instagram Reels" at bounding box center [296, 72] width 9 height 9
radio input "true"
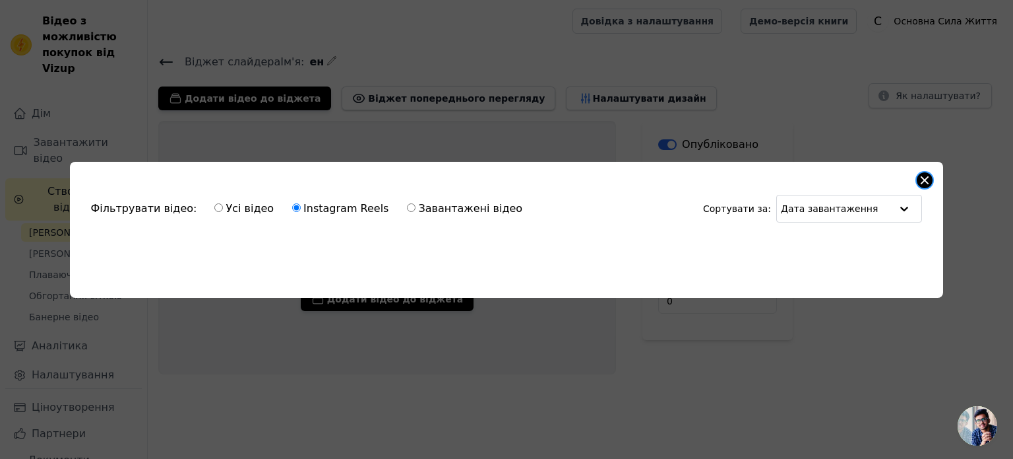
click at [923, 174] on button "Закрити модальне вікно" at bounding box center [925, 180] width 16 height 16
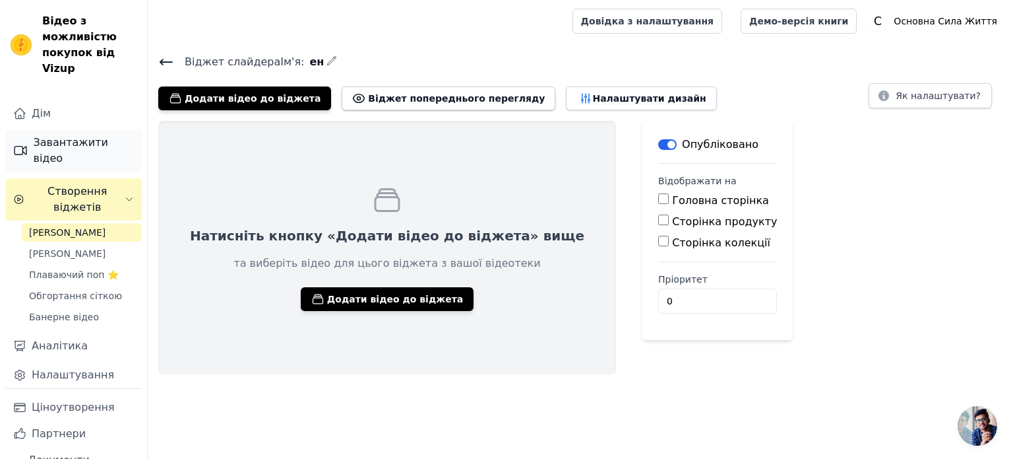
click at [79, 154] on font "Завантажити відео" at bounding box center [83, 151] width 101 height 32
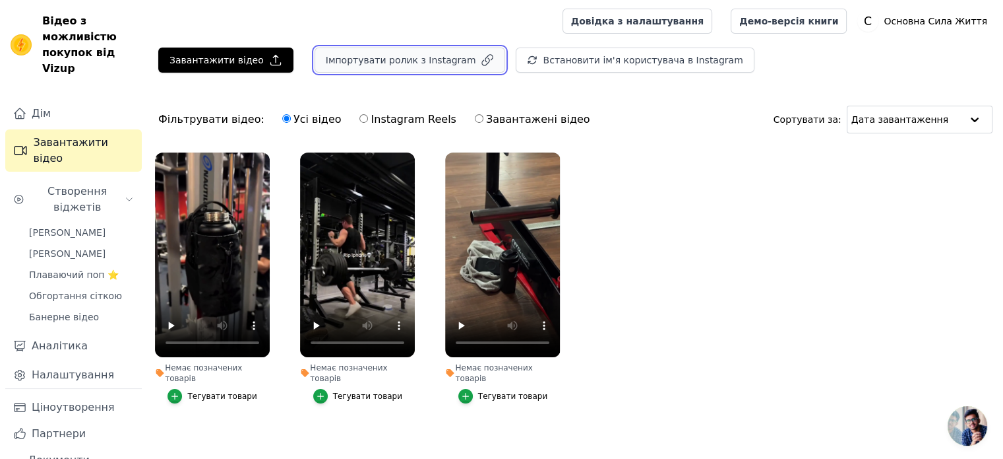
click at [448, 67] on button "Імпортувати ролик з Instagram" at bounding box center [410, 60] width 191 height 25
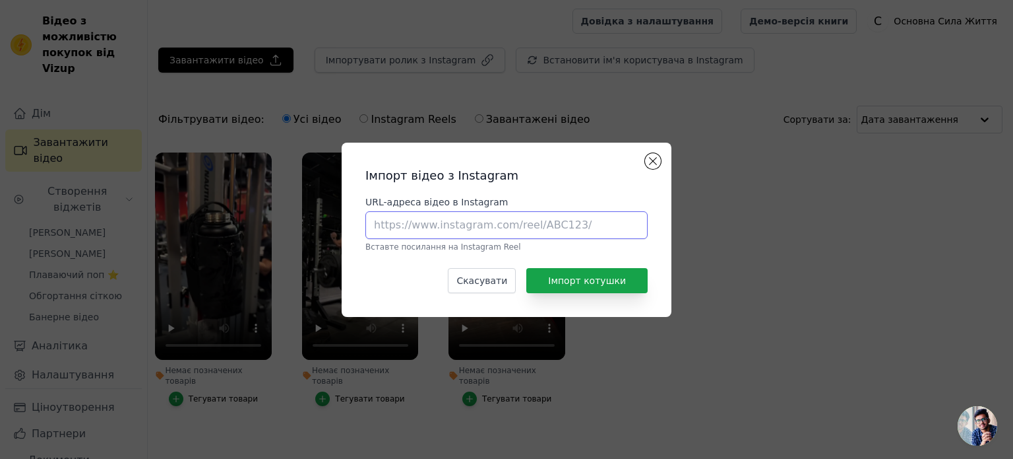
click at [488, 224] on input "URL-адреса відео в Instagram" at bounding box center [506, 225] width 282 height 28
paste input "https://www.instagram.com/coreforcelife?igsh=eG1iMHl3Z2w2NDQ0"
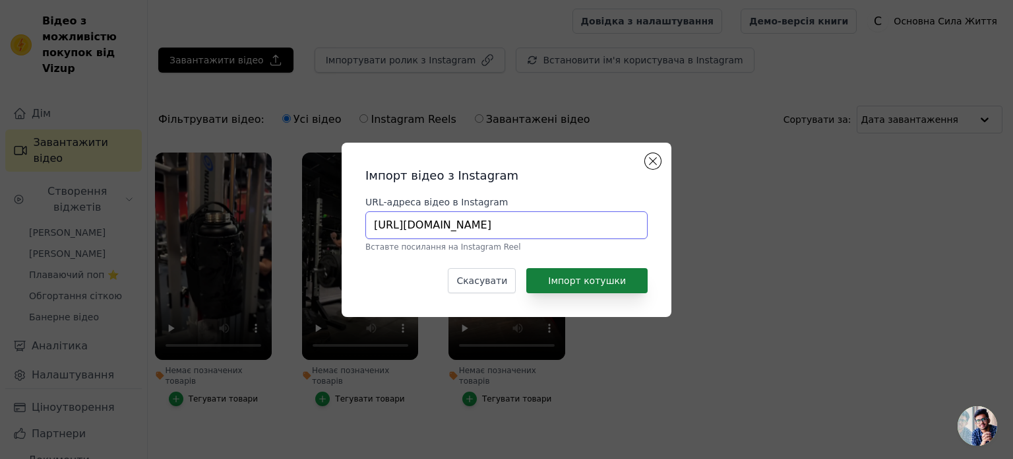
scroll to position [0, 55]
type input "https://www.instagram.com/coreforcelife?igsh=eG1iMHl3Z2w2NDQ0"
click at [593, 280] on font "Імпорт котушки" at bounding box center [587, 280] width 78 height 11
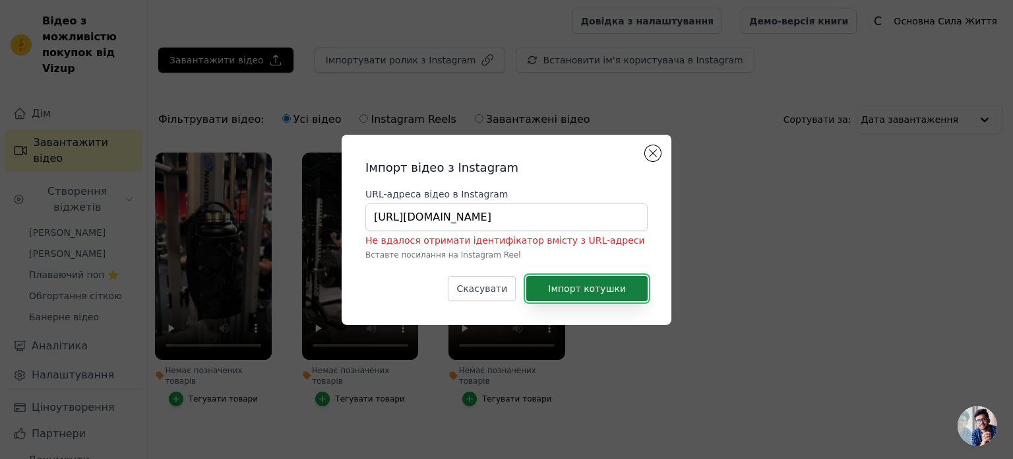
click at [615, 290] on font "Імпорт котушки" at bounding box center [587, 288] width 78 height 11
click at [371, 216] on input "https://www.instagram.com/coreforcelife?igsh=eG1iMHl3Z2w2NDQ0" at bounding box center [506, 217] width 282 height 28
click at [374, 216] on input "https://www.instagram.com/coreforcelife?igsh=eG1iMHl3Z2w2NDQ0" at bounding box center [506, 217] width 282 height 28
click at [549, 292] on button "Імпорт котушки" at bounding box center [586, 288] width 121 height 25
click at [647, 154] on button "Закрити модальне вікно" at bounding box center [653, 153] width 16 height 16
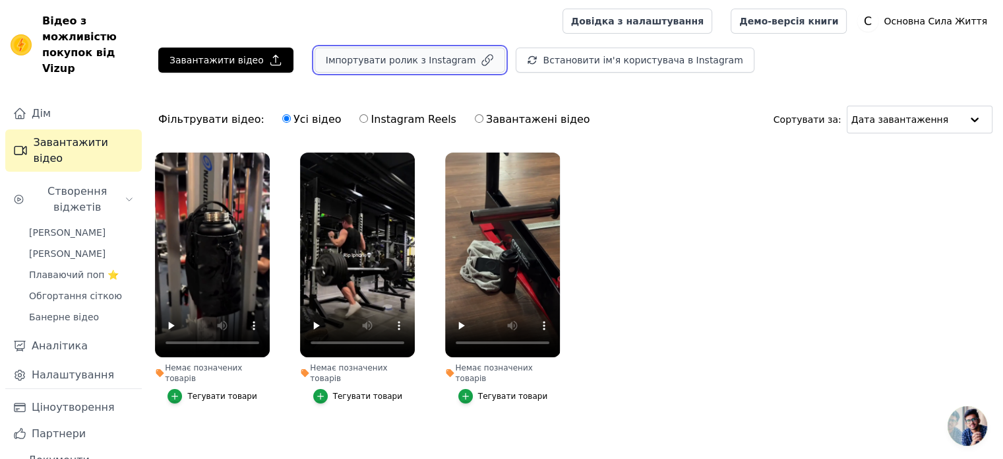
click at [369, 65] on font "Імпортувати ролик з Instagram" at bounding box center [401, 60] width 150 height 11
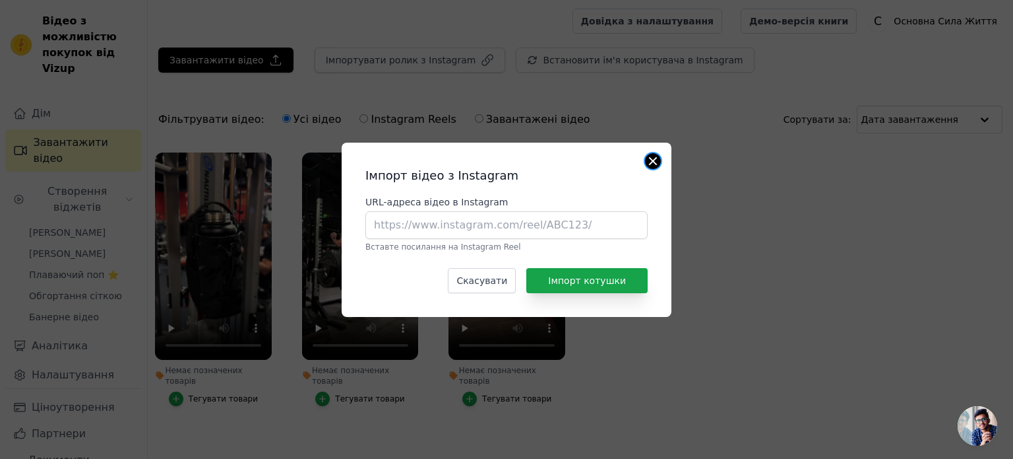
click at [656, 157] on button "Закрити модальне вікно" at bounding box center [653, 161] width 16 height 16
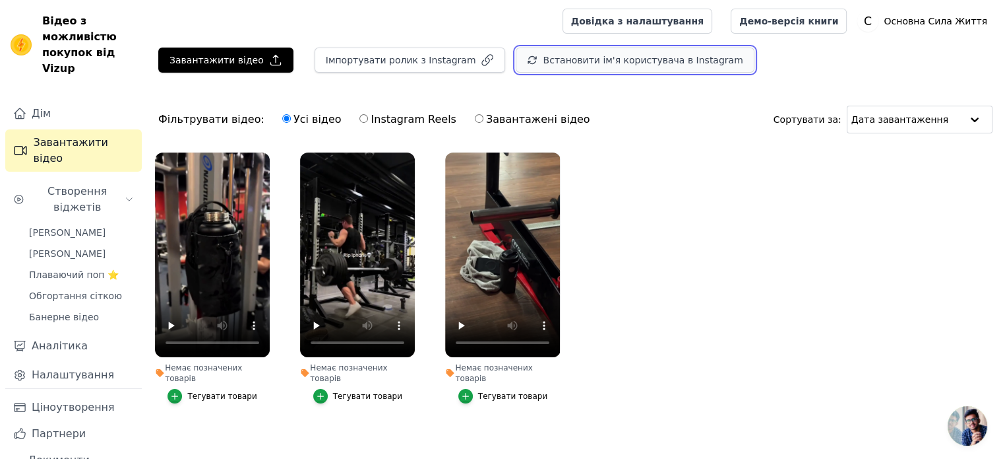
click at [599, 59] on font "Встановити ім'я користувача в Instagram" at bounding box center [643, 60] width 200 height 11
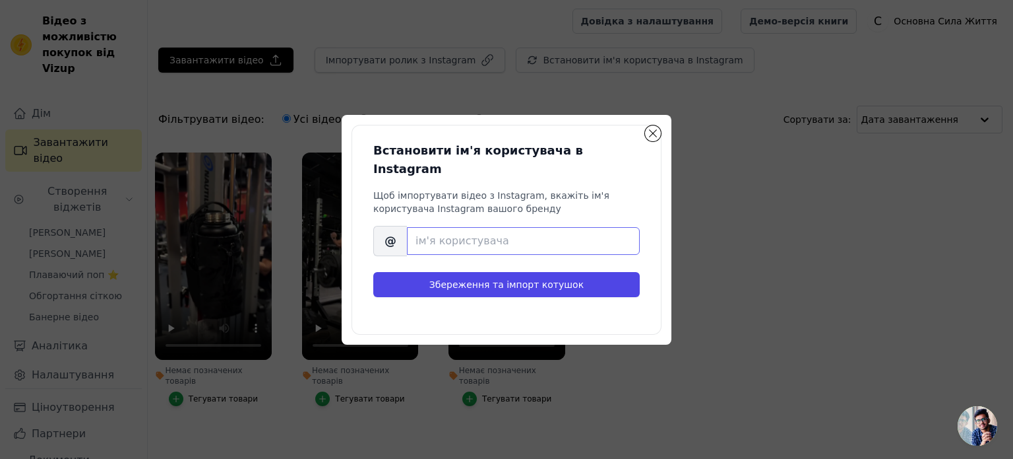
click at [459, 234] on input "Ім'я користувача бренду в Instagram" at bounding box center [523, 241] width 233 height 28
type input "с"
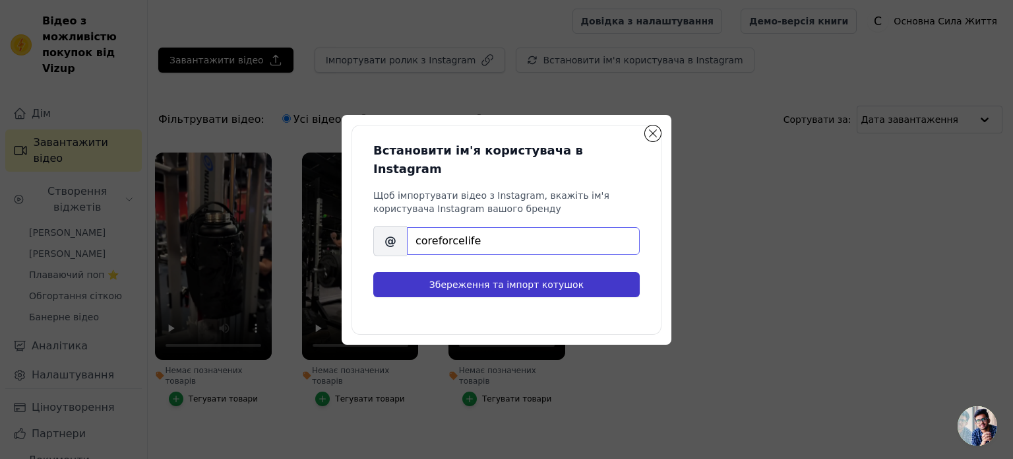
type input "coreforcelife"
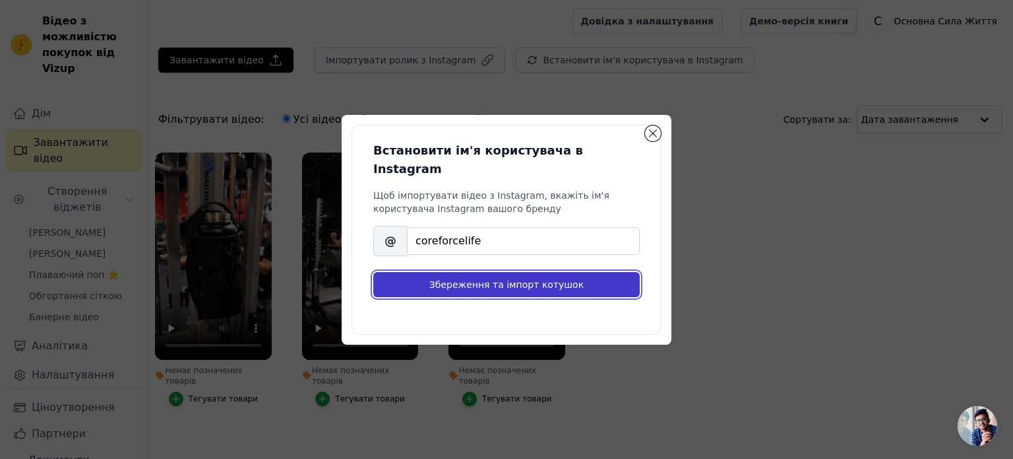
click at [524, 279] on font "Збереження та імпорт котушок" at bounding box center [506, 284] width 154 height 11
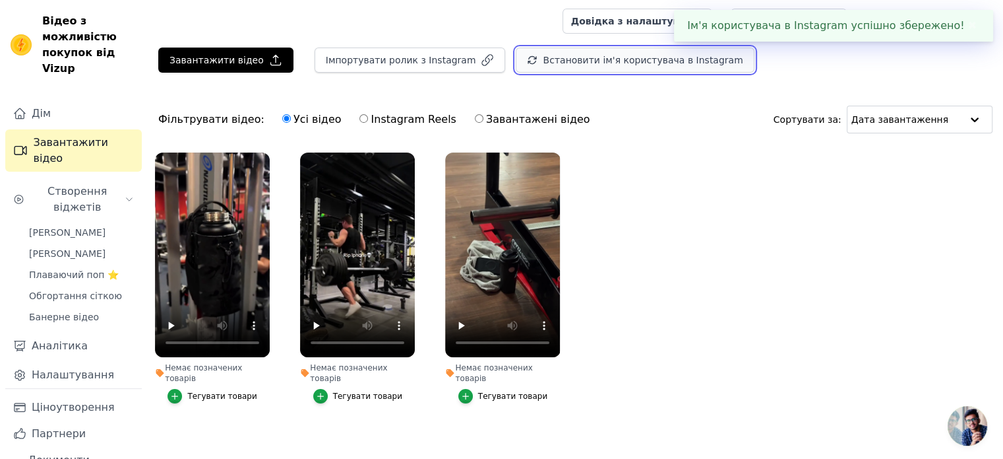
click at [586, 57] on font "Встановити ім'я користувача в Instagram" at bounding box center [643, 60] width 200 height 11
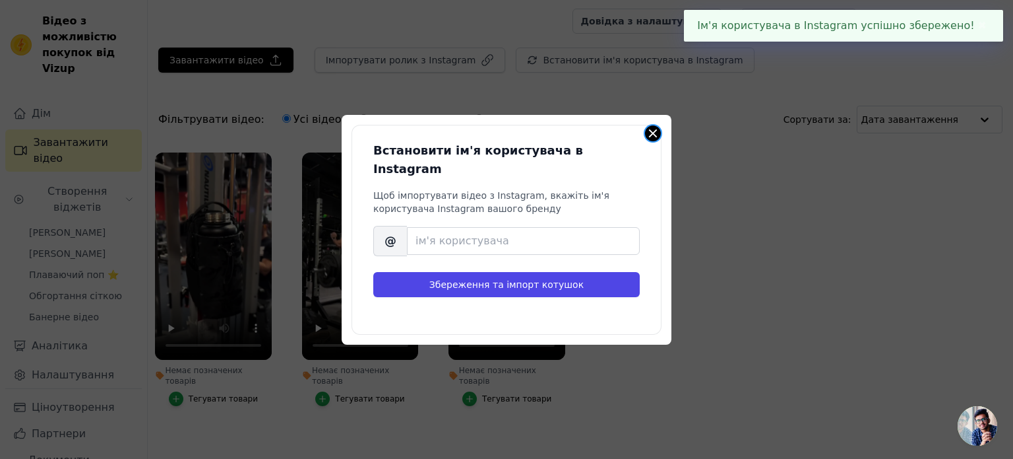
click at [649, 136] on button "Закрити модальне вікно" at bounding box center [653, 133] width 16 height 16
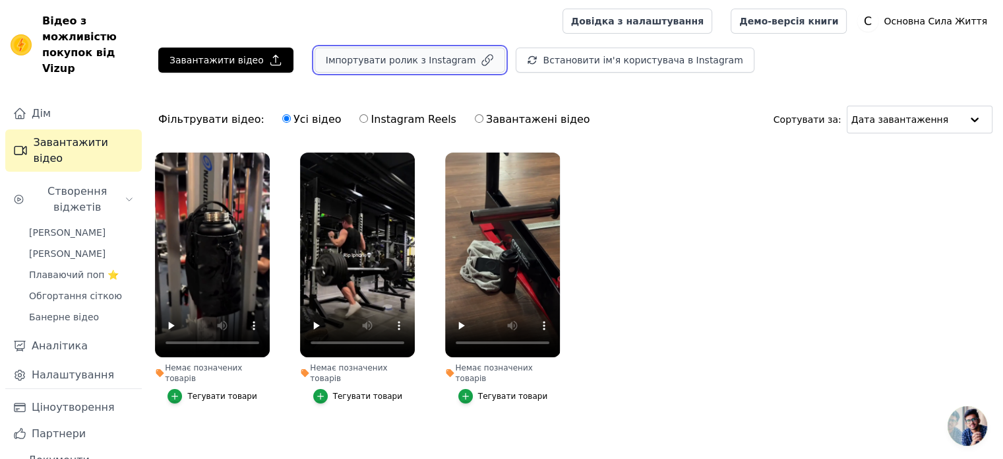
click at [481, 57] on icon "button" at bounding box center [487, 59] width 13 height 13
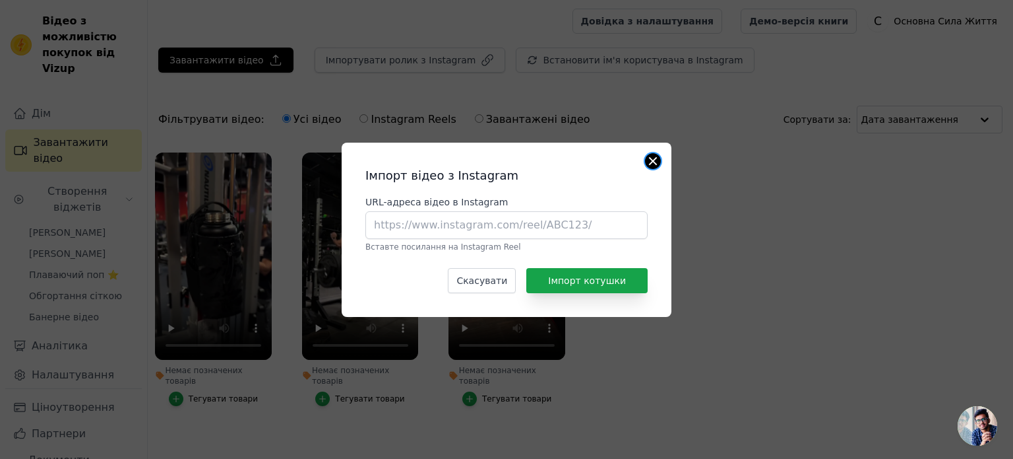
click at [657, 158] on button "Закрити модальне вікно" at bounding box center [653, 161] width 16 height 16
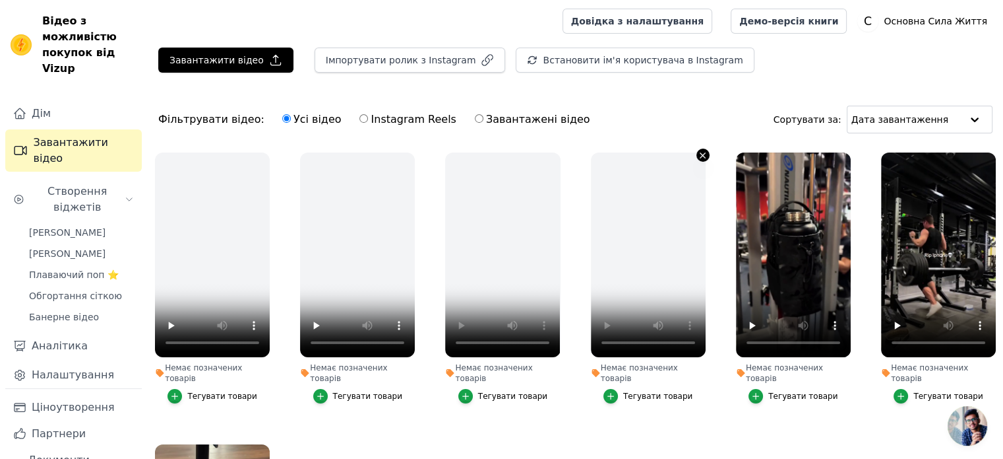
click at [699, 158] on icon "button" at bounding box center [703, 155] width 10 height 10
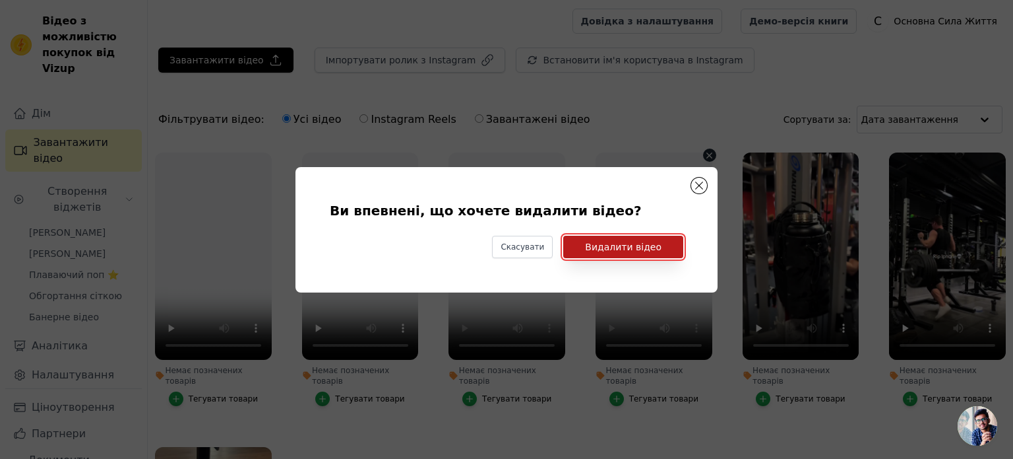
click at [644, 245] on font "Видалити відео" at bounding box center [623, 246] width 77 height 11
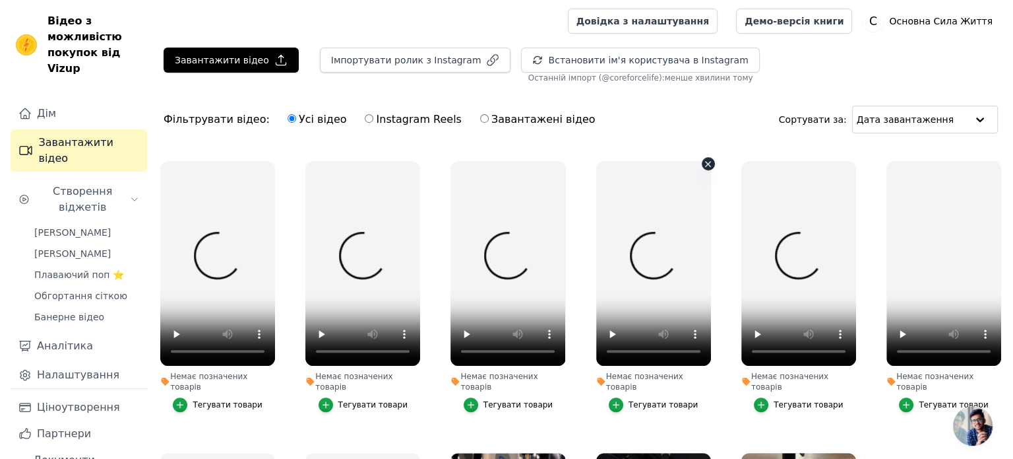
scroll to position [508, 0]
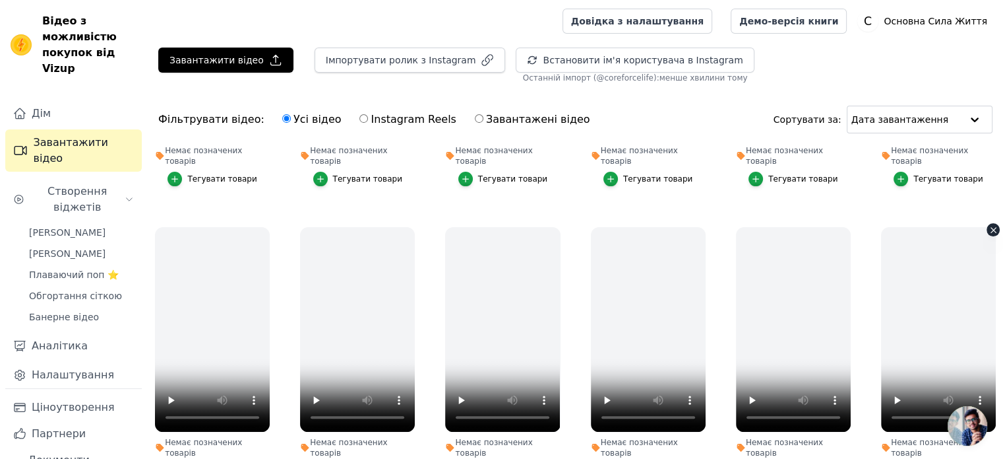
click at [991, 228] on icon "button" at bounding box center [993, 230] width 5 height 5
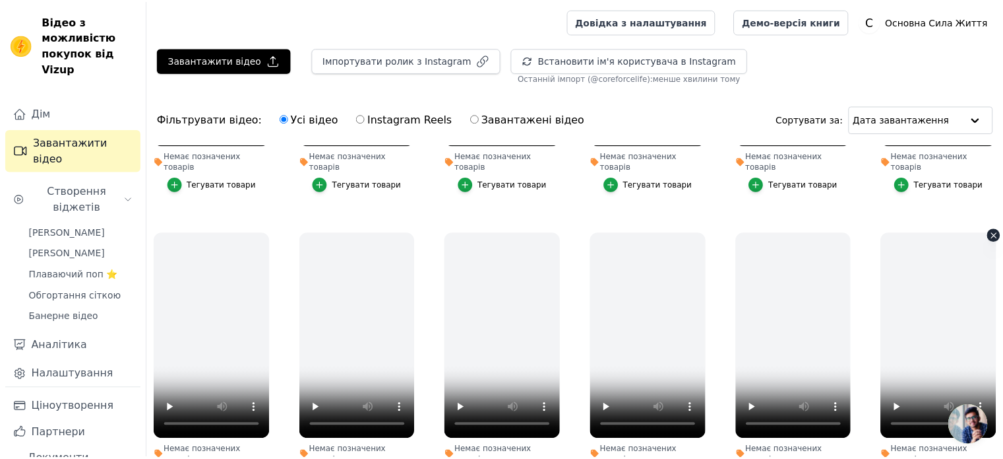
scroll to position [514, 0]
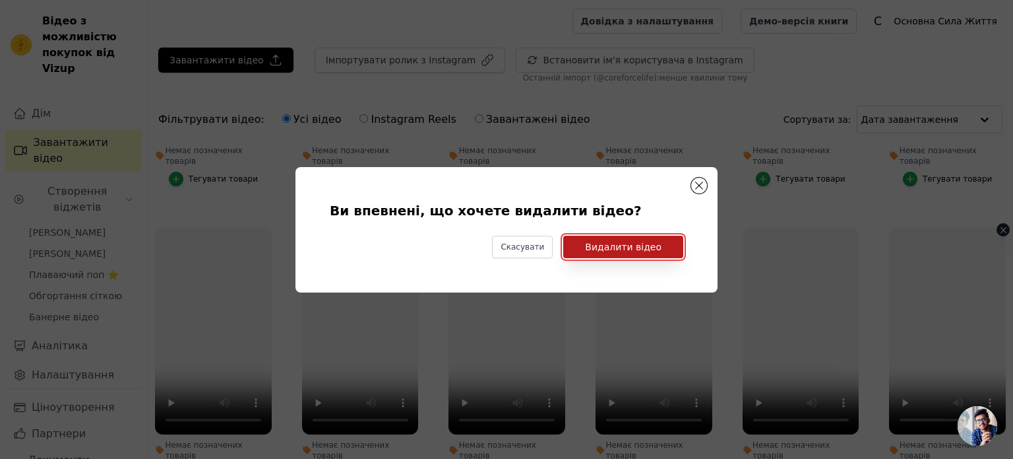
click at [661, 253] on button "Видалити відео" at bounding box center [623, 247] width 120 height 22
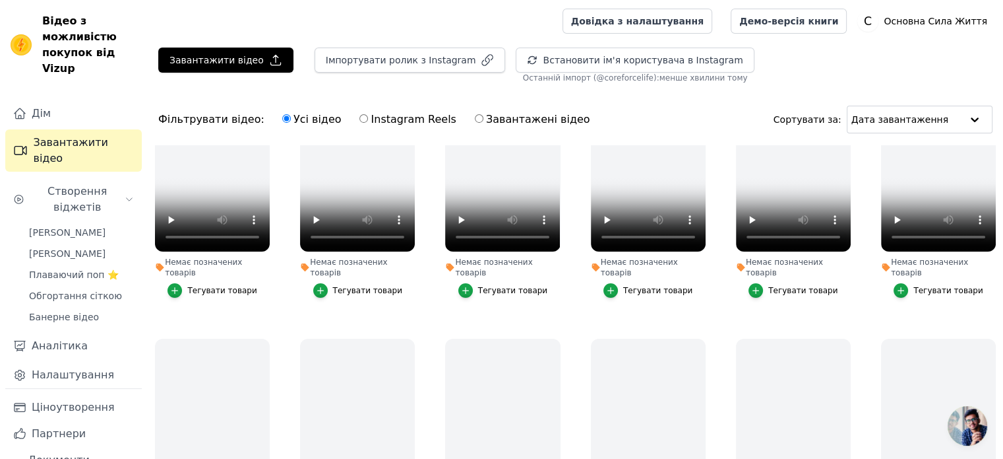
scroll to position [0, 0]
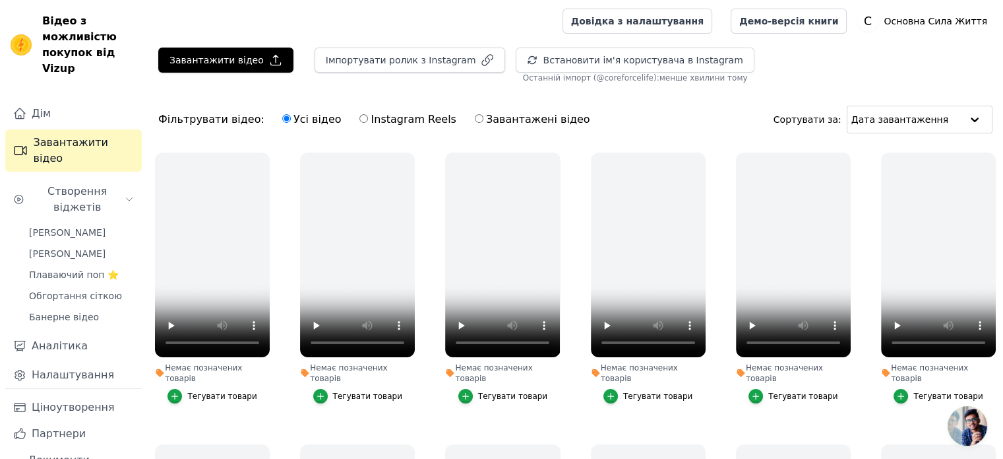
click at [604, 80] on font "coreforcelife" at bounding box center [628, 77] width 49 height 9
click at [266, 155] on icon "button" at bounding box center [267, 154] width 5 height 5
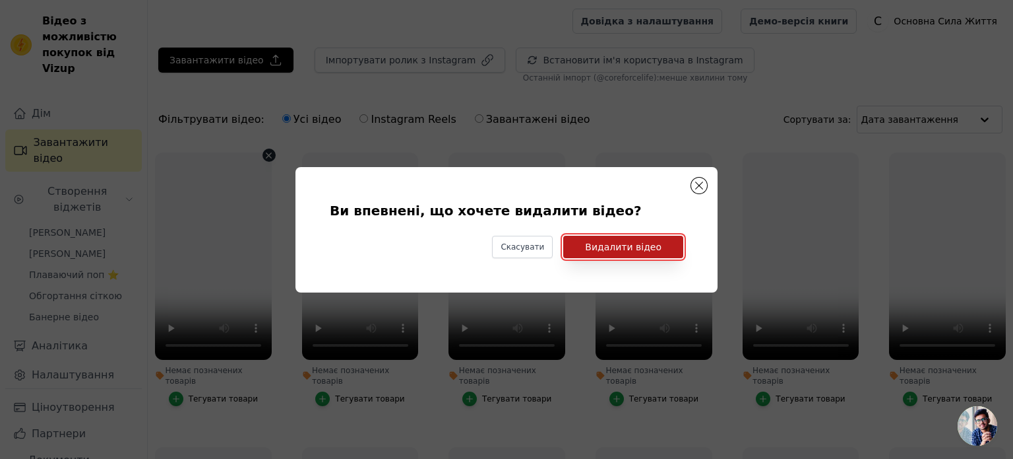
click at [596, 243] on font "Видалити відео" at bounding box center [623, 246] width 77 height 11
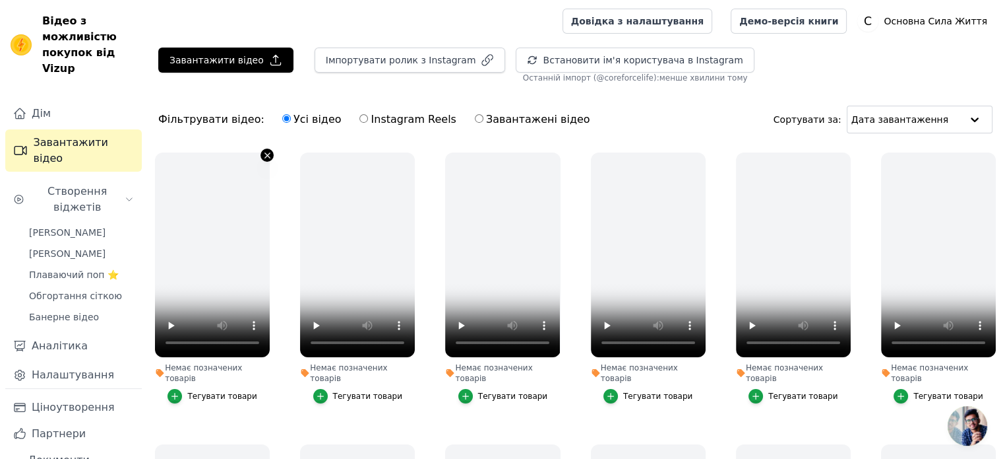
click at [263, 154] on icon "button" at bounding box center [268, 155] width 10 height 10
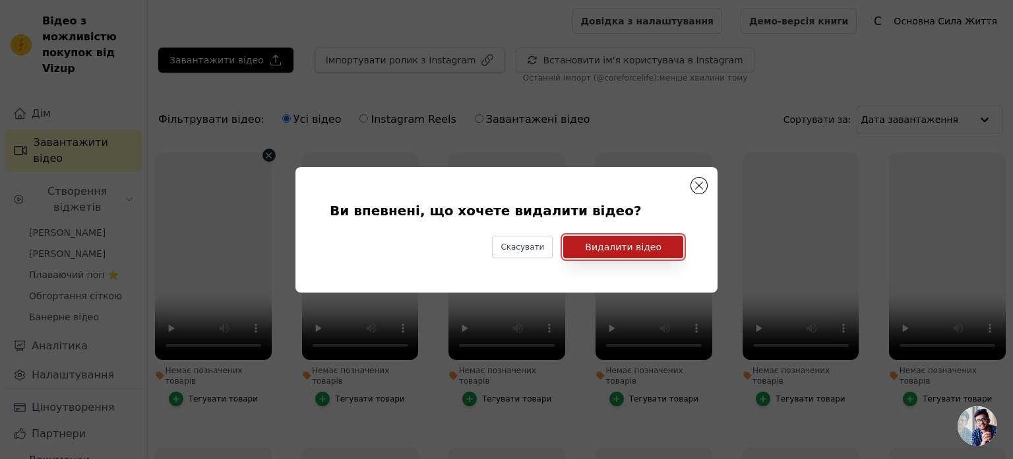
click at [639, 250] on font "Видалити відео" at bounding box center [623, 246] width 77 height 11
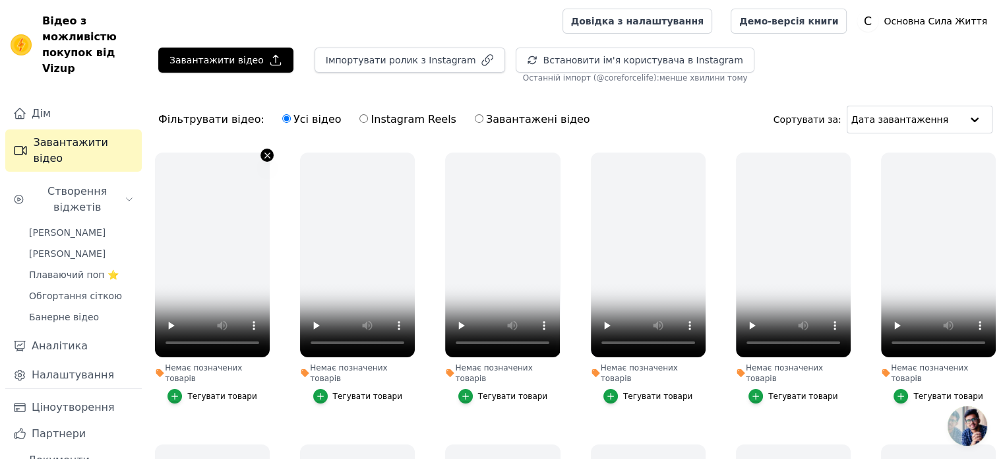
click at [263, 153] on icon "button" at bounding box center [268, 155] width 10 height 10
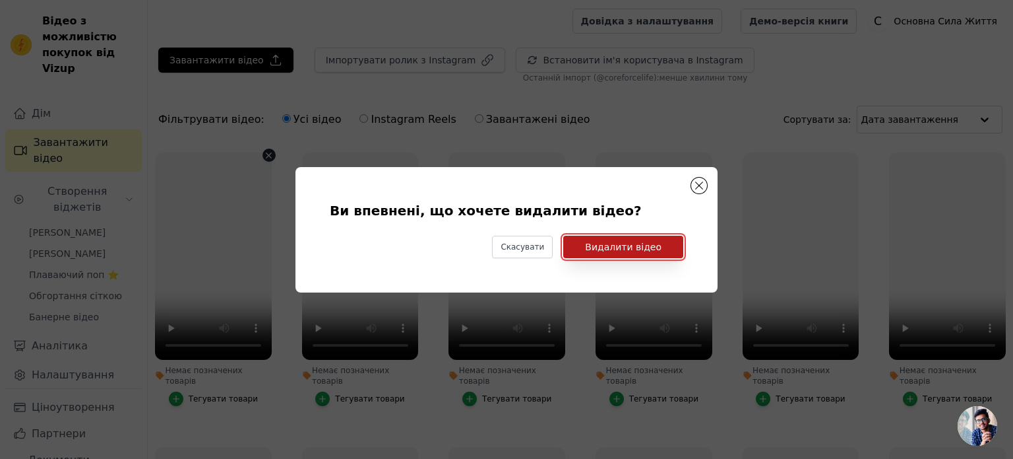
click at [642, 239] on button "Видалити відео" at bounding box center [623, 247] width 120 height 22
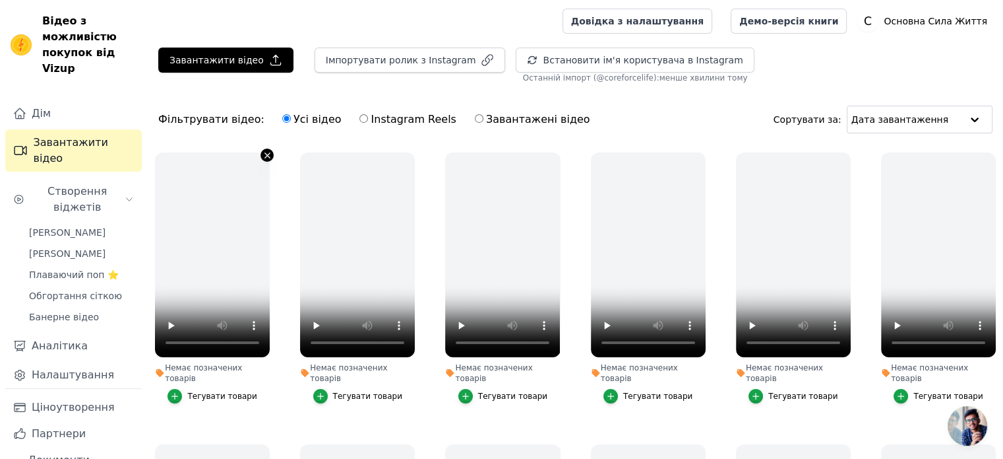
click at [265, 157] on icon "button" at bounding box center [268, 155] width 10 height 10
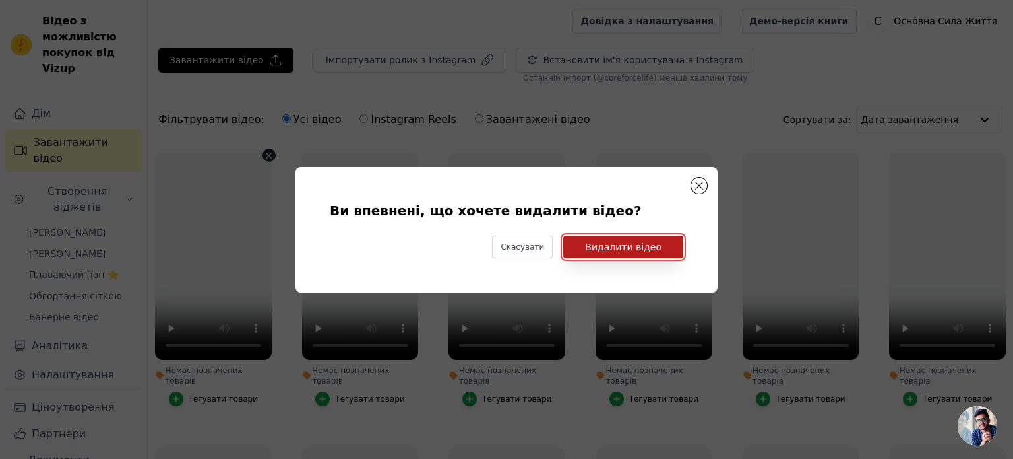
click at [616, 253] on button "Видалити відео" at bounding box center [623, 247] width 120 height 22
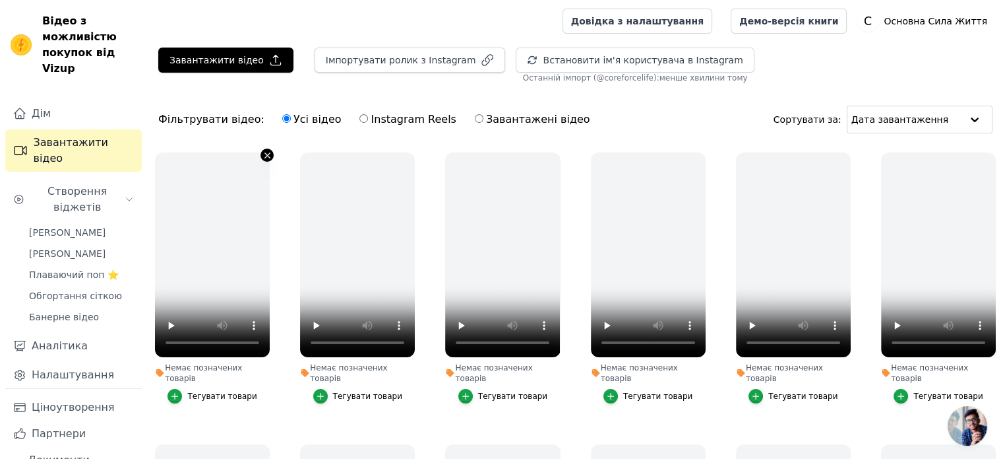
click at [264, 154] on icon "button" at bounding box center [268, 155] width 10 height 10
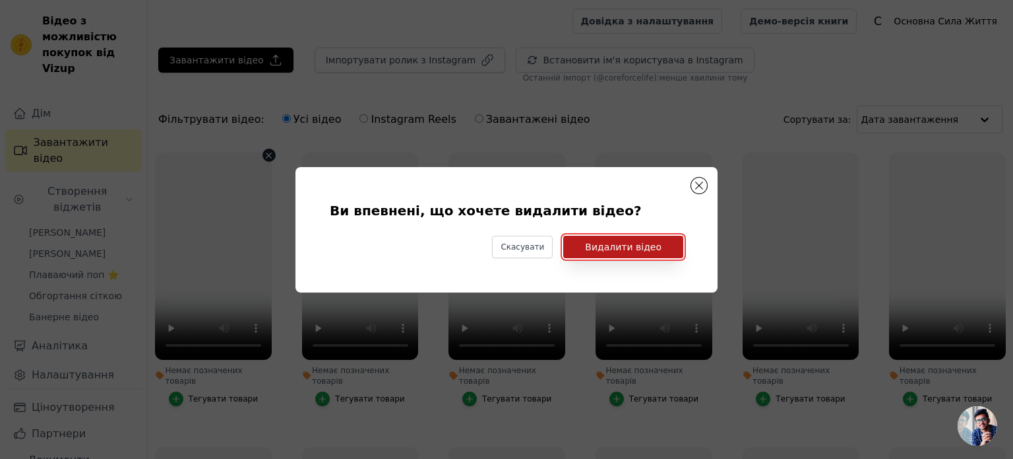
click at [622, 241] on font "Видалити відео" at bounding box center [623, 246] width 77 height 11
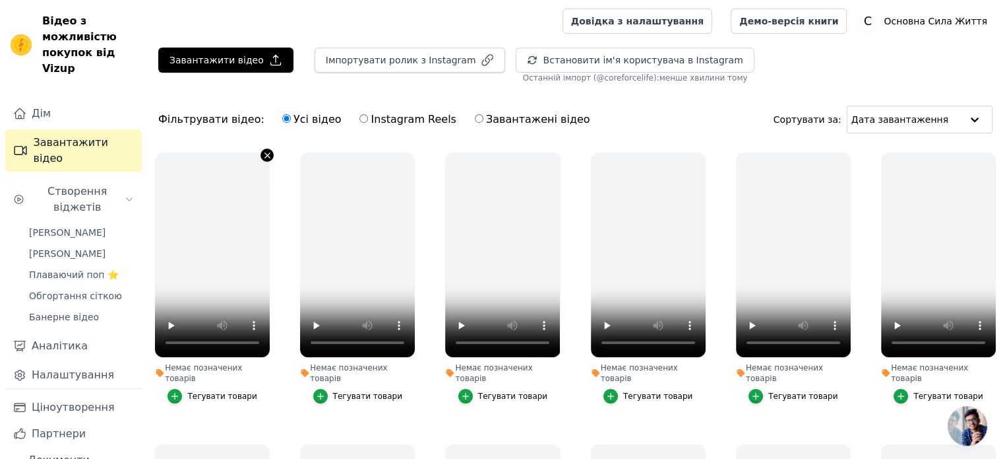
click at [263, 152] on icon "button" at bounding box center [268, 155] width 10 height 10
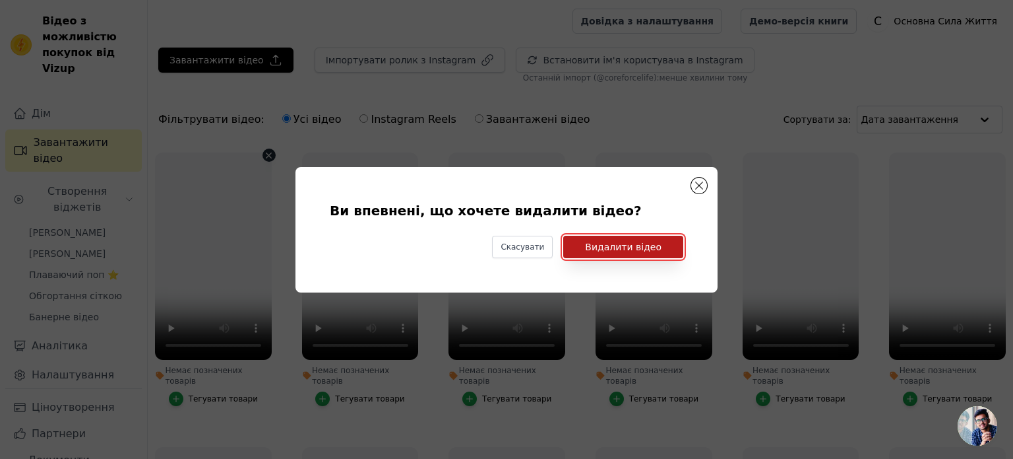
click at [617, 245] on font "Видалити відео" at bounding box center [623, 246] width 77 height 11
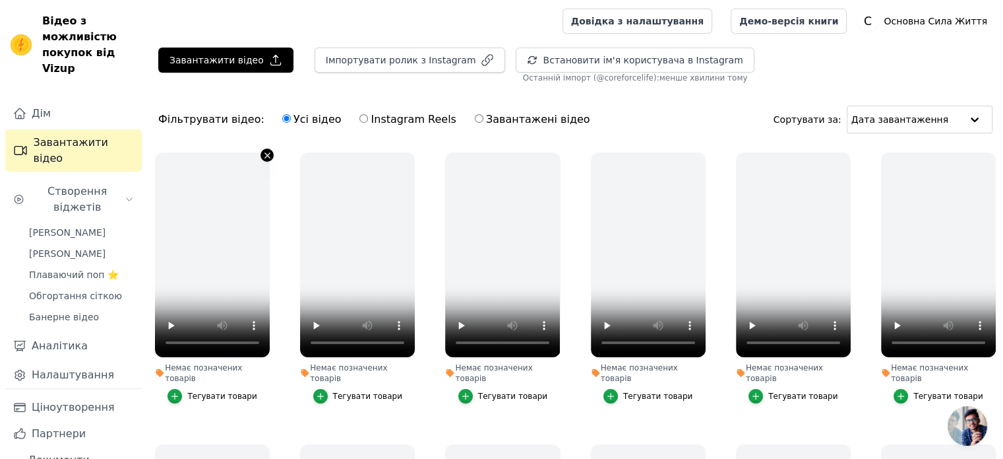
click at [265, 152] on icon "button" at bounding box center [267, 154] width 5 height 5
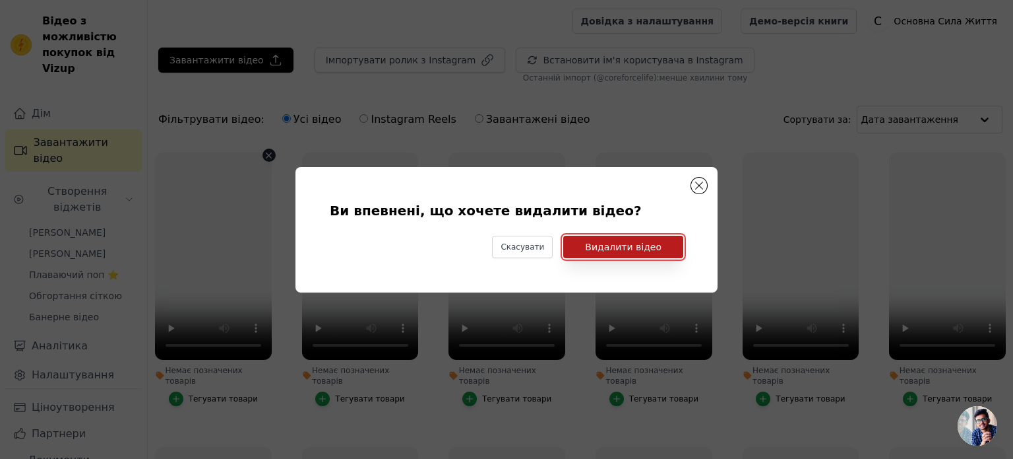
click at [622, 253] on button "Видалити відео" at bounding box center [623, 247] width 120 height 22
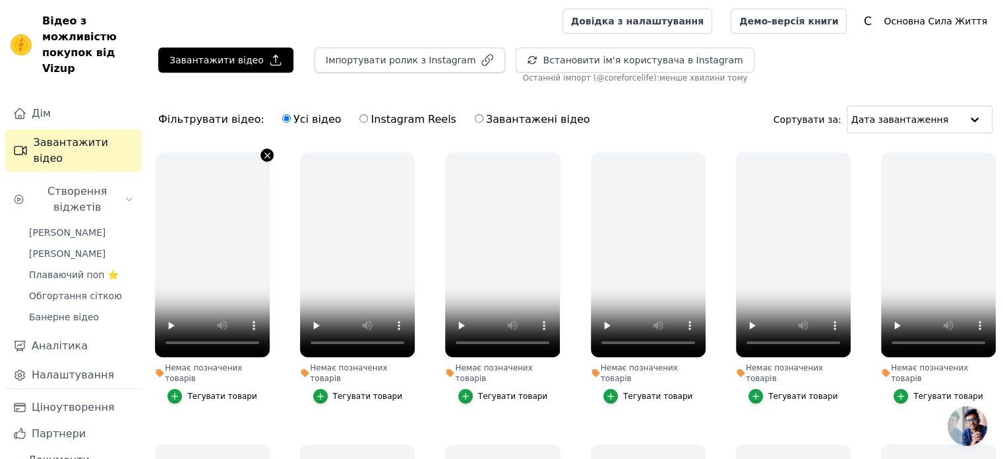
click at [267, 154] on icon "button" at bounding box center [268, 155] width 10 height 10
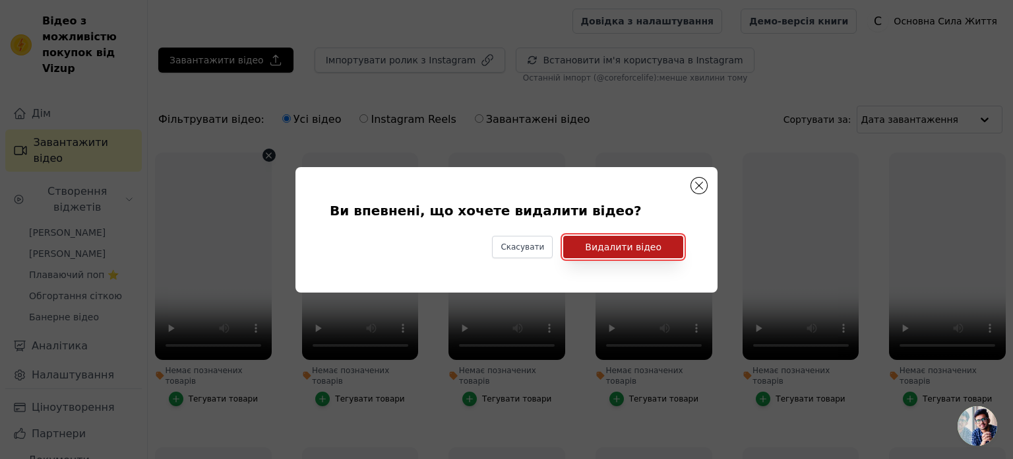
click at [623, 241] on font "Видалити відео" at bounding box center [623, 246] width 77 height 11
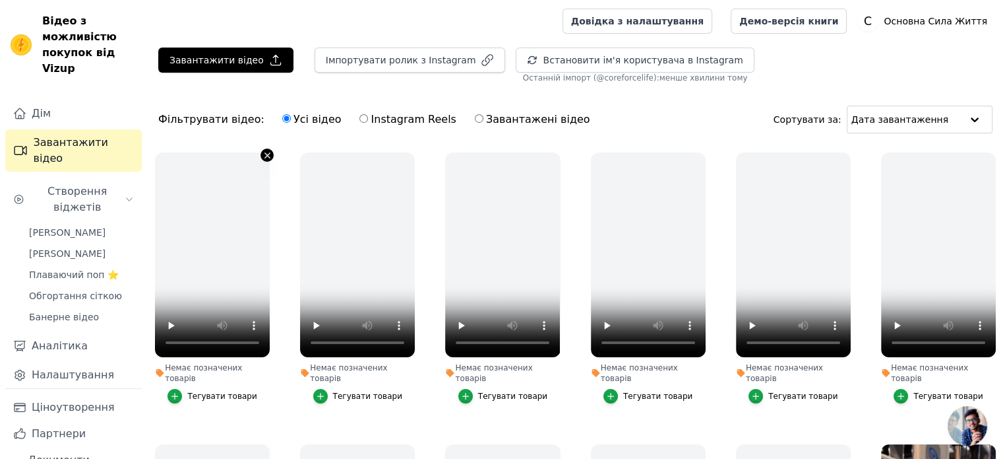
click at [263, 152] on icon "button" at bounding box center [268, 155] width 10 height 10
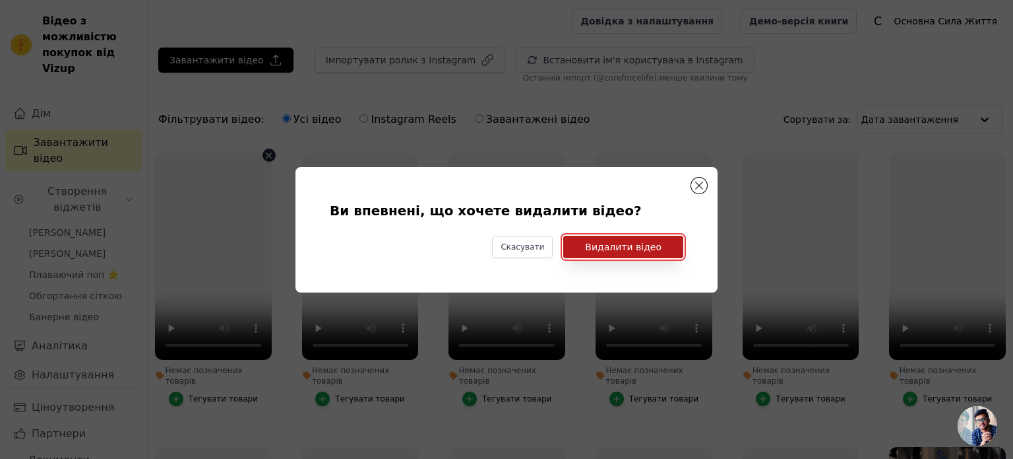
click at [639, 245] on font "Видалити відео" at bounding box center [623, 246] width 77 height 11
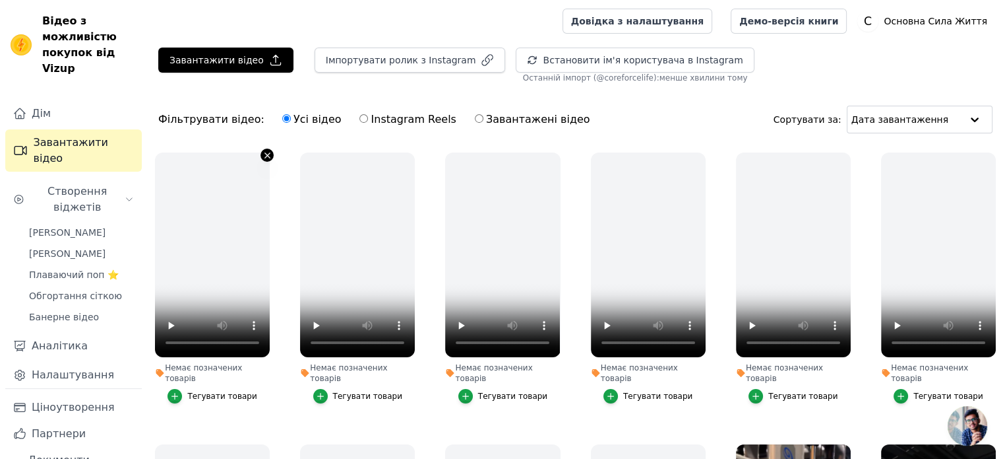
click at [266, 150] on icon "button" at bounding box center [268, 155] width 10 height 10
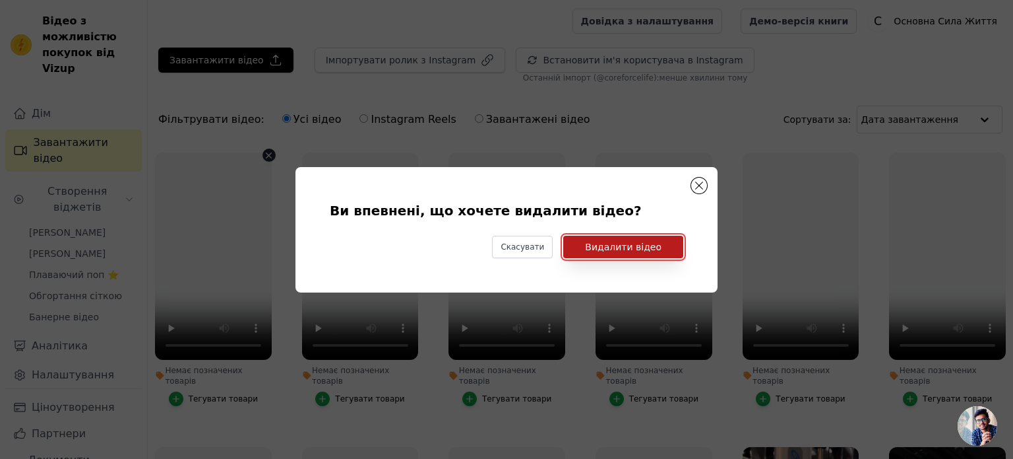
click at [635, 243] on font "Видалити відео" at bounding box center [623, 246] width 77 height 11
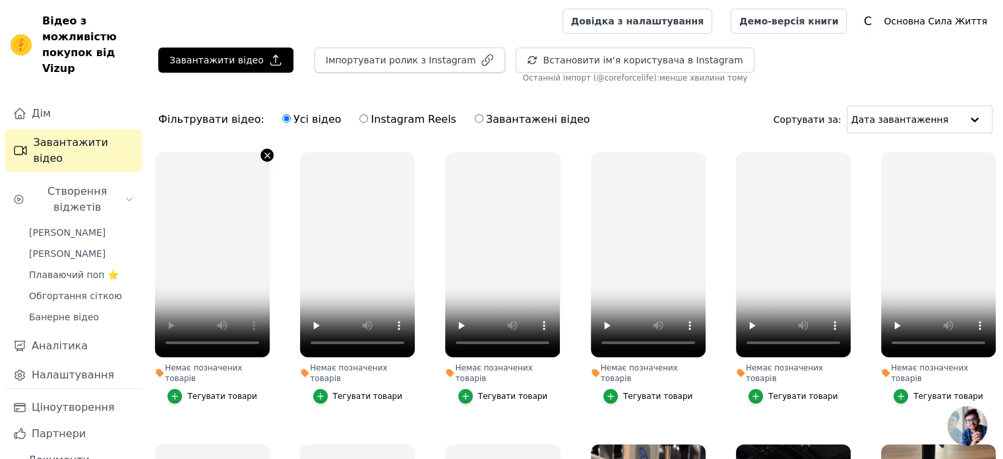
click at [266, 155] on icon "button" at bounding box center [268, 155] width 10 height 10
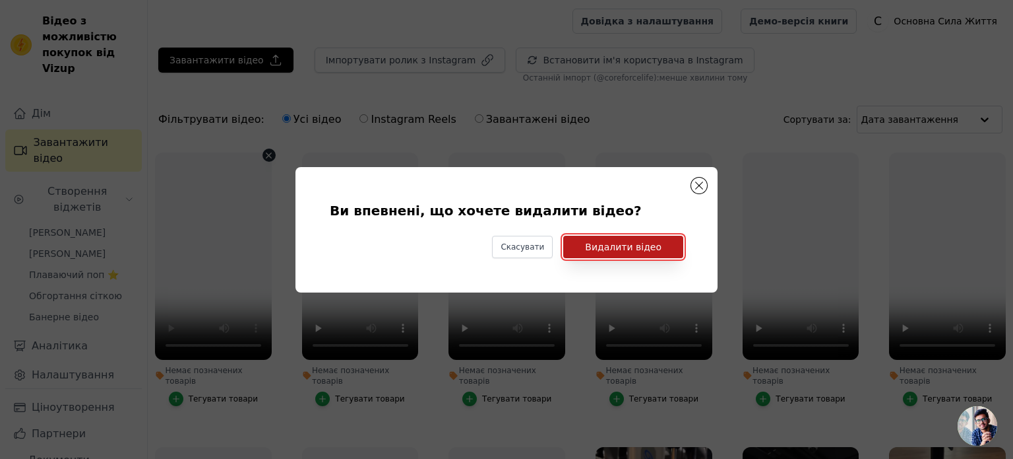
click at [614, 247] on font "Видалити відео" at bounding box center [623, 246] width 77 height 11
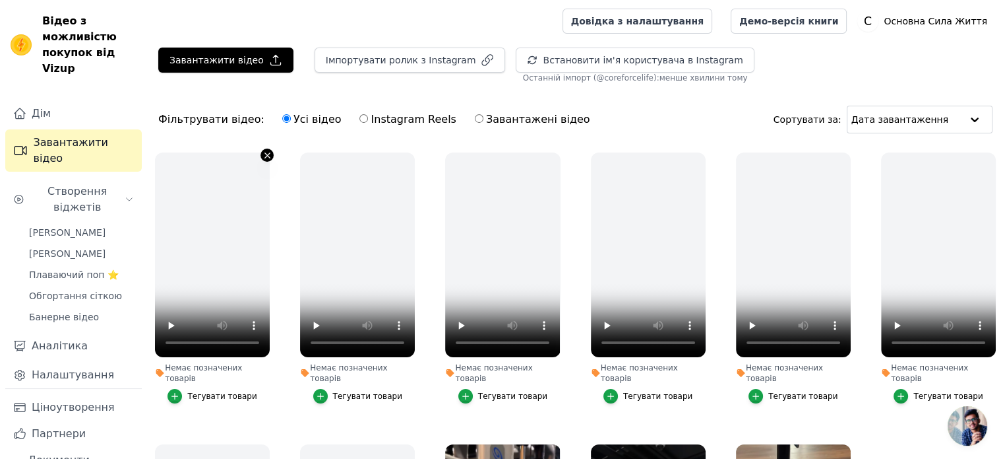
click at [265, 154] on icon "button" at bounding box center [268, 155] width 10 height 10
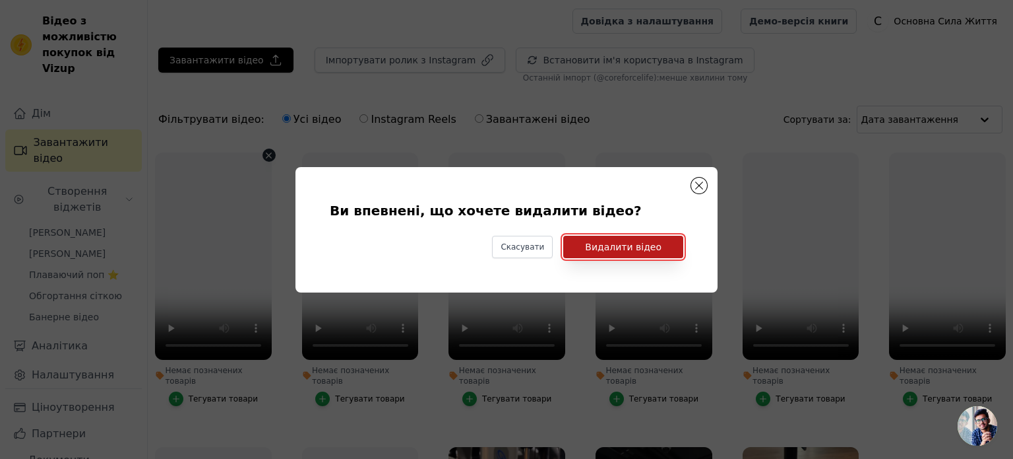
click at [596, 243] on font "Видалити відео" at bounding box center [623, 246] width 77 height 11
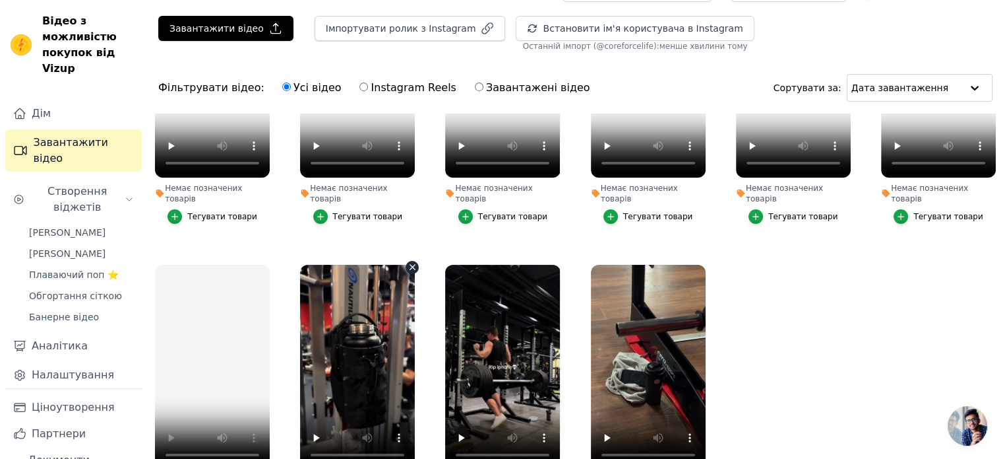
scroll to position [2, 0]
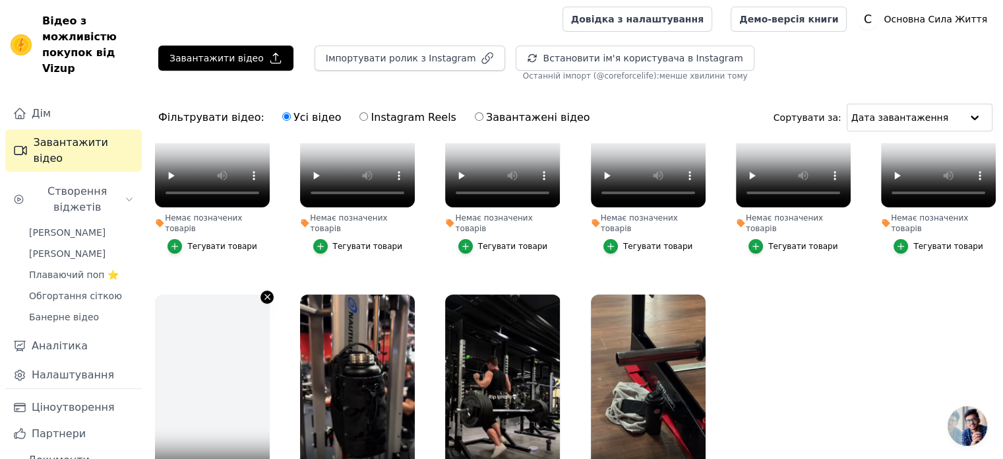
click at [268, 294] on icon "button" at bounding box center [267, 296] width 5 height 5
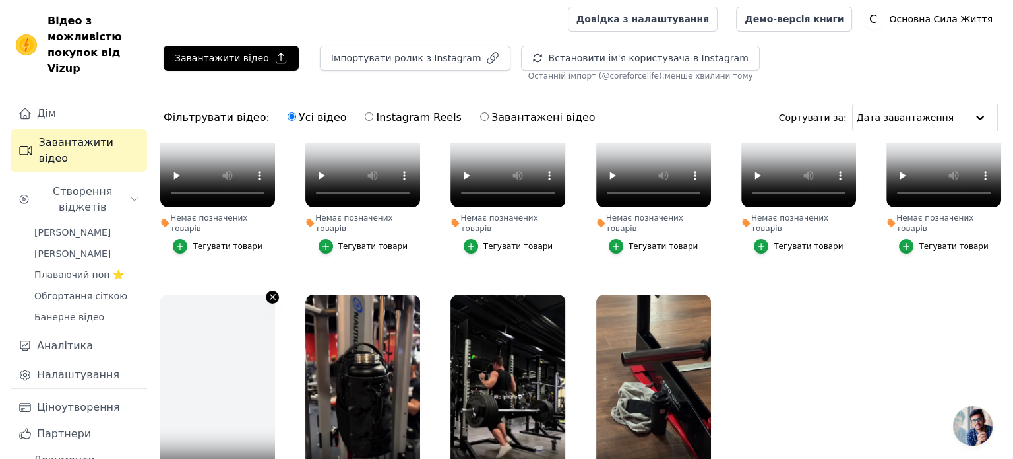
scroll to position [0, 0]
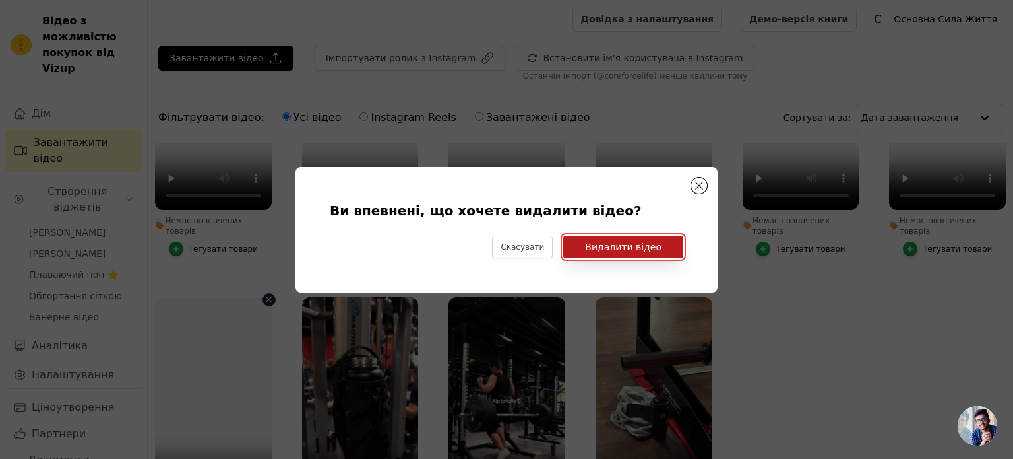
click at [639, 255] on button "Видалити відео" at bounding box center [623, 247] width 120 height 22
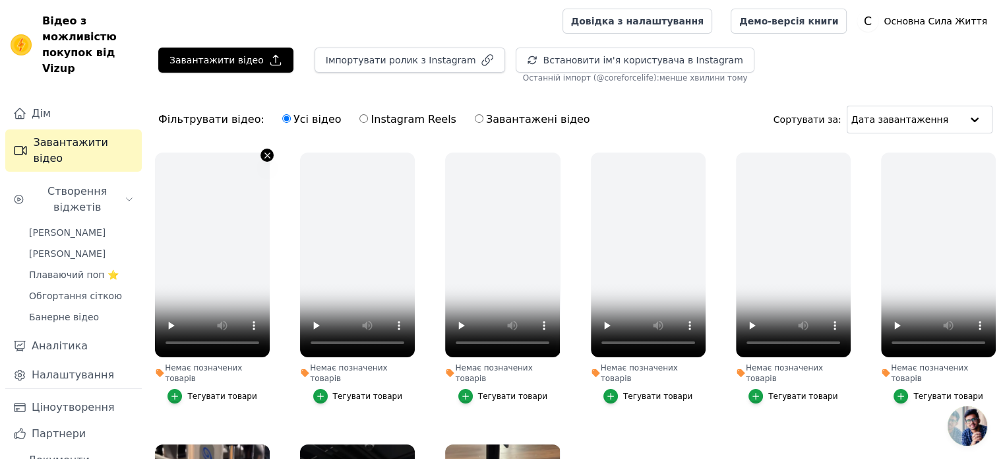
click at [263, 158] on icon "button" at bounding box center [268, 155] width 10 height 10
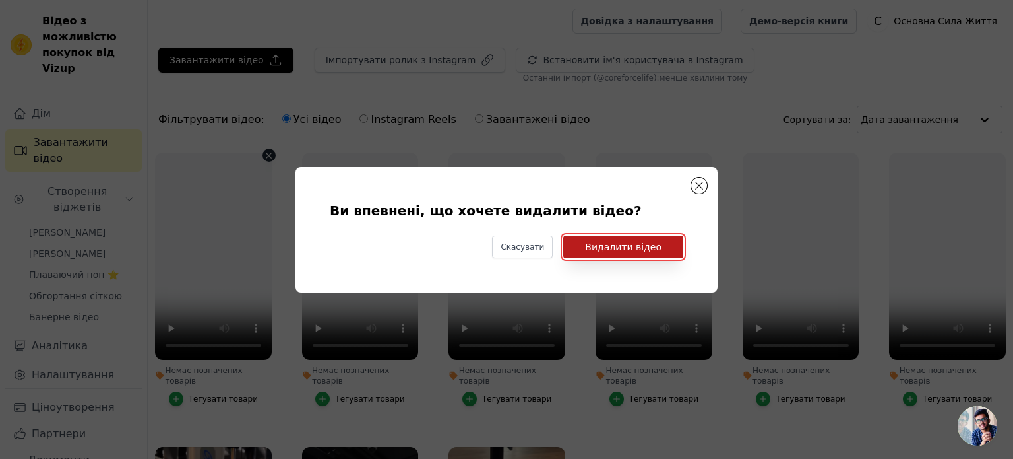
click at [647, 243] on font "Видалити відео" at bounding box center [623, 246] width 77 height 11
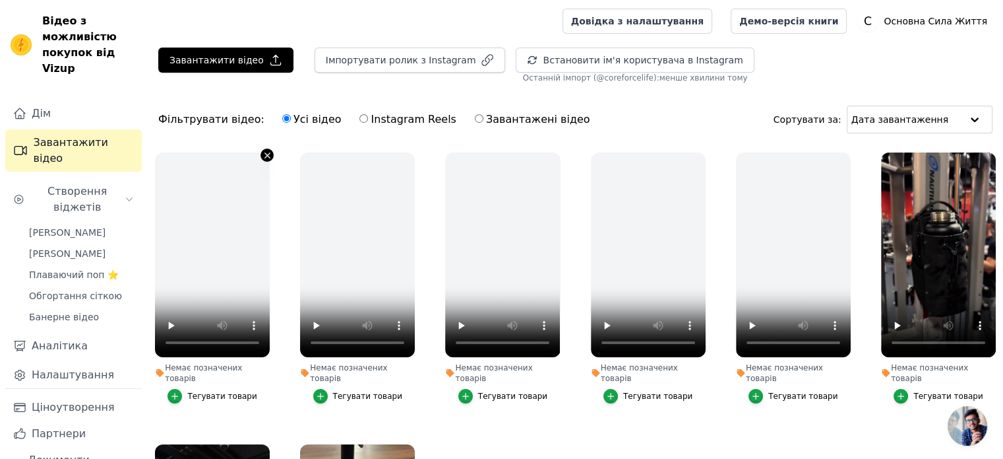
click at [263, 155] on icon "button" at bounding box center [268, 155] width 10 height 10
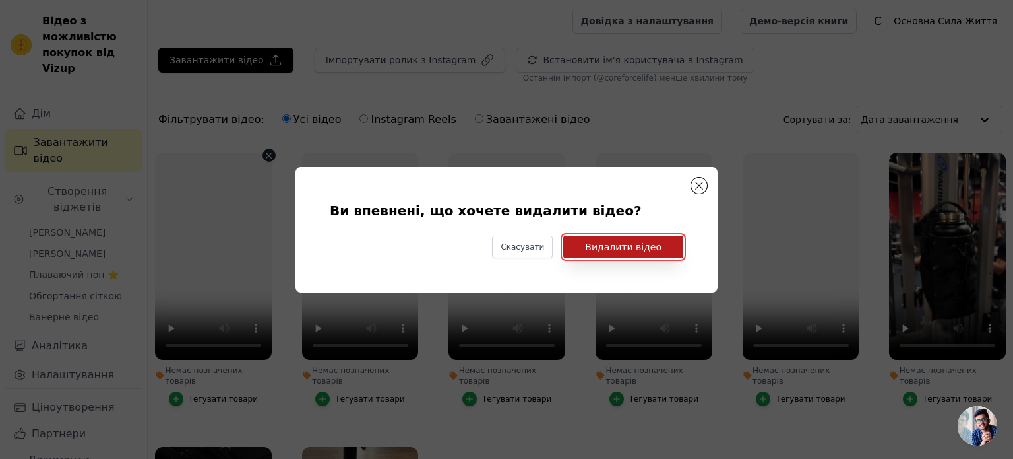
click at [603, 248] on font "Видалити відео" at bounding box center [623, 246] width 77 height 11
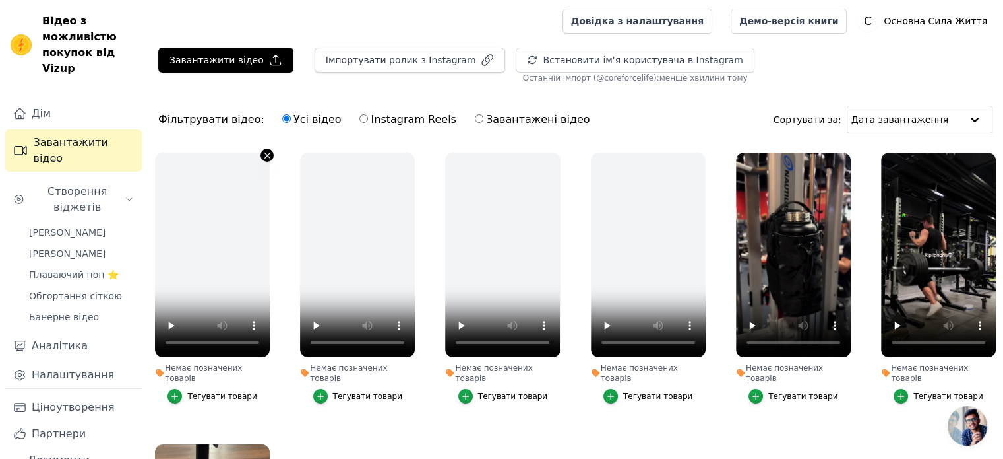
click at [264, 155] on icon "button" at bounding box center [268, 155] width 10 height 10
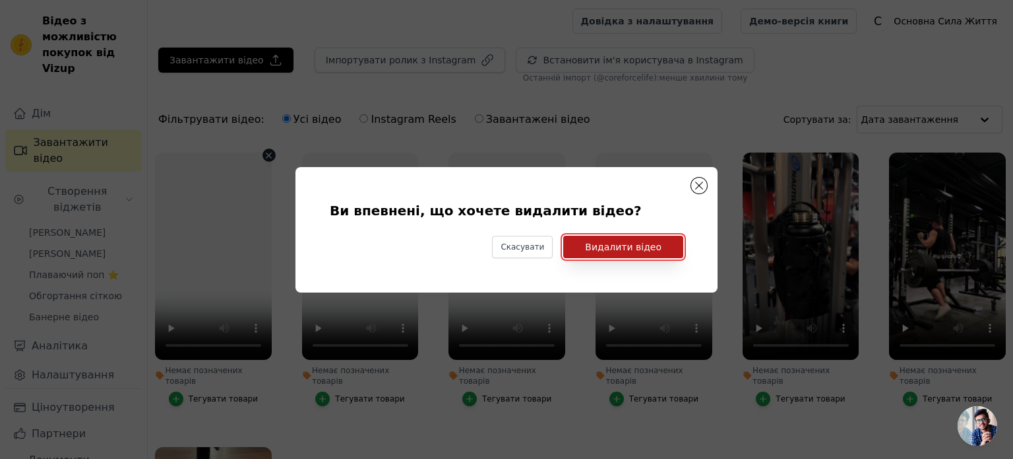
click at [639, 245] on font "Видалити відео" at bounding box center [623, 246] width 77 height 11
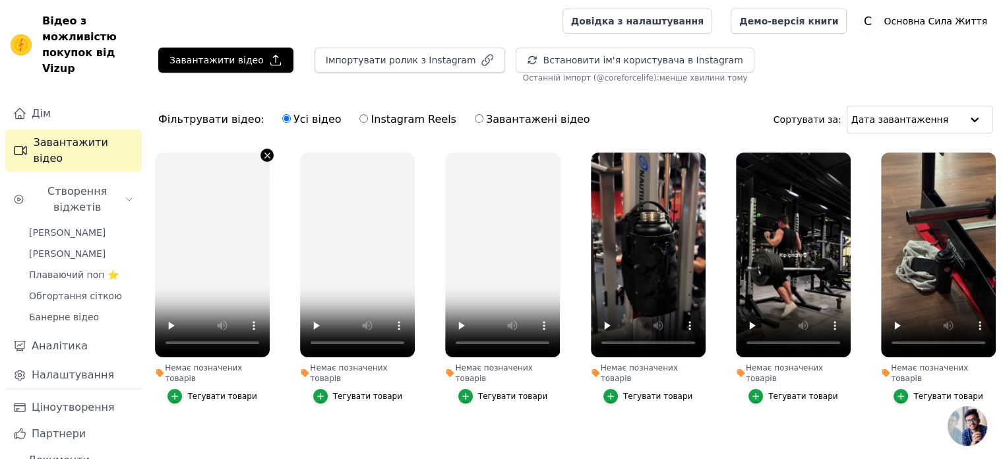
click at [267, 156] on icon "button" at bounding box center [268, 155] width 10 height 10
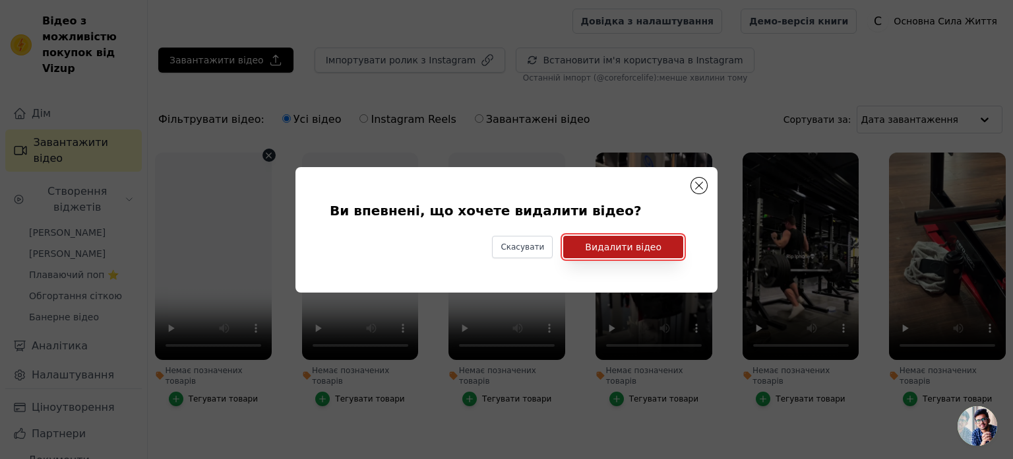
click at [620, 252] on font "Видалити відео" at bounding box center [623, 246] width 77 height 11
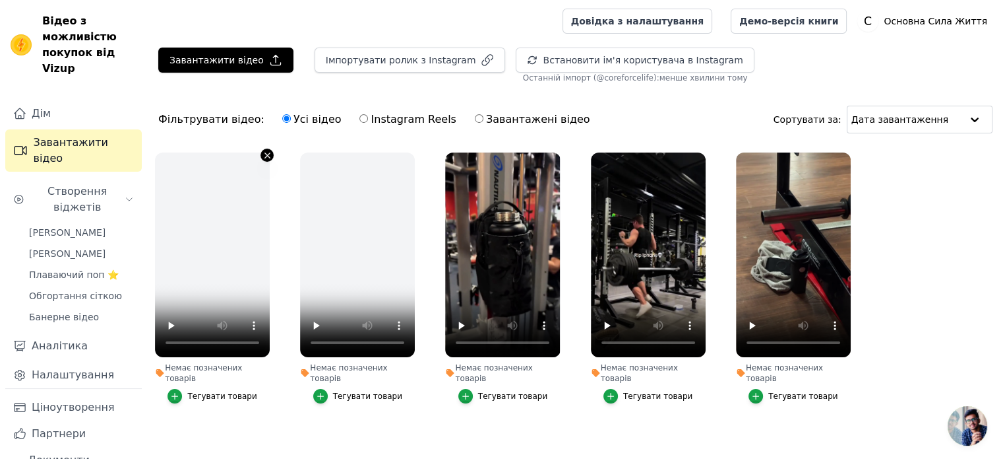
click at [263, 156] on icon "button" at bounding box center [268, 155] width 10 height 10
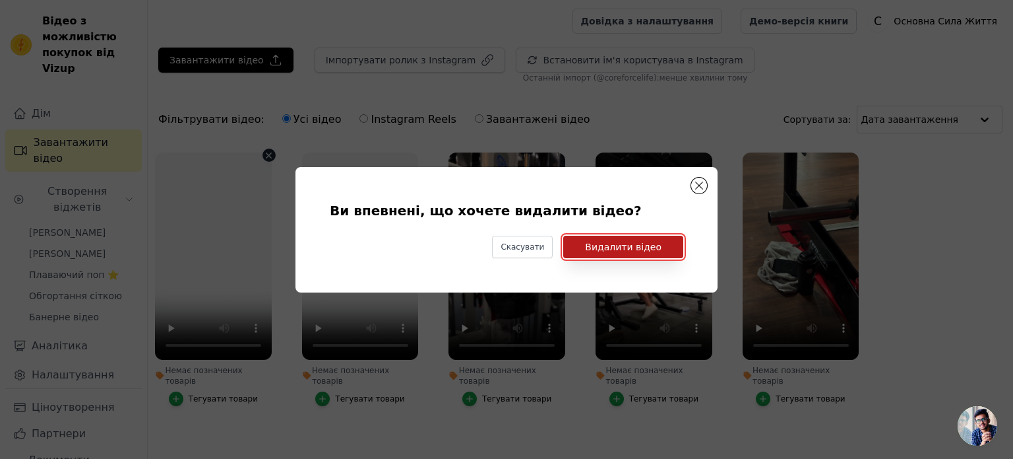
click at [604, 249] on font "Видалити відео" at bounding box center [623, 246] width 77 height 11
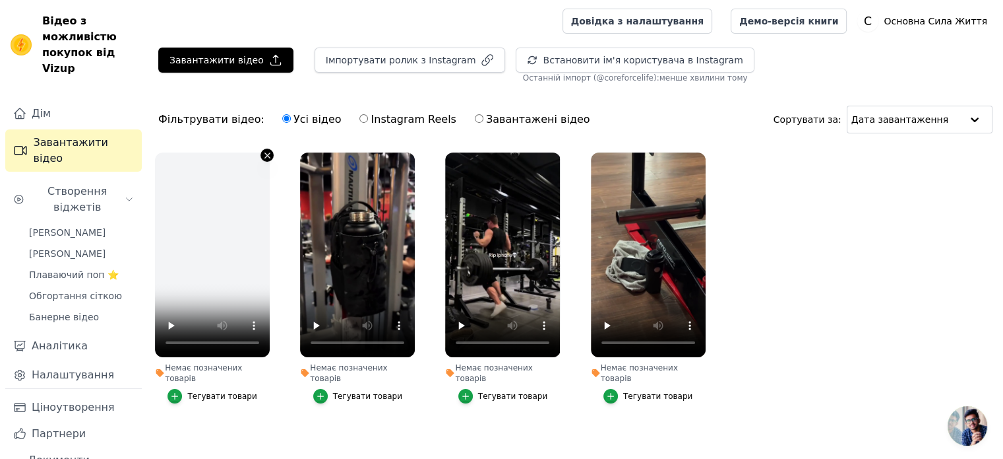
click at [261, 152] on button "Немає позначених товарів Тегувати товари" at bounding box center [267, 154] width 13 height 13
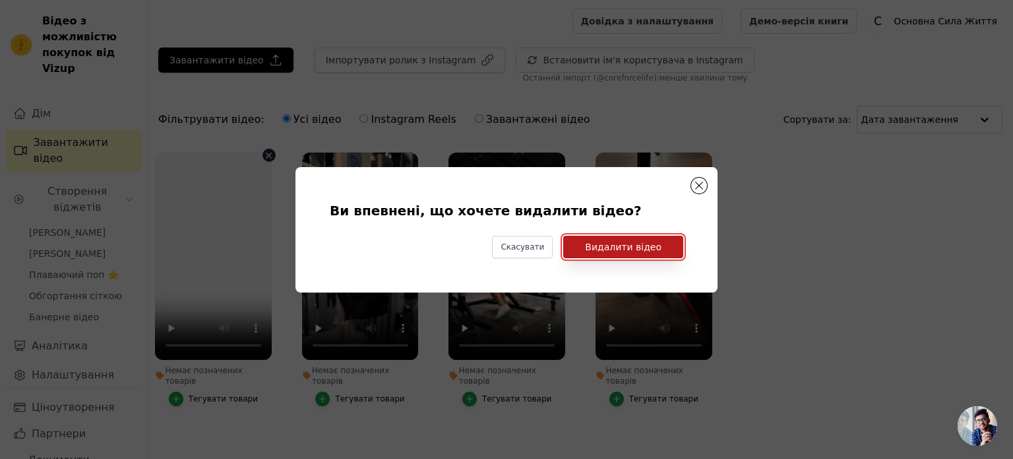
click at [614, 247] on font "Видалити відео" at bounding box center [623, 246] width 77 height 11
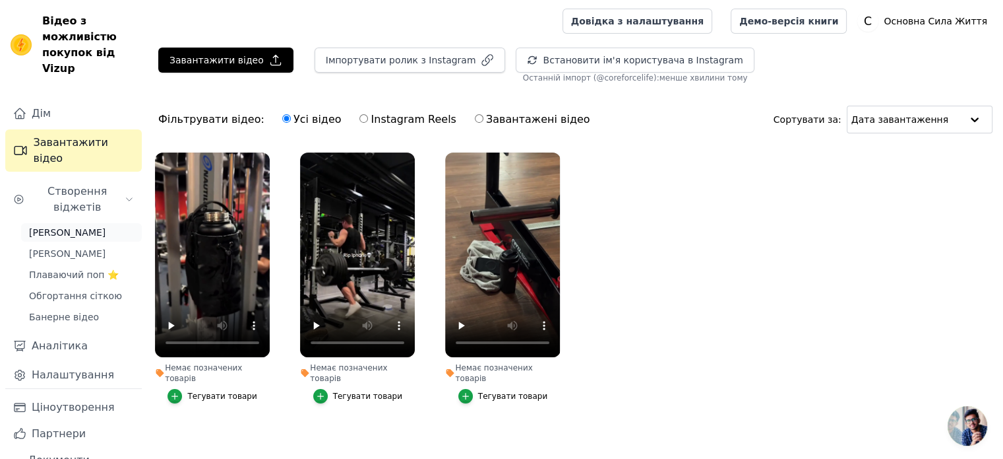
click at [63, 234] on font "Каруселі слайдерів" at bounding box center [67, 232] width 77 height 11
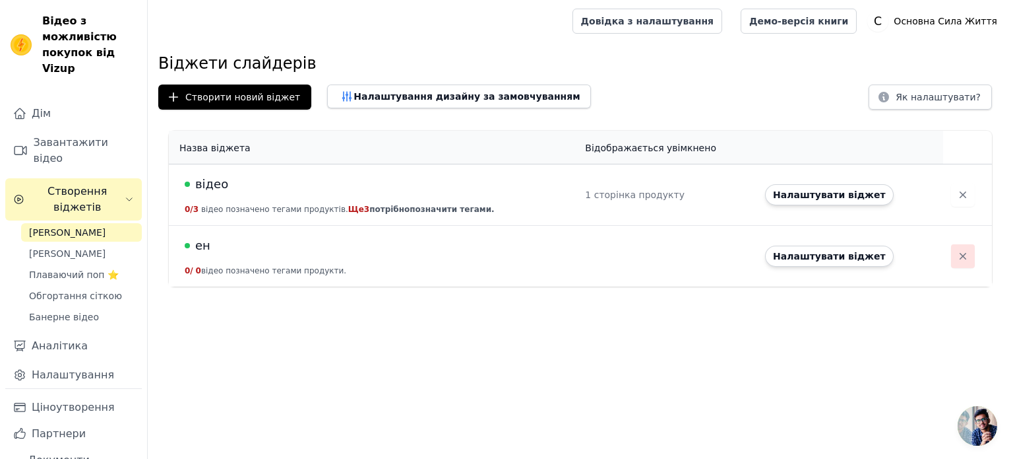
click at [961, 255] on icon "button" at bounding box center [963, 255] width 13 height 13
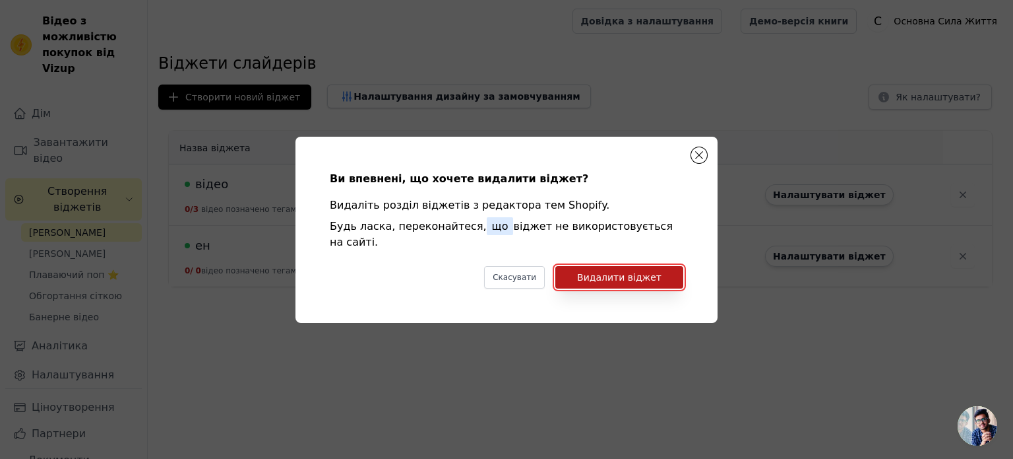
click at [612, 272] on font "Видалити віджет" at bounding box center [619, 277] width 84 height 11
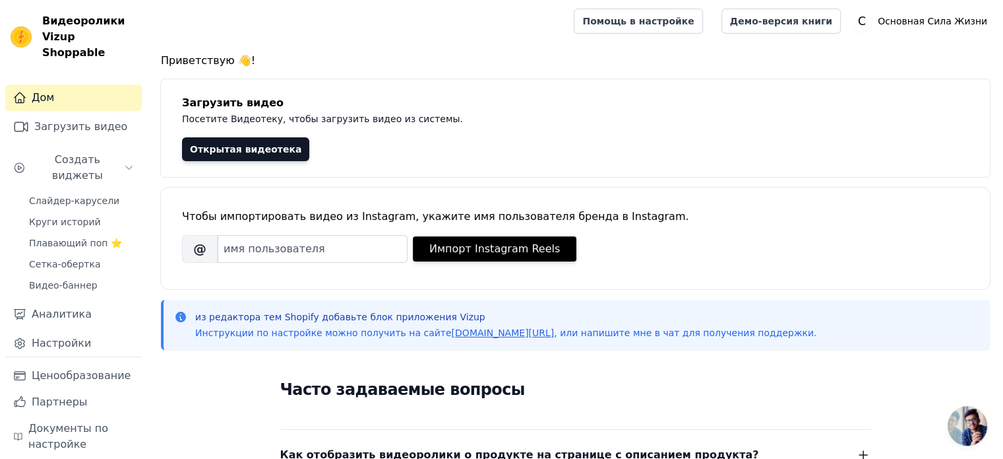
click at [205, 251] on font "@" at bounding box center [199, 249] width 13 height 16
click at [379, 253] on input "Имя пользователя бренда в Instagram" at bounding box center [313, 249] width 190 height 28
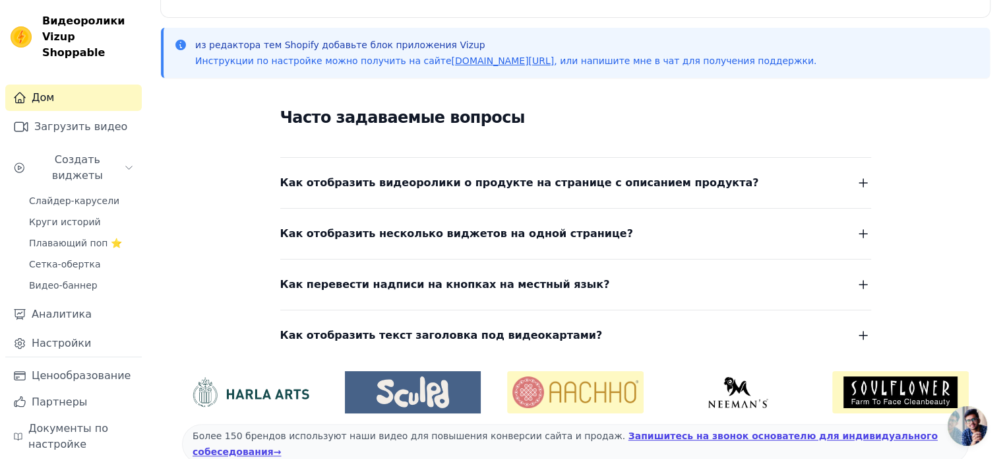
scroll to position [280, 0]
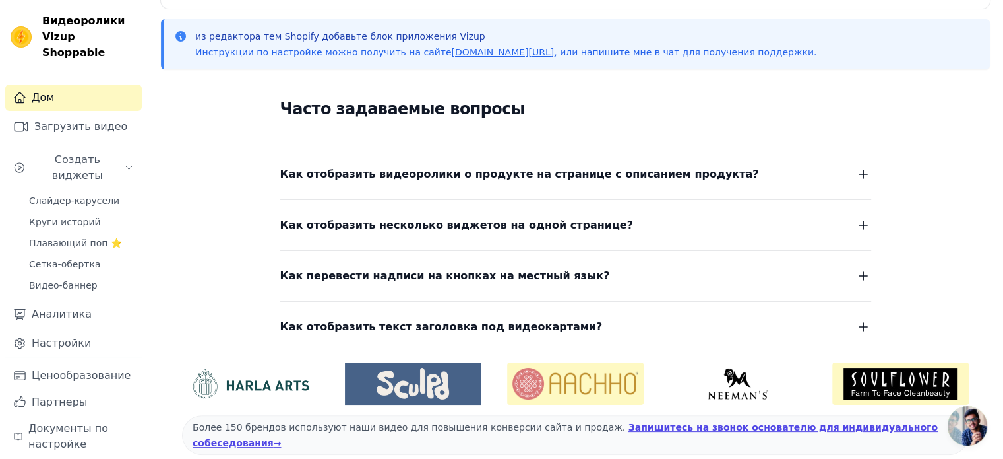
click at [856, 168] on icon "button" at bounding box center [864, 174] width 16 height 16
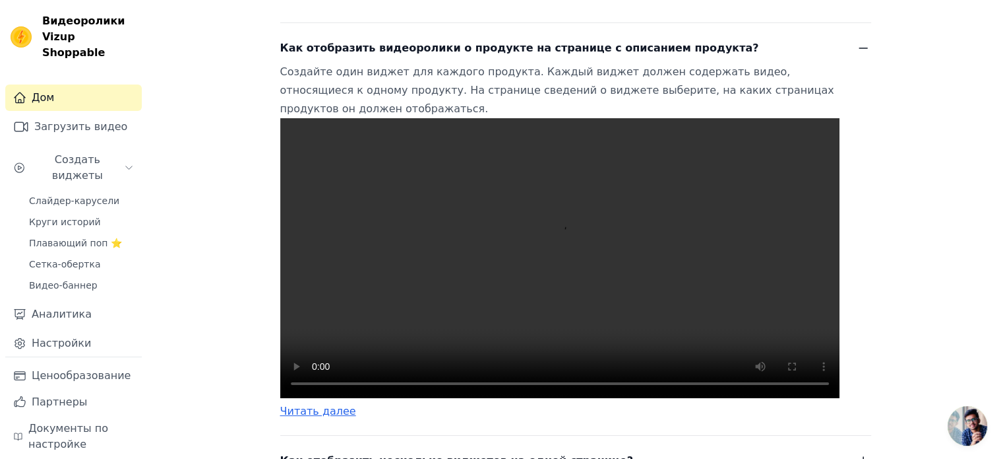
scroll to position [407, 0]
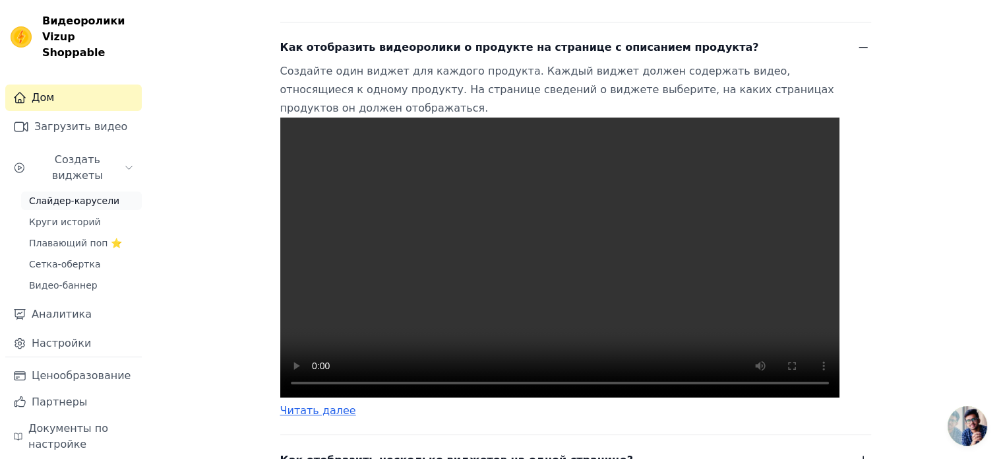
click at [87, 195] on font "Слайдер-карусели" at bounding box center [74, 200] width 90 height 11
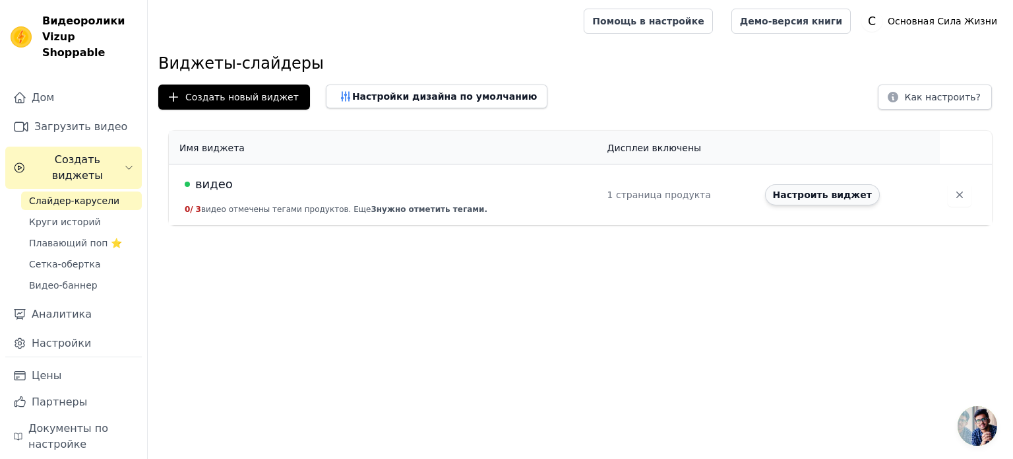
click at [773, 196] on font "Настроить виджет" at bounding box center [822, 194] width 99 height 11
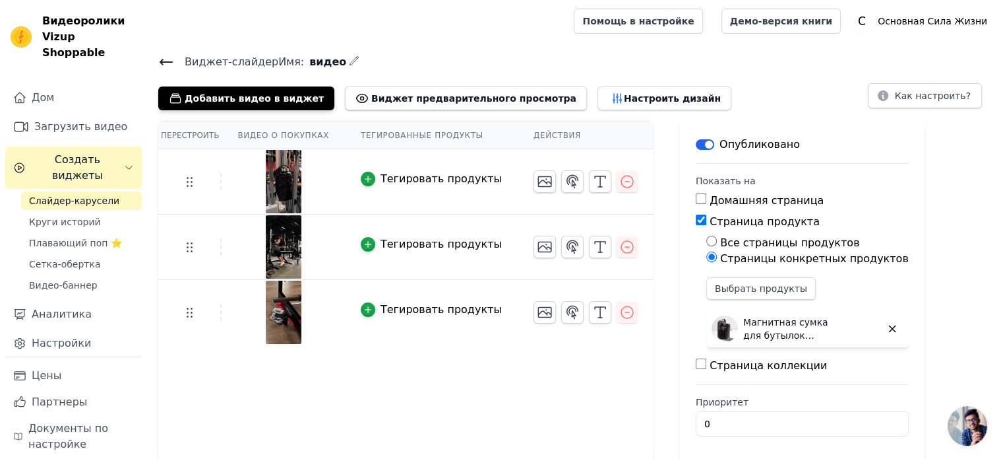
scroll to position [2, 0]
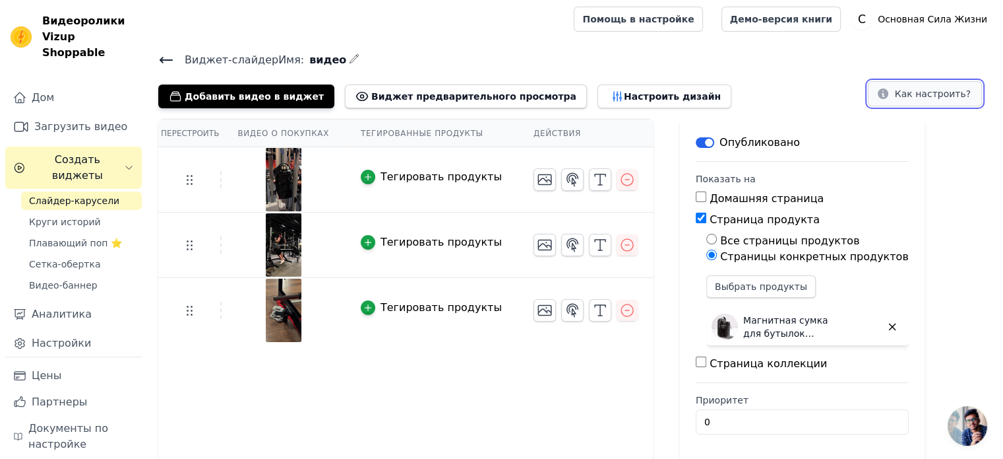
click at [908, 90] on font "Как настроить?" at bounding box center [933, 93] width 76 height 11
click at [624, 98] on font "Настроить дизайн" at bounding box center [672, 96] width 97 height 11
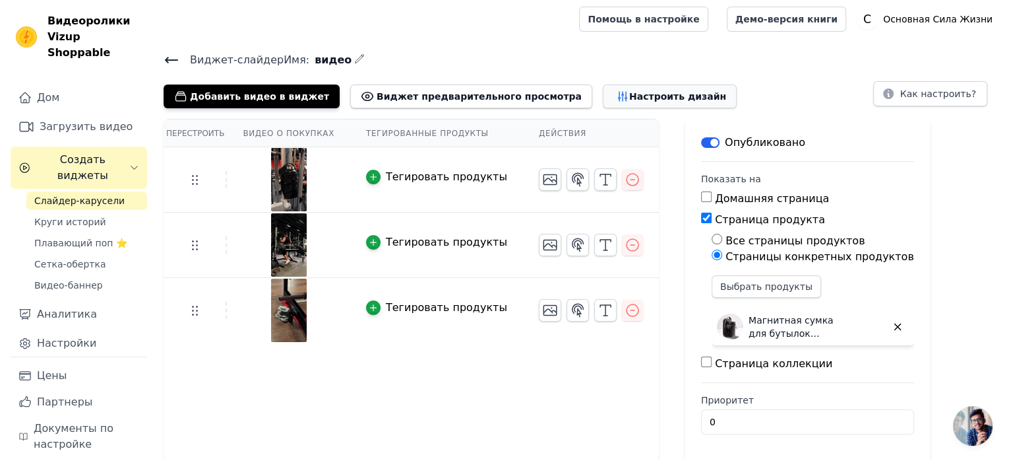
scroll to position [0, 0]
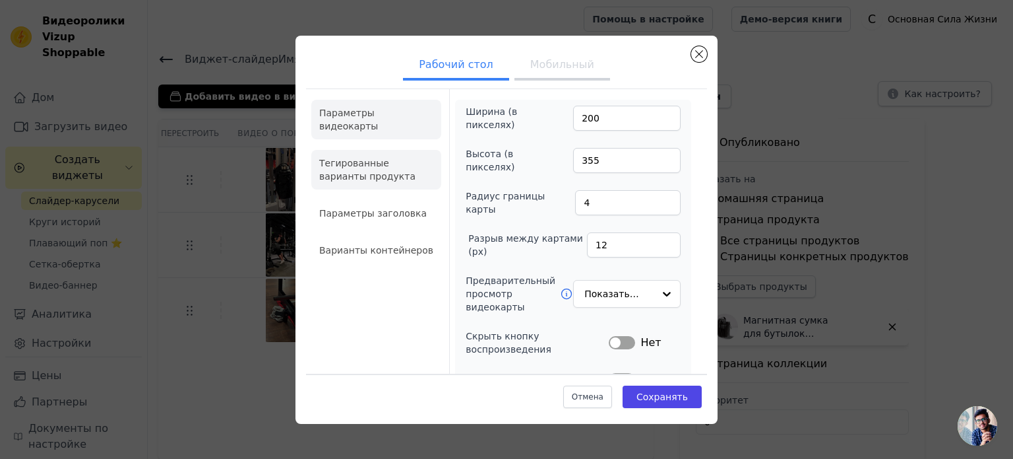
click at [416, 158] on font "Тегированные варианты продукта" at bounding box center [367, 170] width 96 height 24
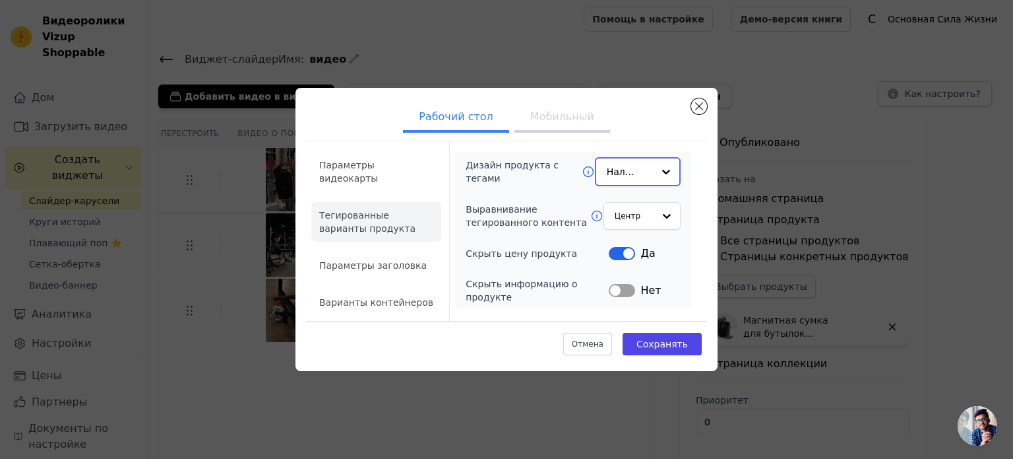
click at [649, 168] on input "Дизайн продукта с тегами" at bounding box center [630, 171] width 46 height 26
click at [656, 170] on div at bounding box center [666, 171] width 26 height 26
click at [683, 197] on div "Дизайн продукта с тегами Наложение Выравнивание тегированного контента Центр Ск…" at bounding box center [573, 230] width 236 height 156
click at [626, 293] on button "Этикетка" at bounding box center [622, 288] width 26 height 13
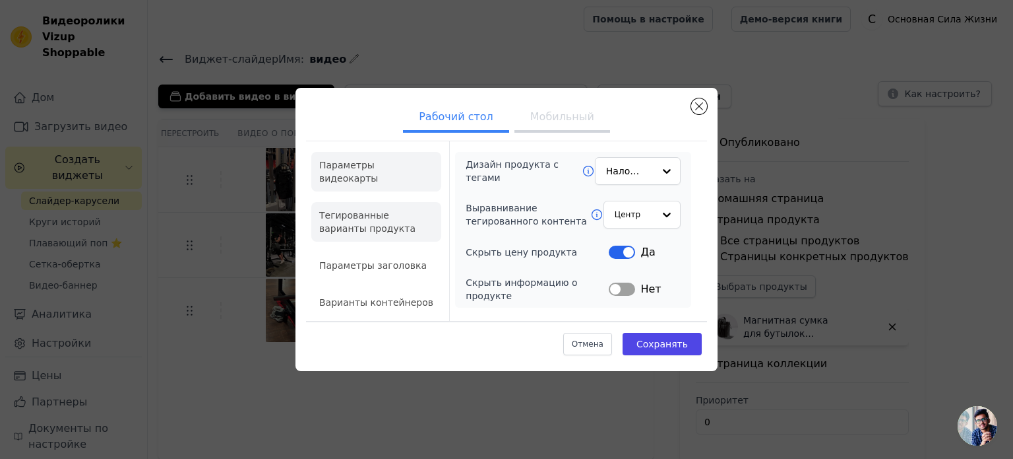
click at [378, 168] on font "Параметры видеокарты" at bounding box center [348, 172] width 59 height 24
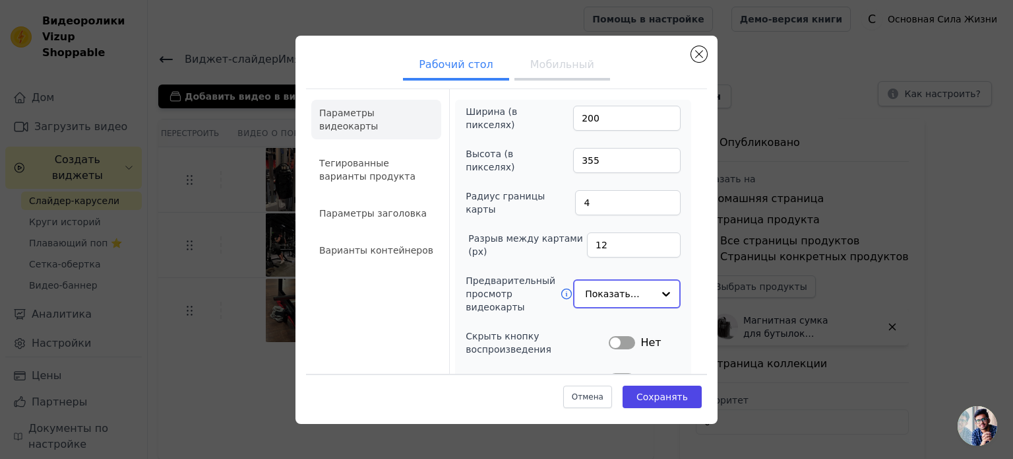
click at [612, 284] on input "Предварительный просмотр видеокарты" at bounding box center [619, 293] width 68 height 26
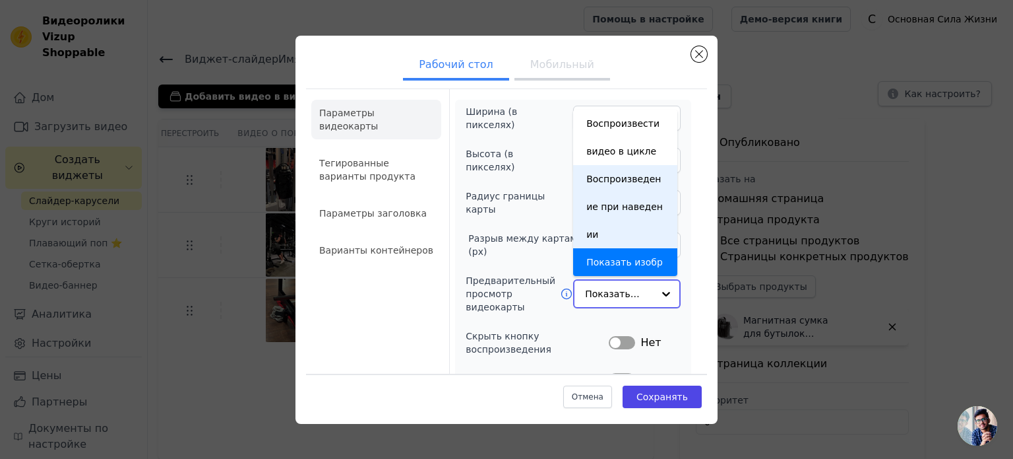
click at [620, 187] on div "Воспроизведение при наведении" at bounding box center [625, 206] width 104 height 83
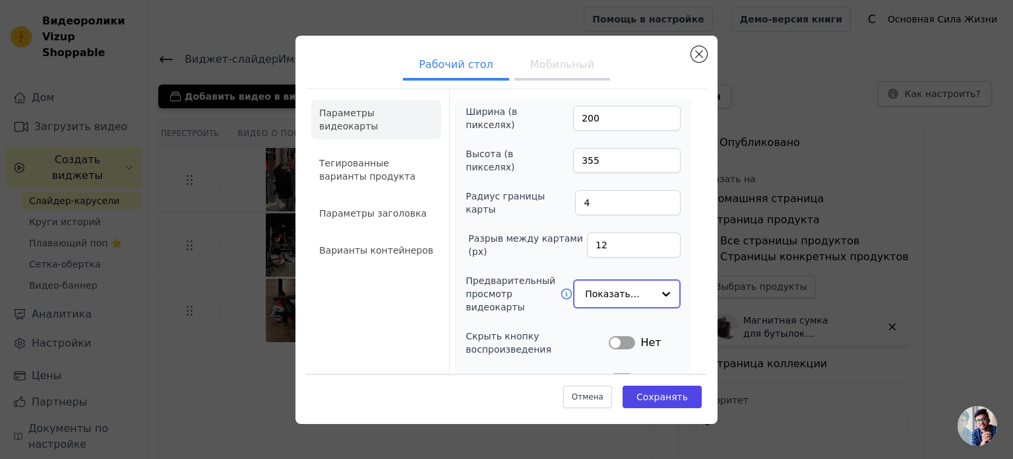
click at [602, 294] on input "Предварительный просмотр видеокарты" at bounding box center [619, 293] width 68 height 26
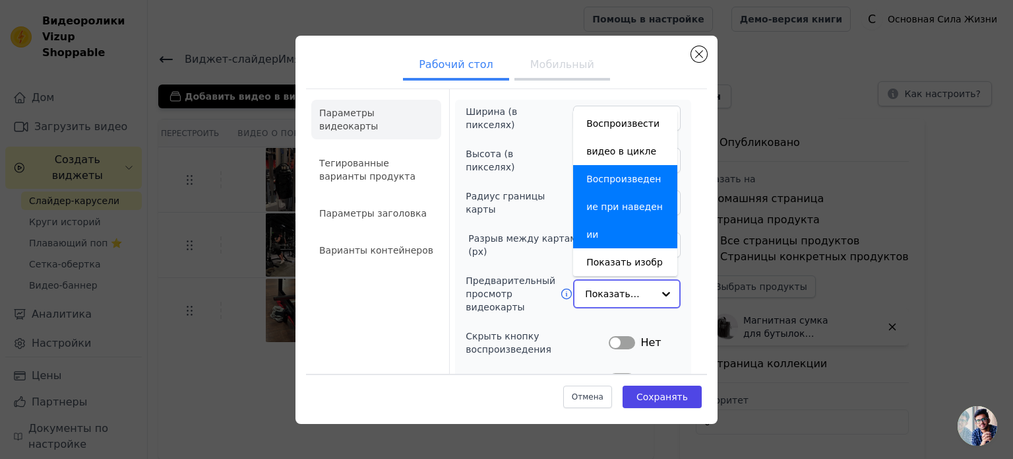
click at [615, 193] on div "Воспроизведение при наведении" at bounding box center [625, 206] width 104 height 83
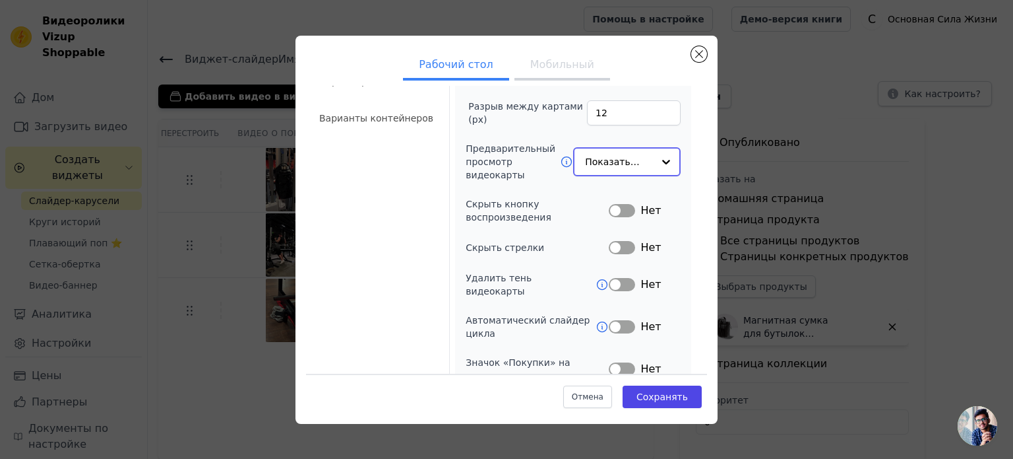
scroll to position [132, 0]
click at [619, 204] on button "Этикетка" at bounding box center [622, 210] width 26 height 13
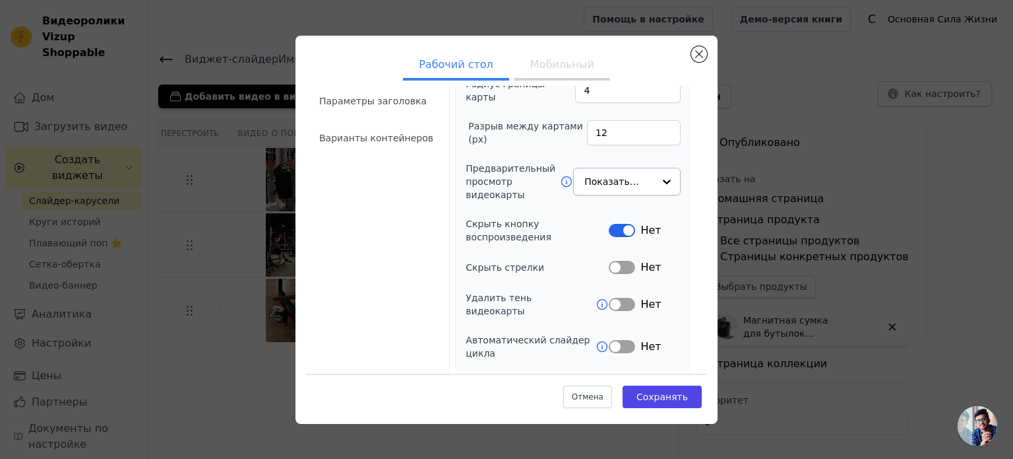
scroll to position [111, 0]
click at [653, 174] on div at bounding box center [666, 183] width 26 height 26
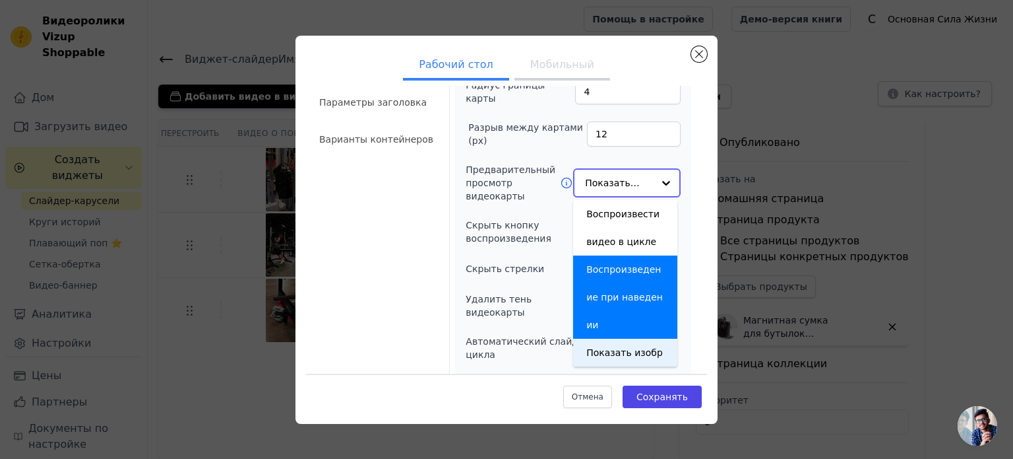
click at [608, 338] on div "Показать изображение" at bounding box center [625, 365] width 104 height 55
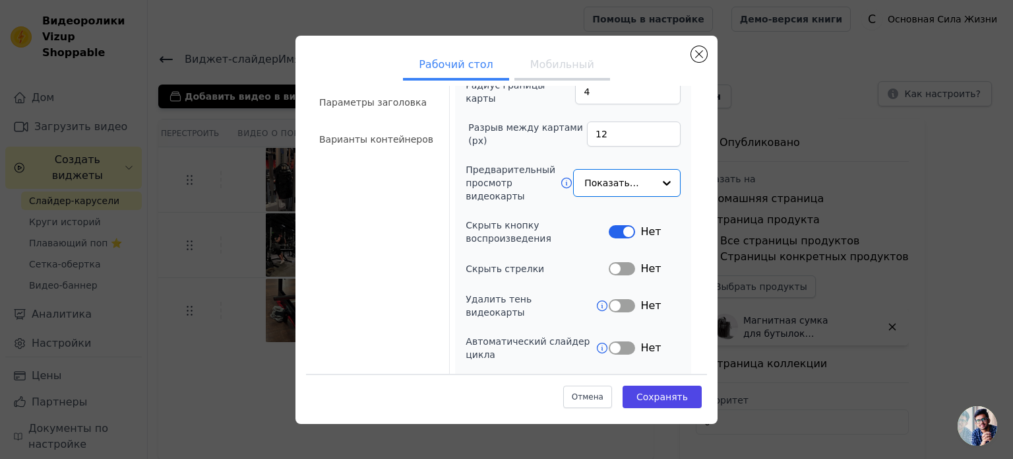
click at [609, 341] on button "Этикетка" at bounding box center [622, 347] width 26 height 13
click at [619, 341] on button "Этикетка" at bounding box center [622, 347] width 26 height 13
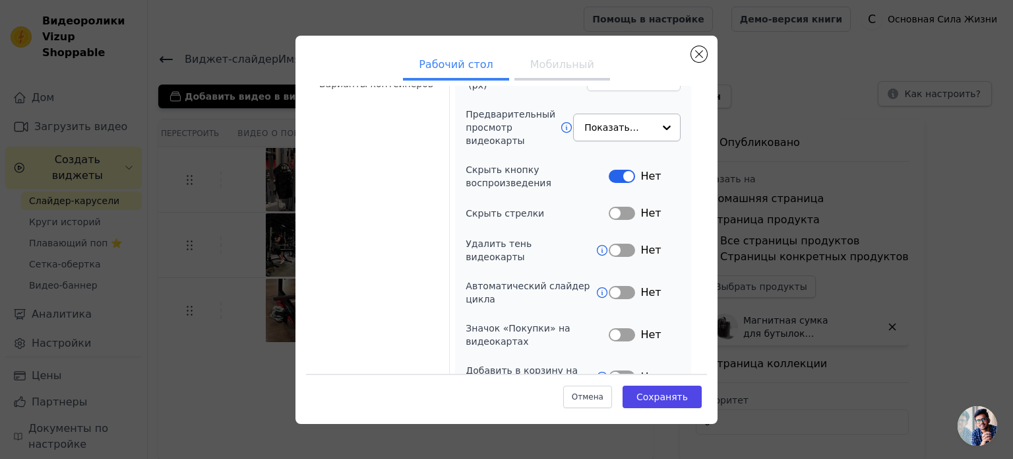
scroll to position [180, 0]
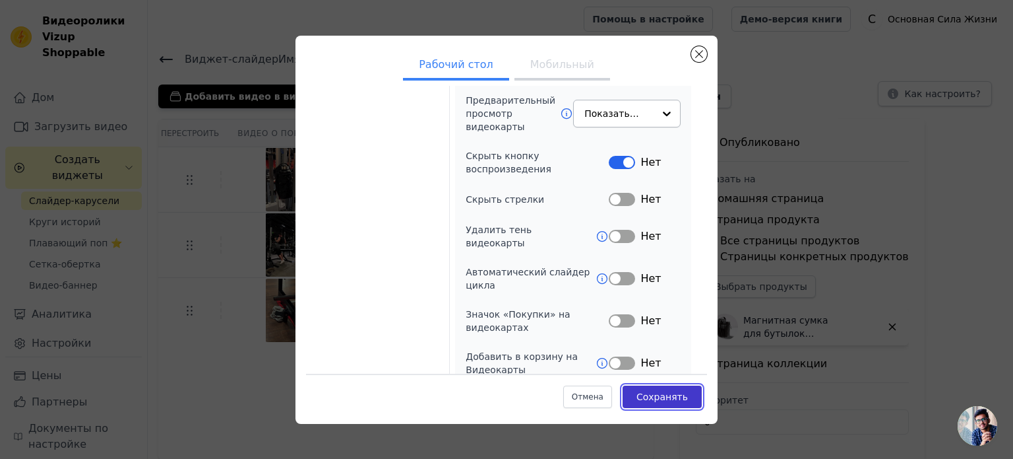
click at [673, 394] on font "Сохранять" at bounding box center [662, 396] width 51 height 11
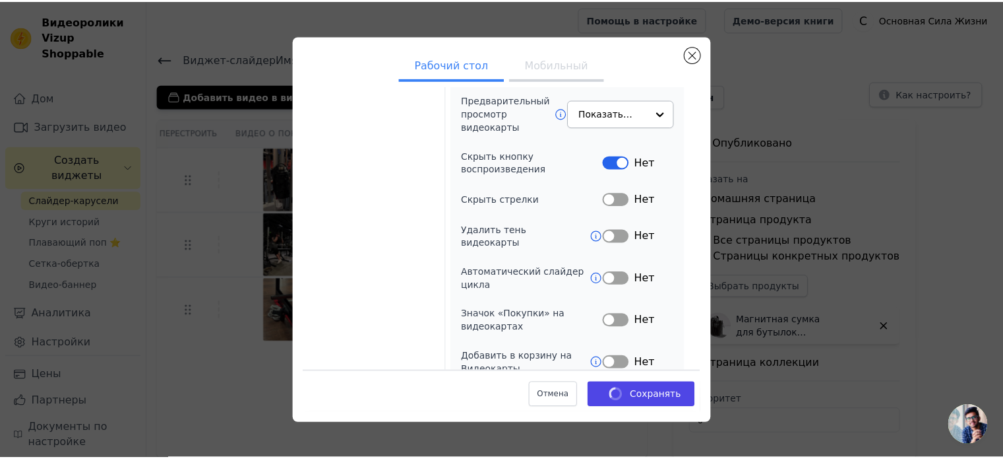
scroll to position [2, 0]
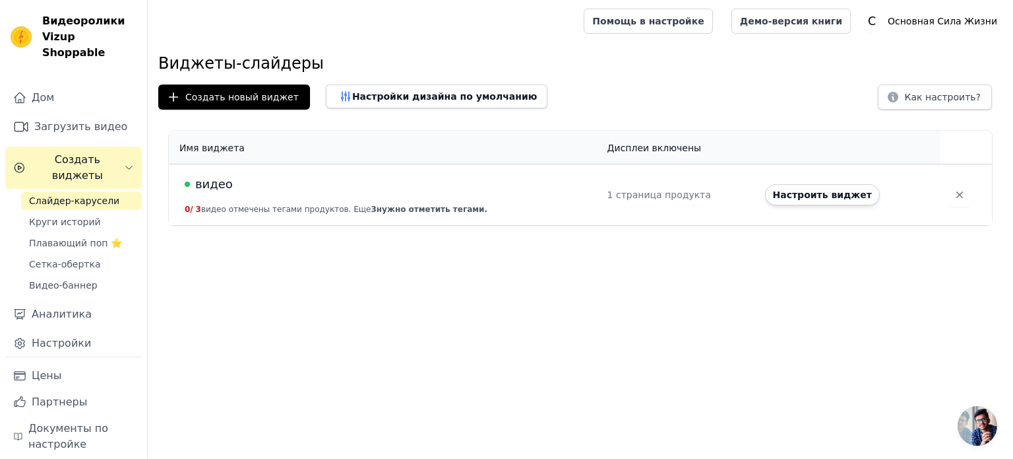
click at [377, 210] on font "нужно отметить тегами." at bounding box center [432, 209] width 111 height 9
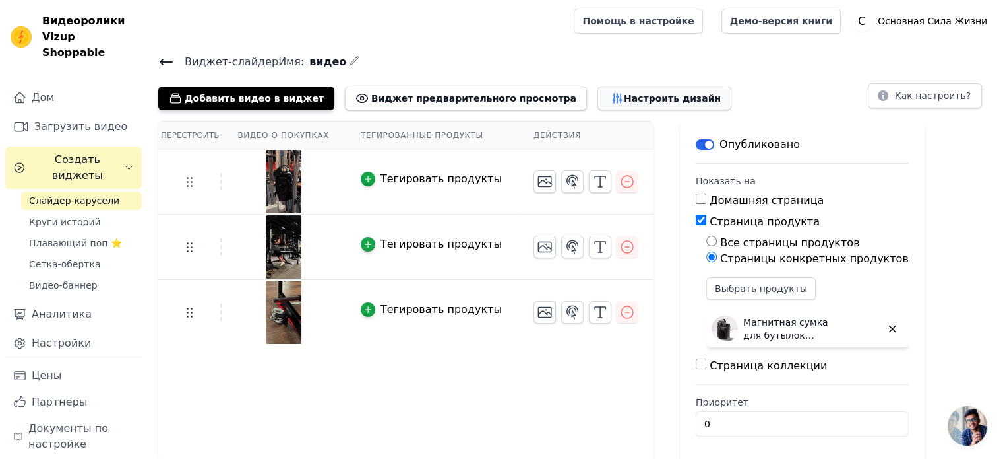
click at [598, 105] on button "Настроить дизайн" at bounding box center [665, 98] width 134 height 24
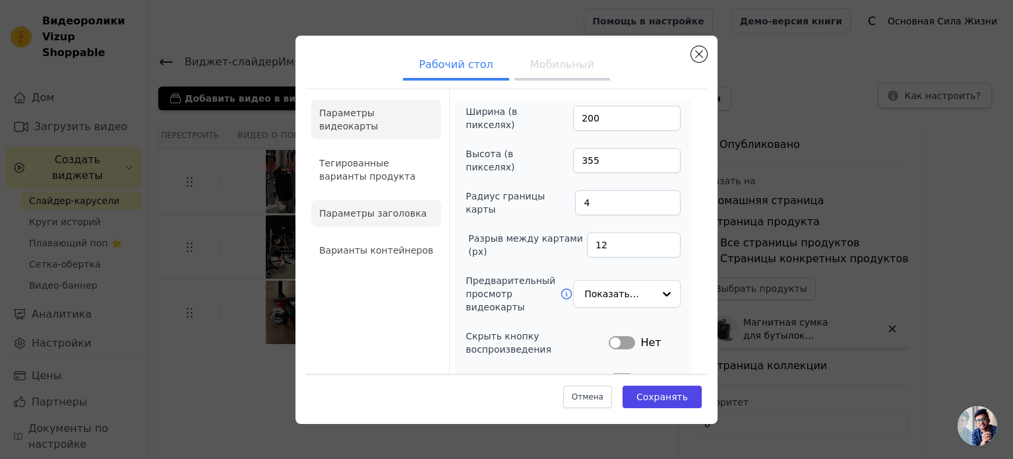
click at [377, 200] on li "Параметры заголовка" at bounding box center [376, 213] width 130 height 26
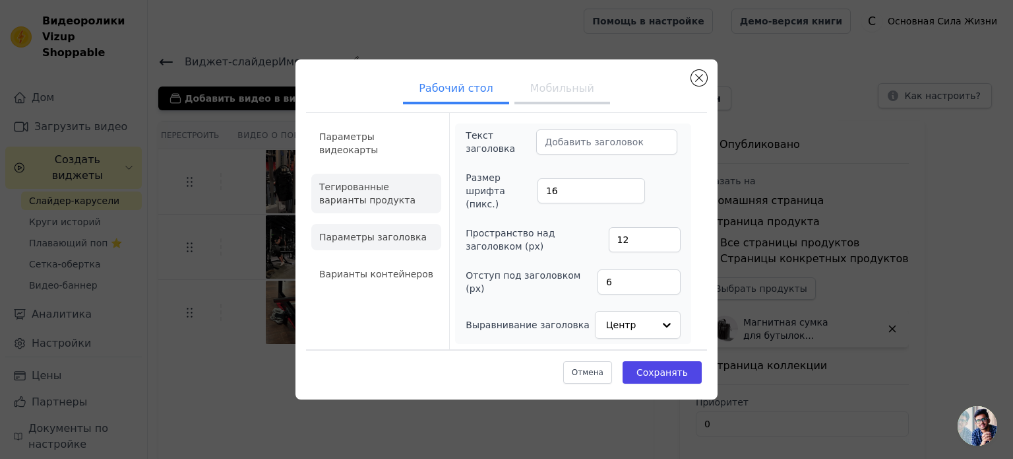
click at [388, 199] on li "Тегированные варианты продукта" at bounding box center [376, 194] width 130 height 40
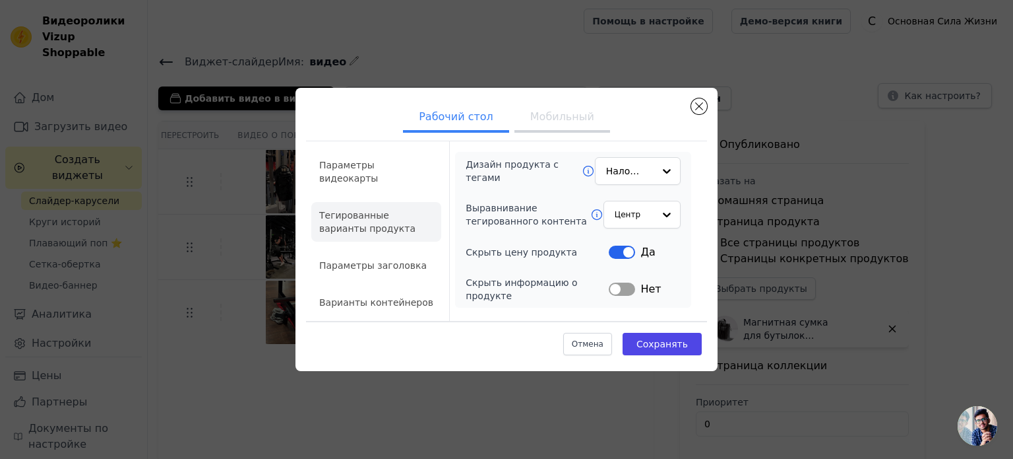
click at [588, 174] on icon at bounding box center [588, 170] width 13 height 13
click at [702, 109] on button "Закрыть модальное окно" at bounding box center [699, 106] width 16 height 16
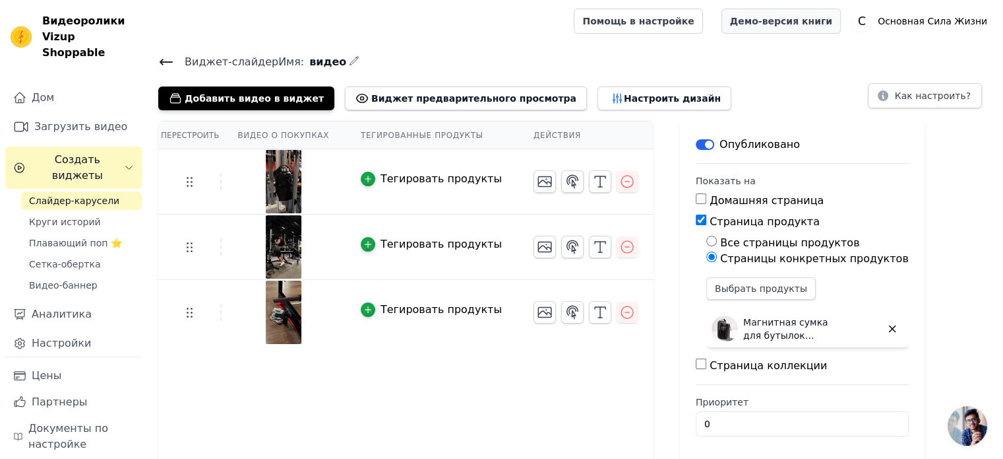
click at [820, 26] on font "Демо-версия книги" at bounding box center [781, 21] width 102 height 11
click at [92, 276] on link "Видео-баннер" at bounding box center [81, 285] width 121 height 18
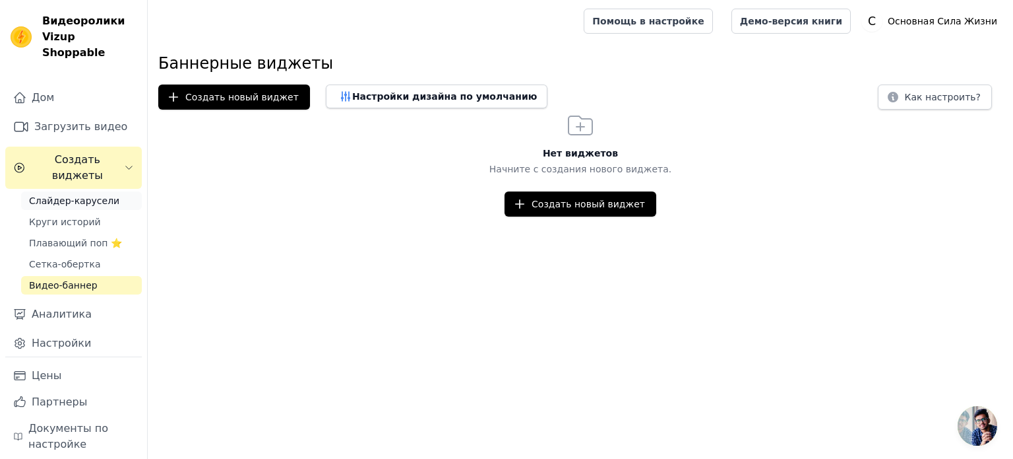
click at [76, 195] on font "Слайдер-карусели" at bounding box center [74, 200] width 90 height 11
